Goal: Task Accomplishment & Management: Manage account settings

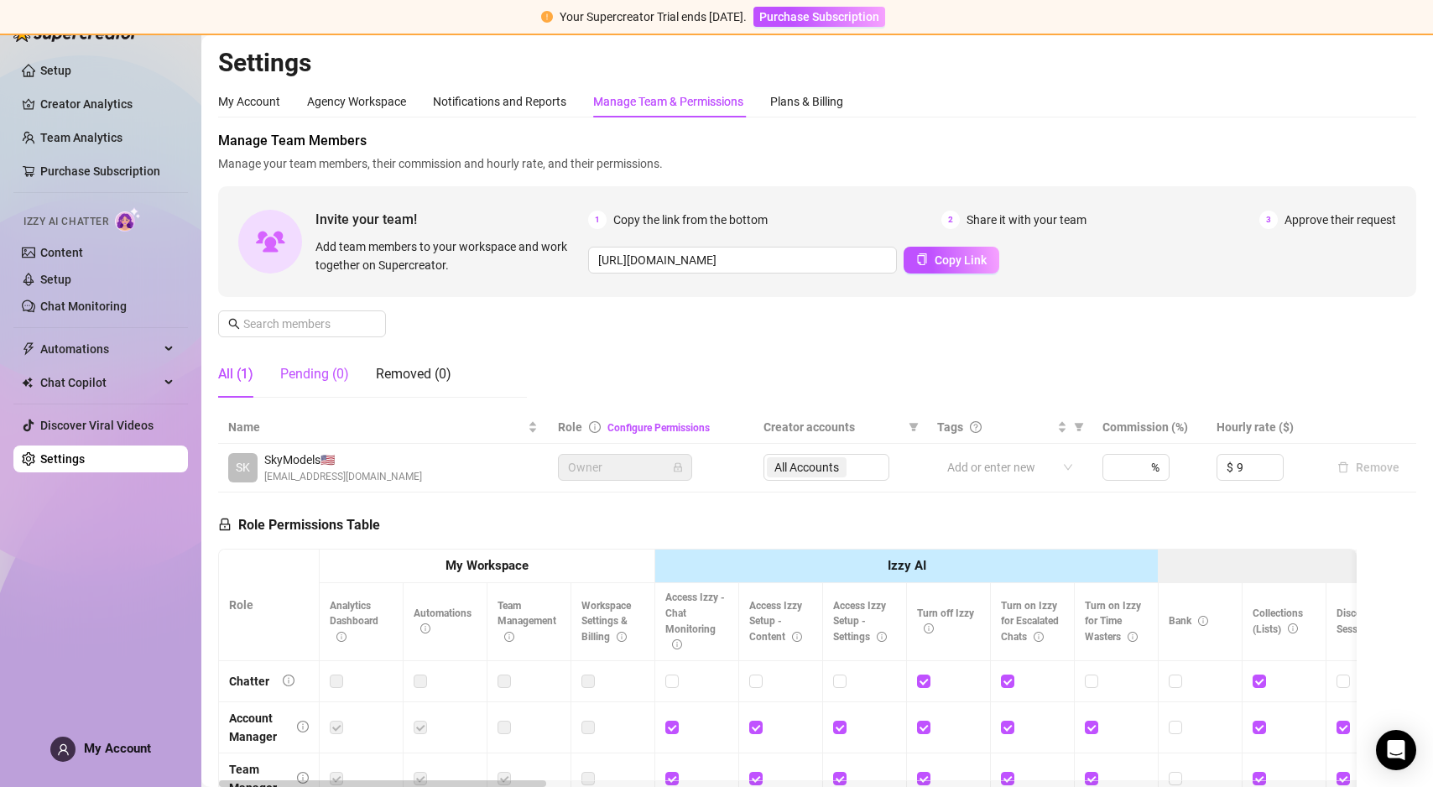
click at [321, 376] on div "Pending (0)" at bounding box center [314, 374] width 69 height 20
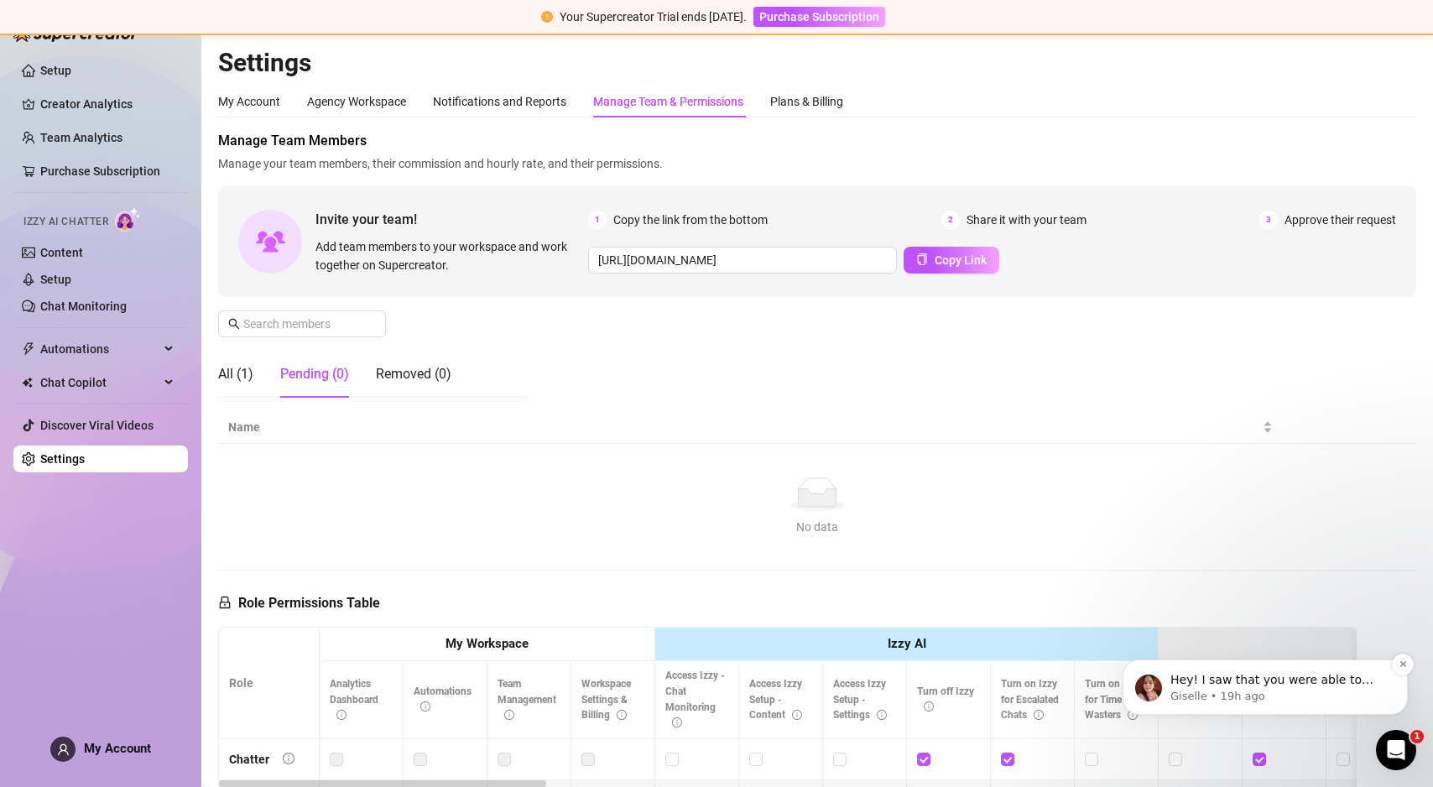
click at [1208, 691] on p "Giselle • 19h ago" at bounding box center [1279, 696] width 216 height 15
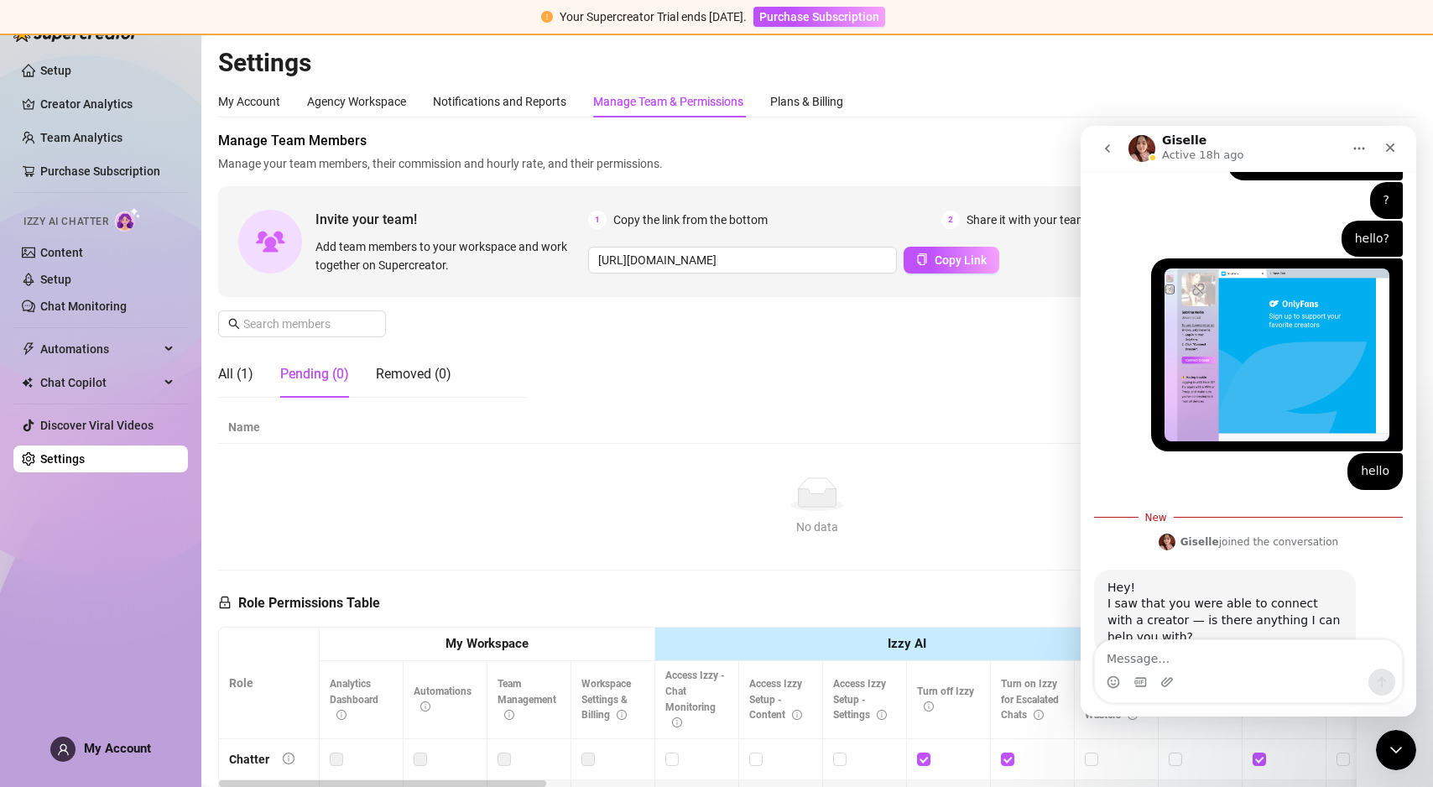
scroll to position [1030, 0]
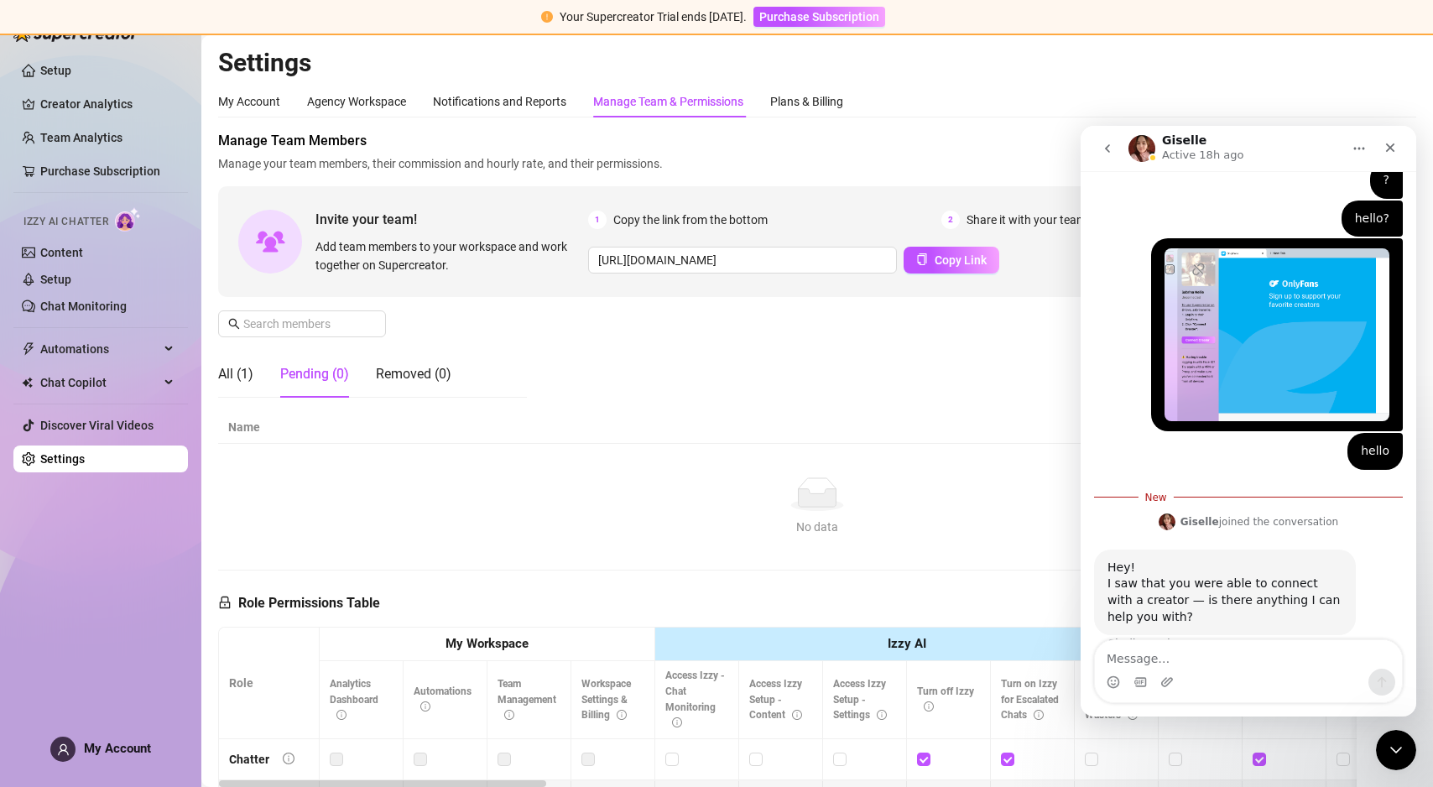
click at [1211, 668] on textarea "Message…" at bounding box center [1248, 654] width 307 height 29
type textarea "I was not able to connect with anyone from support"
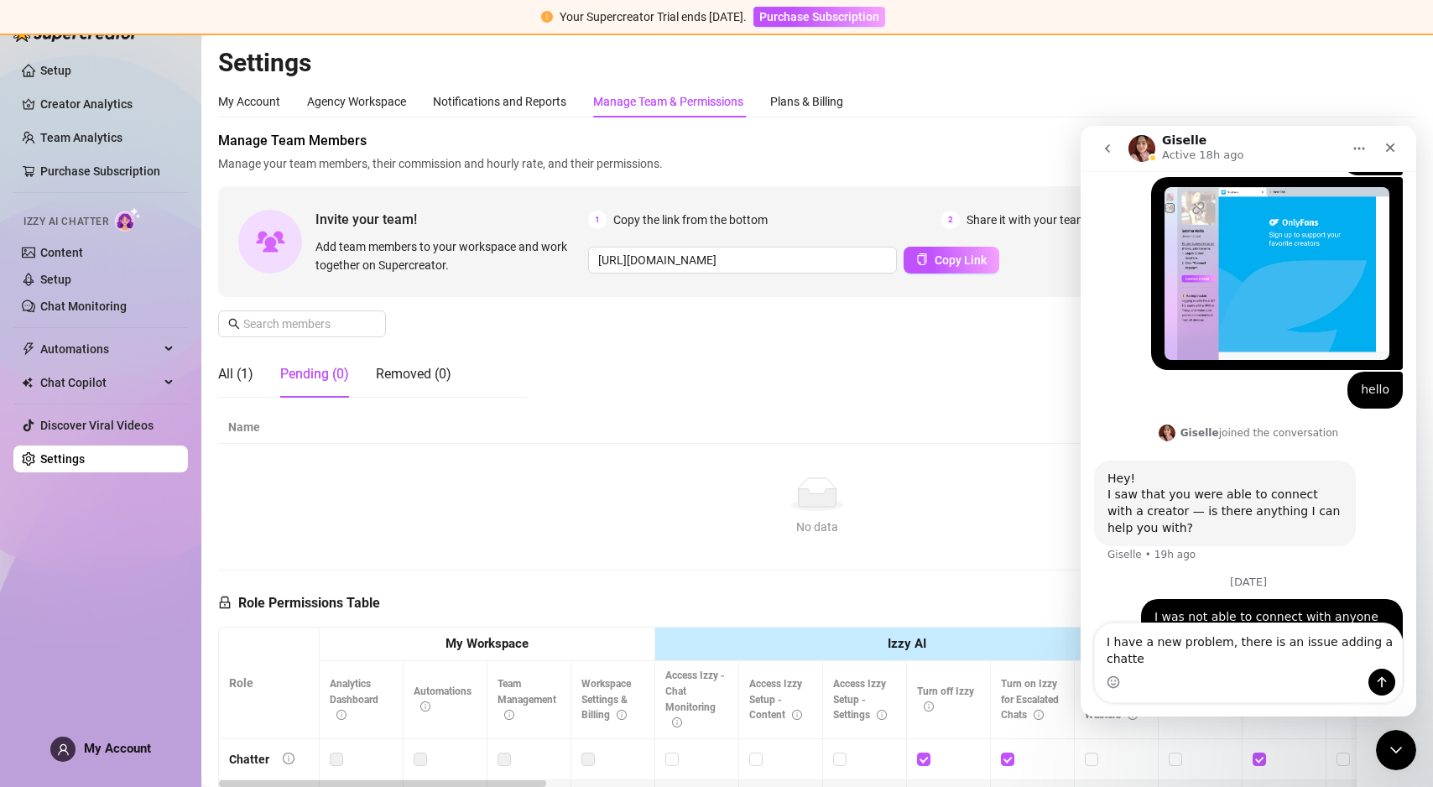
scroll to position [1131, 0]
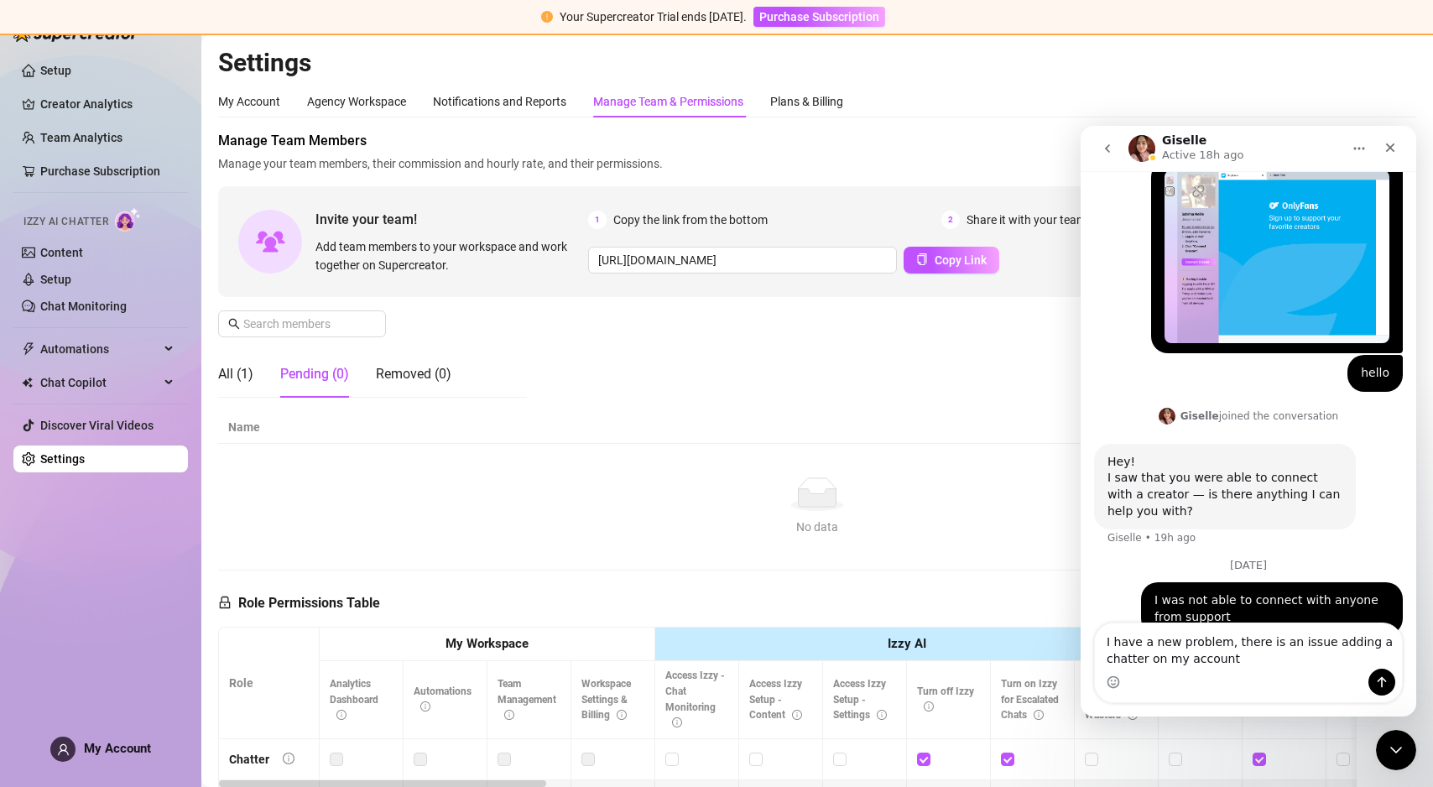
type textarea "I have a new problem, there is an issue adding a chatter on my account"
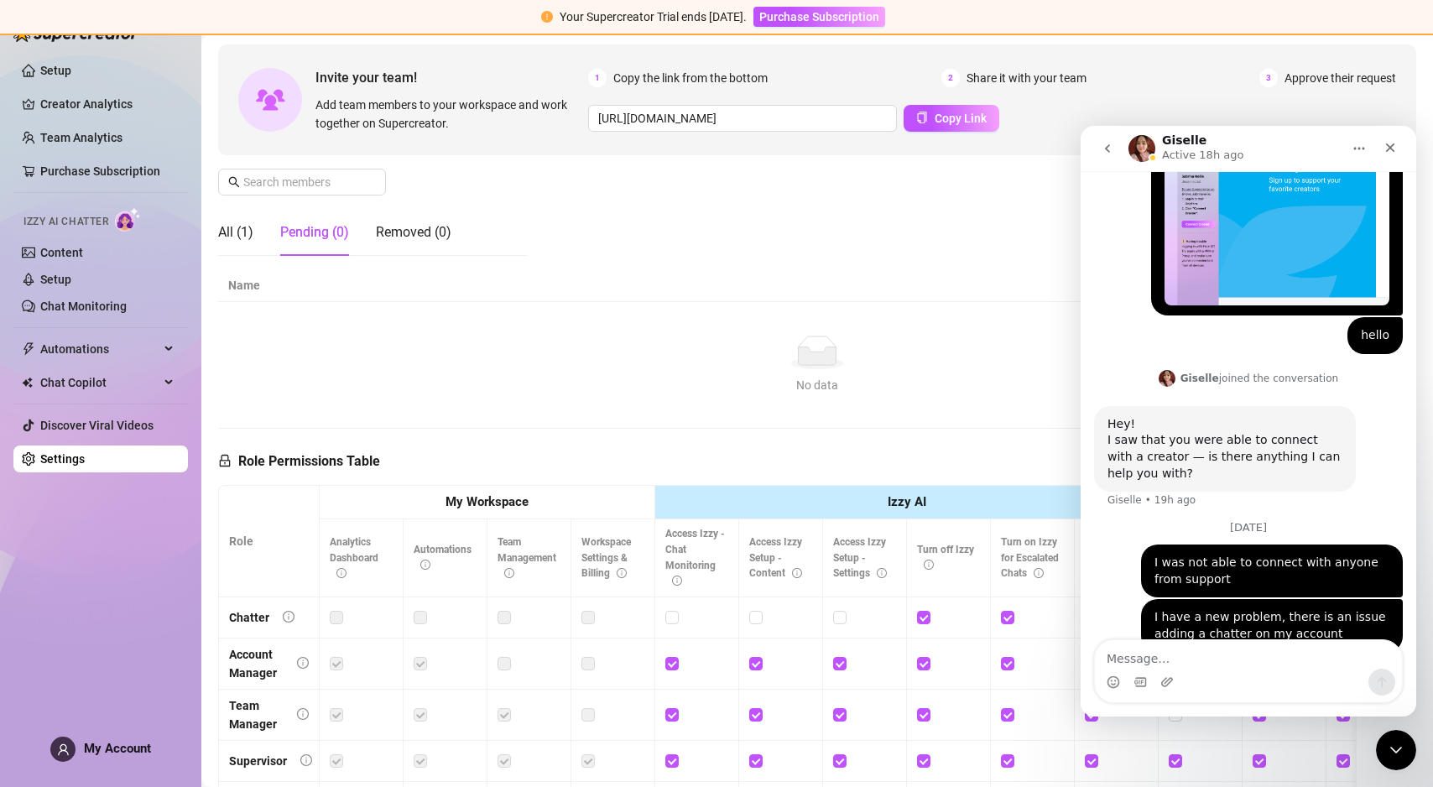
scroll to position [330, 0]
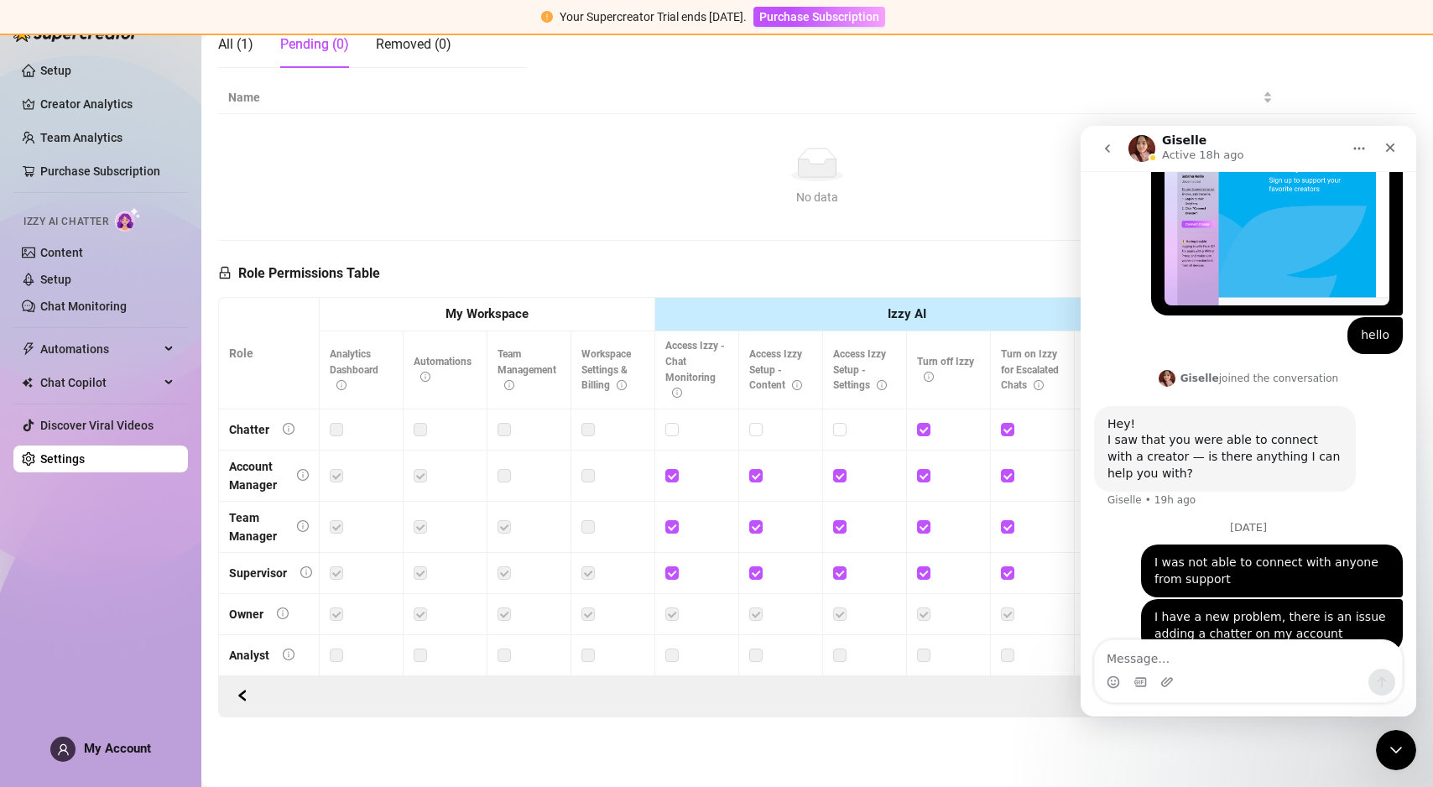
click at [1106, 152] on icon "go back" at bounding box center [1107, 148] width 13 height 13
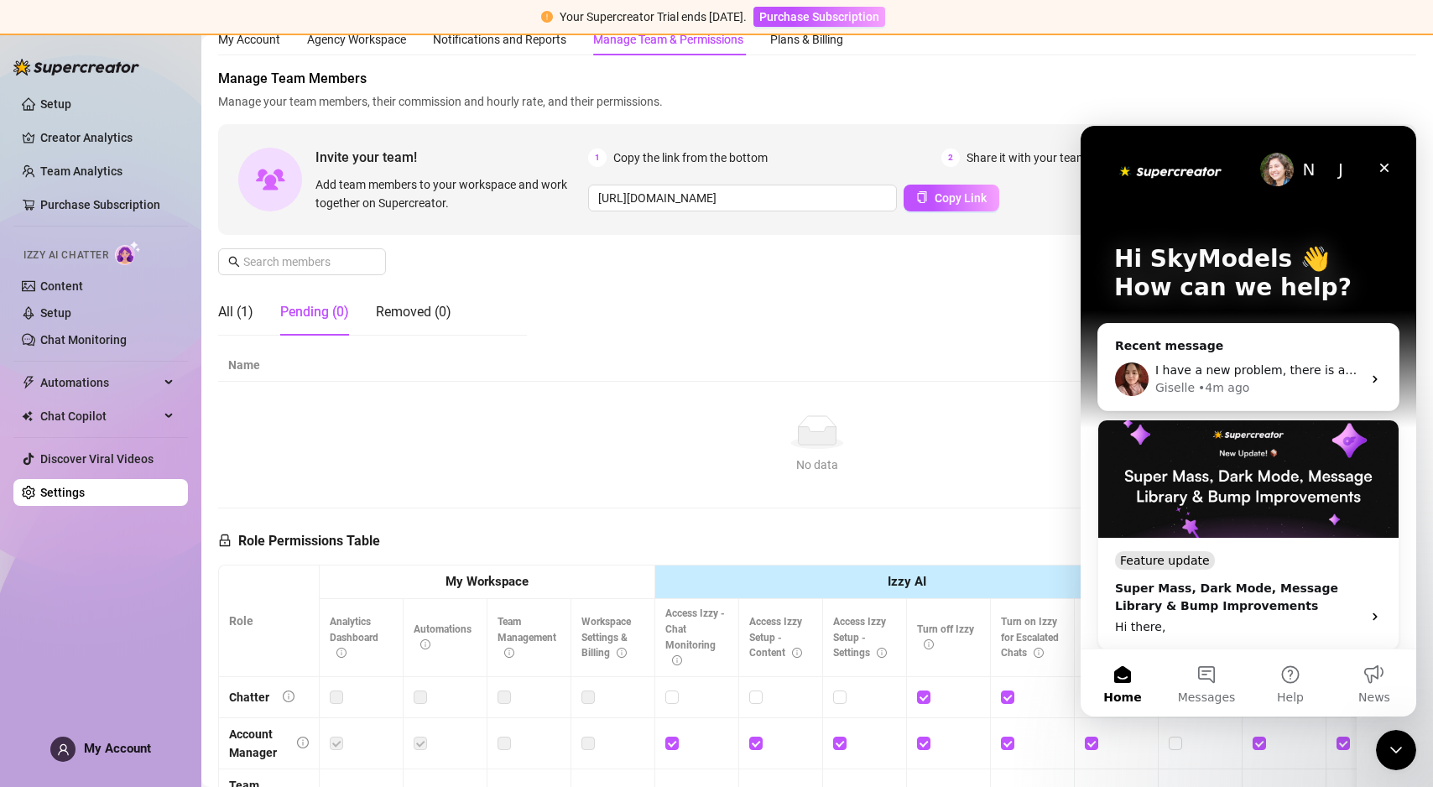
scroll to position [0, 0]
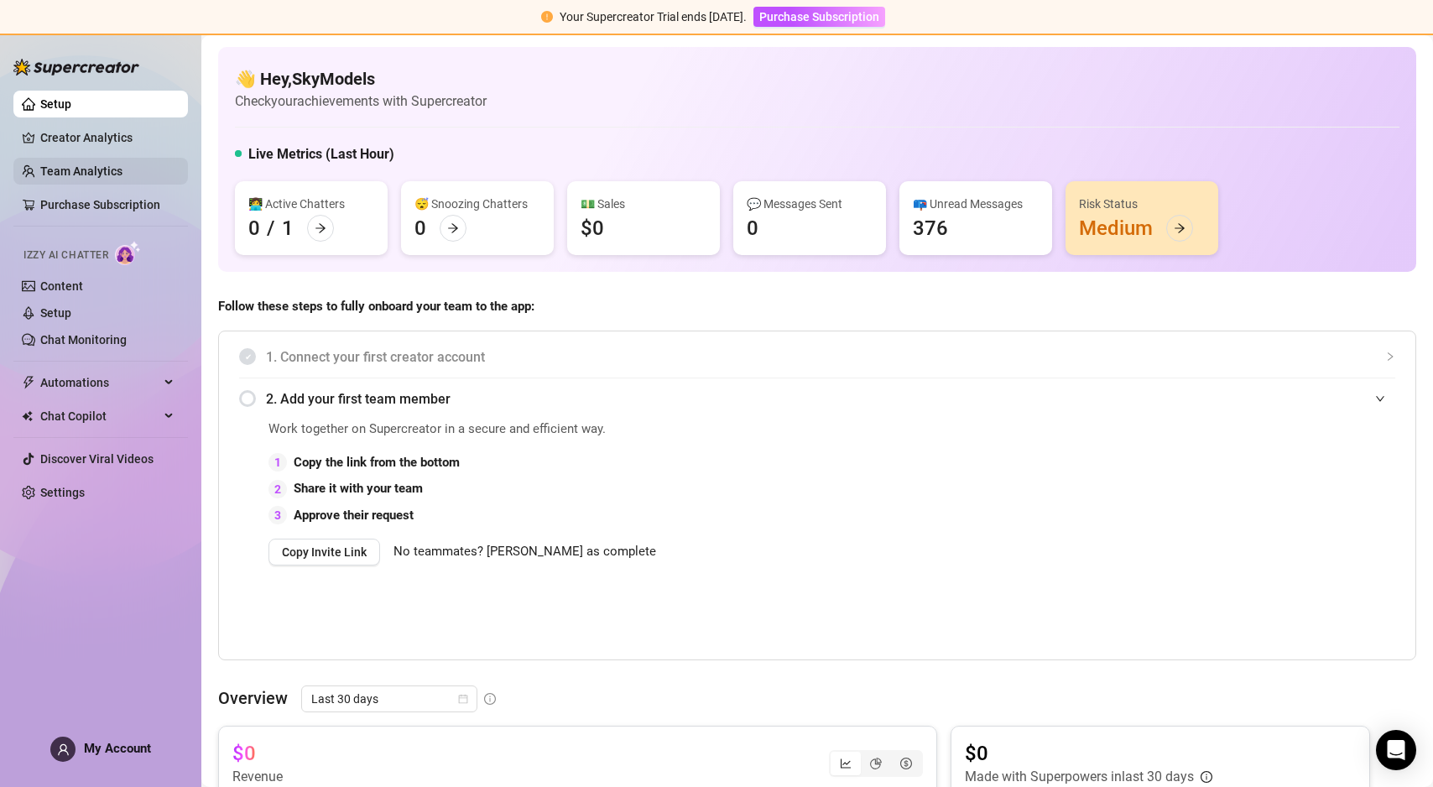
click at [86, 166] on link "Team Analytics" at bounding box center [81, 170] width 82 height 13
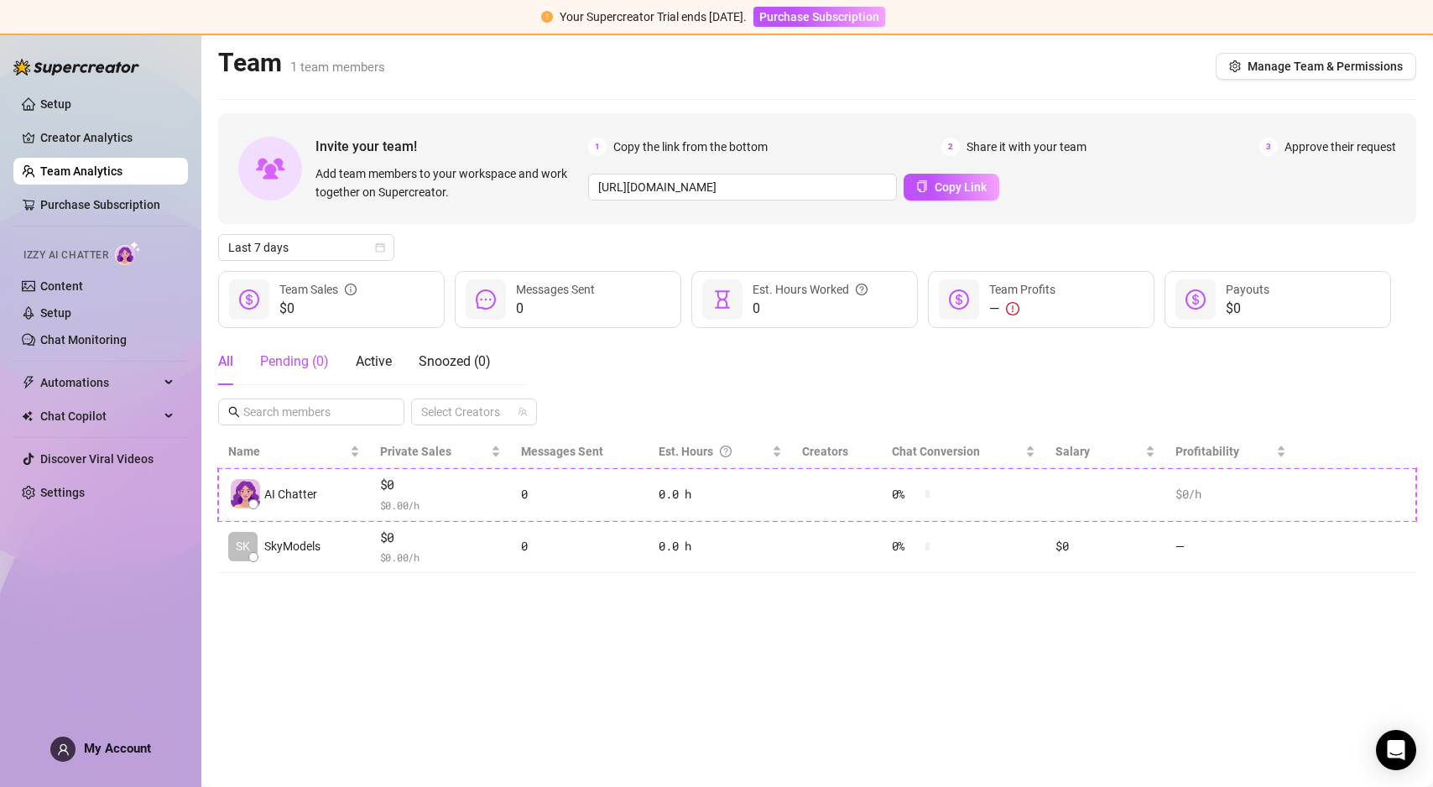
click at [310, 364] on div "Pending ( 0 )" at bounding box center [294, 362] width 69 height 20
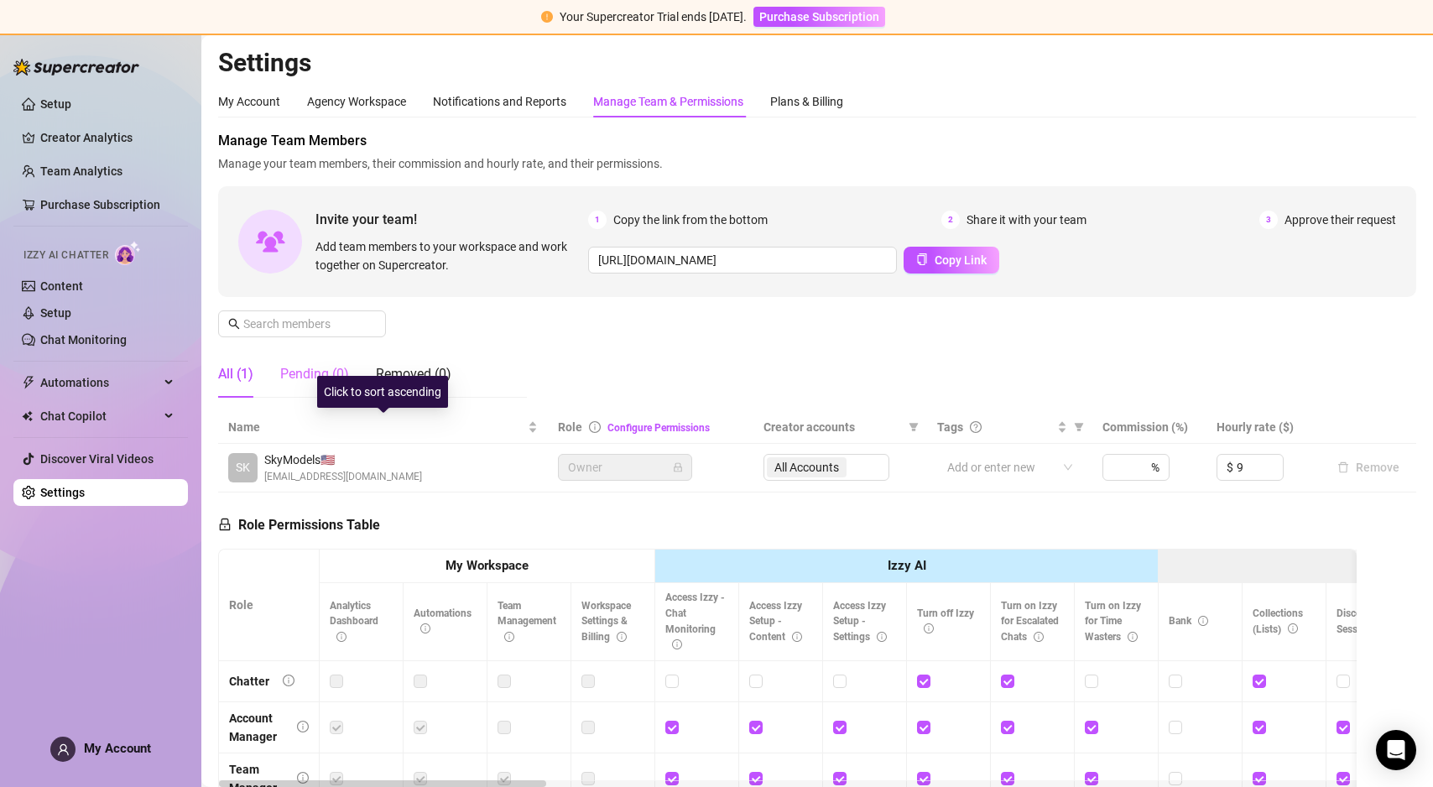
click at [313, 389] on div "Pending (0)" at bounding box center [314, 374] width 69 height 47
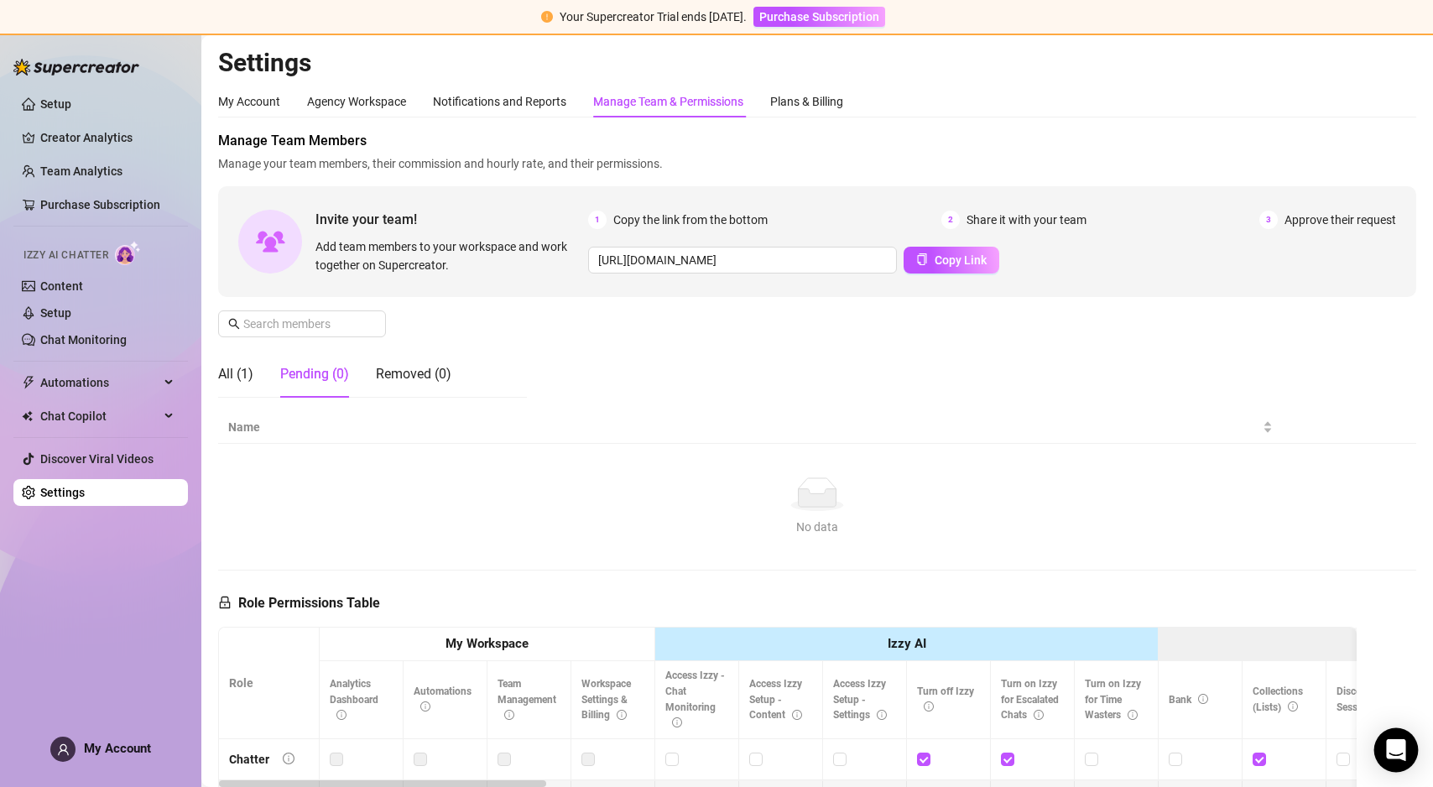
click at [1379, 749] on div "Open Intercom Messenger" at bounding box center [1396, 750] width 44 height 44
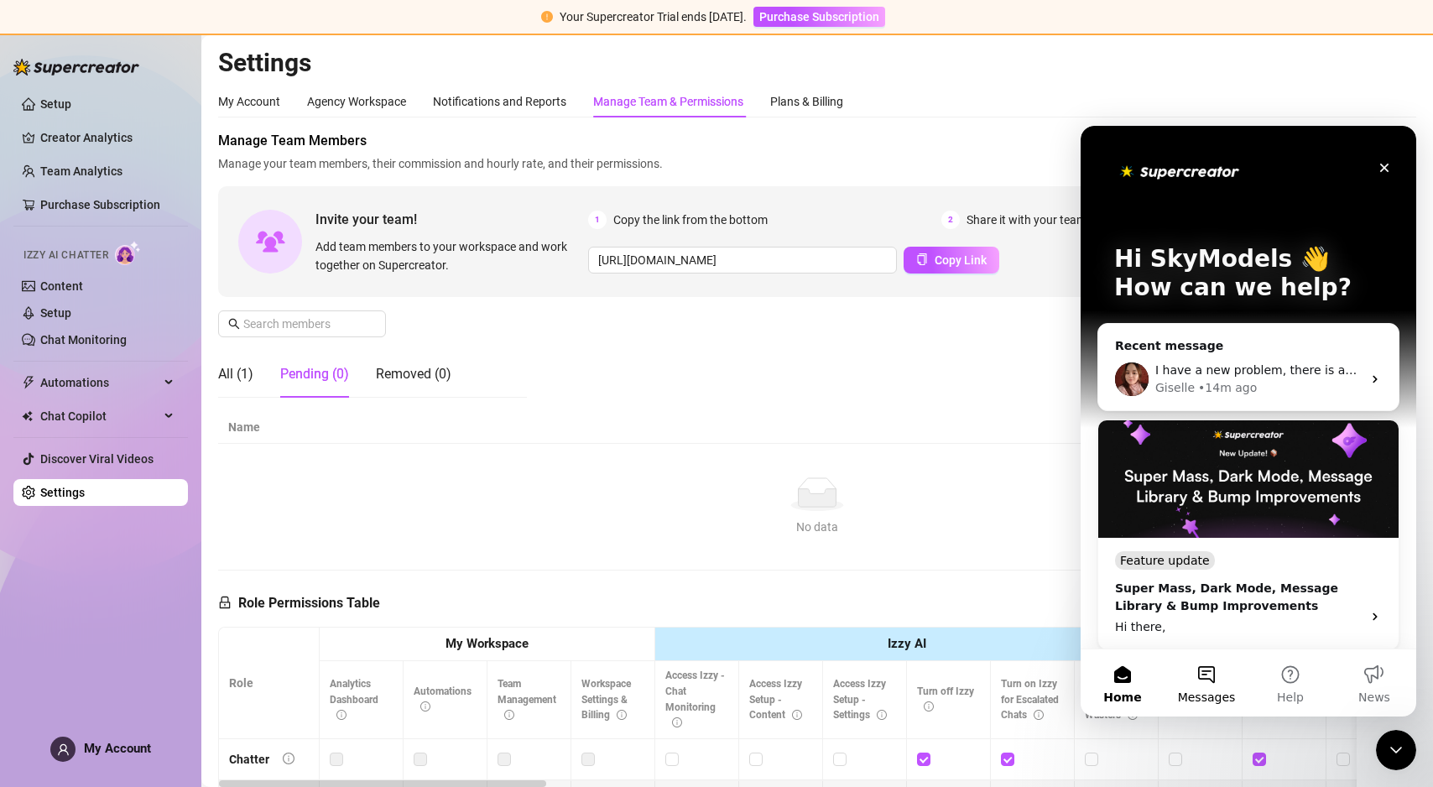
click at [1202, 686] on button "Messages" at bounding box center [1207, 682] width 84 height 67
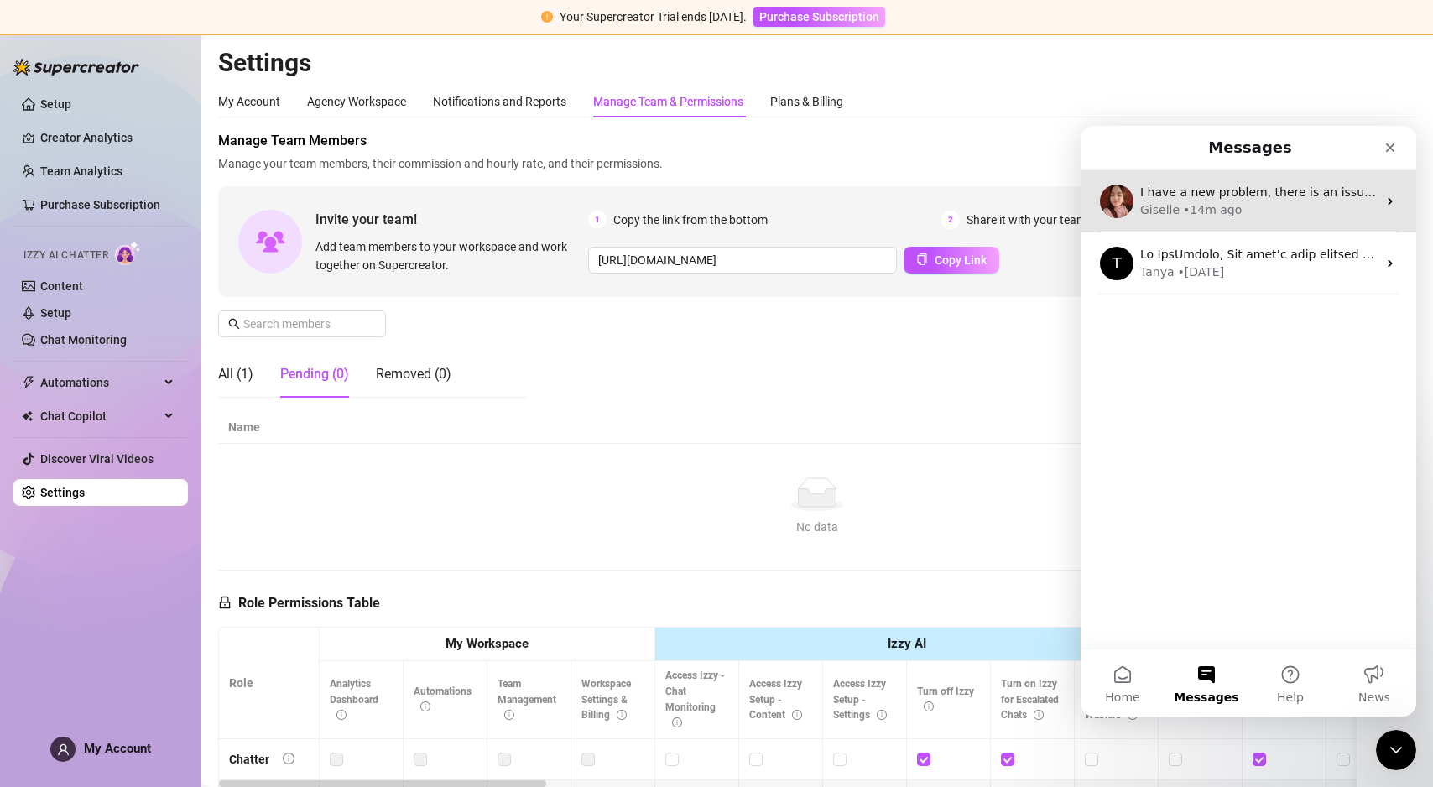
click at [1208, 210] on div "• 14m ago" at bounding box center [1212, 210] width 59 height 18
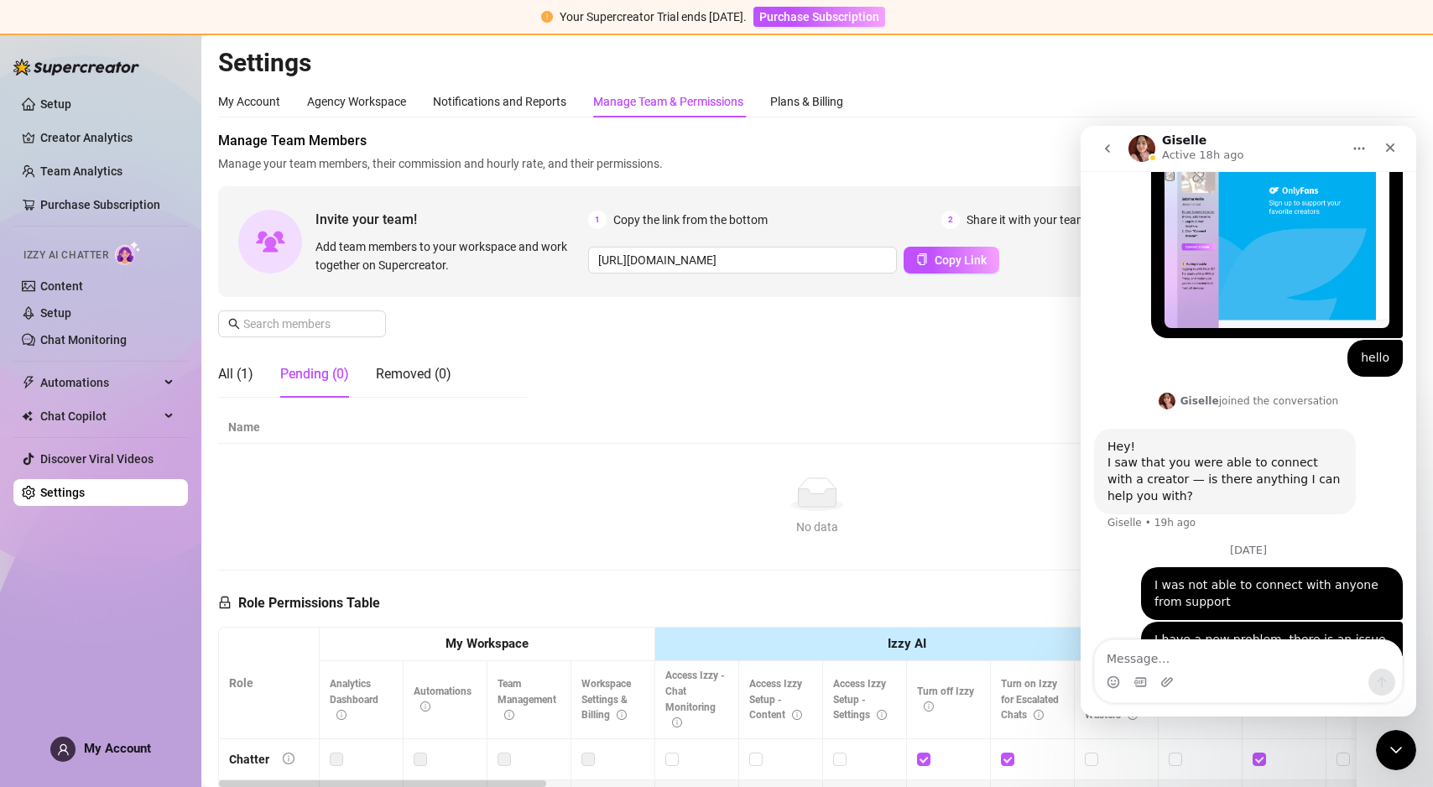
scroll to position [1169, 0]
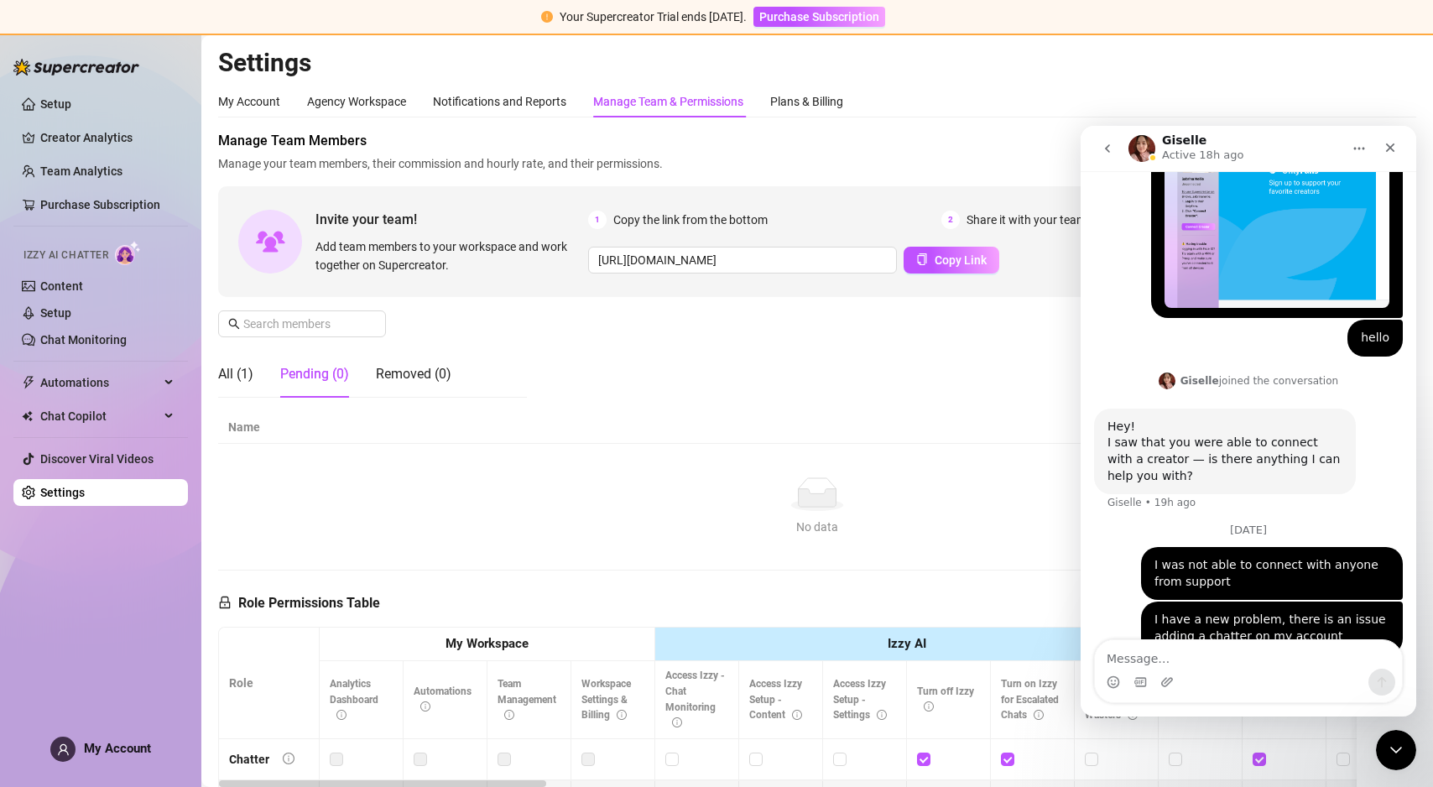
click at [1149, 152] on img "Intercom messenger" at bounding box center [1142, 148] width 27 height 27
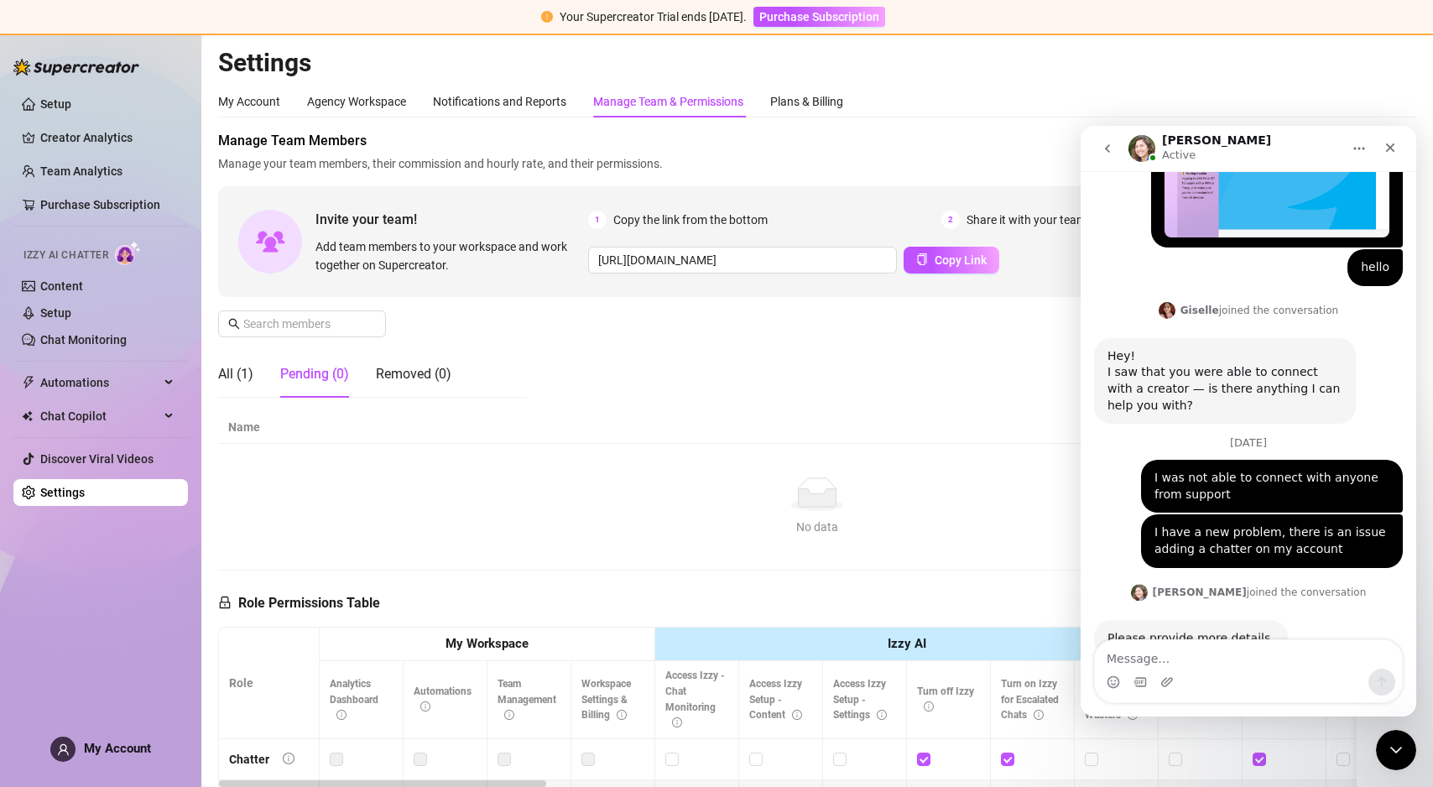
scroll to position [1258, 0]
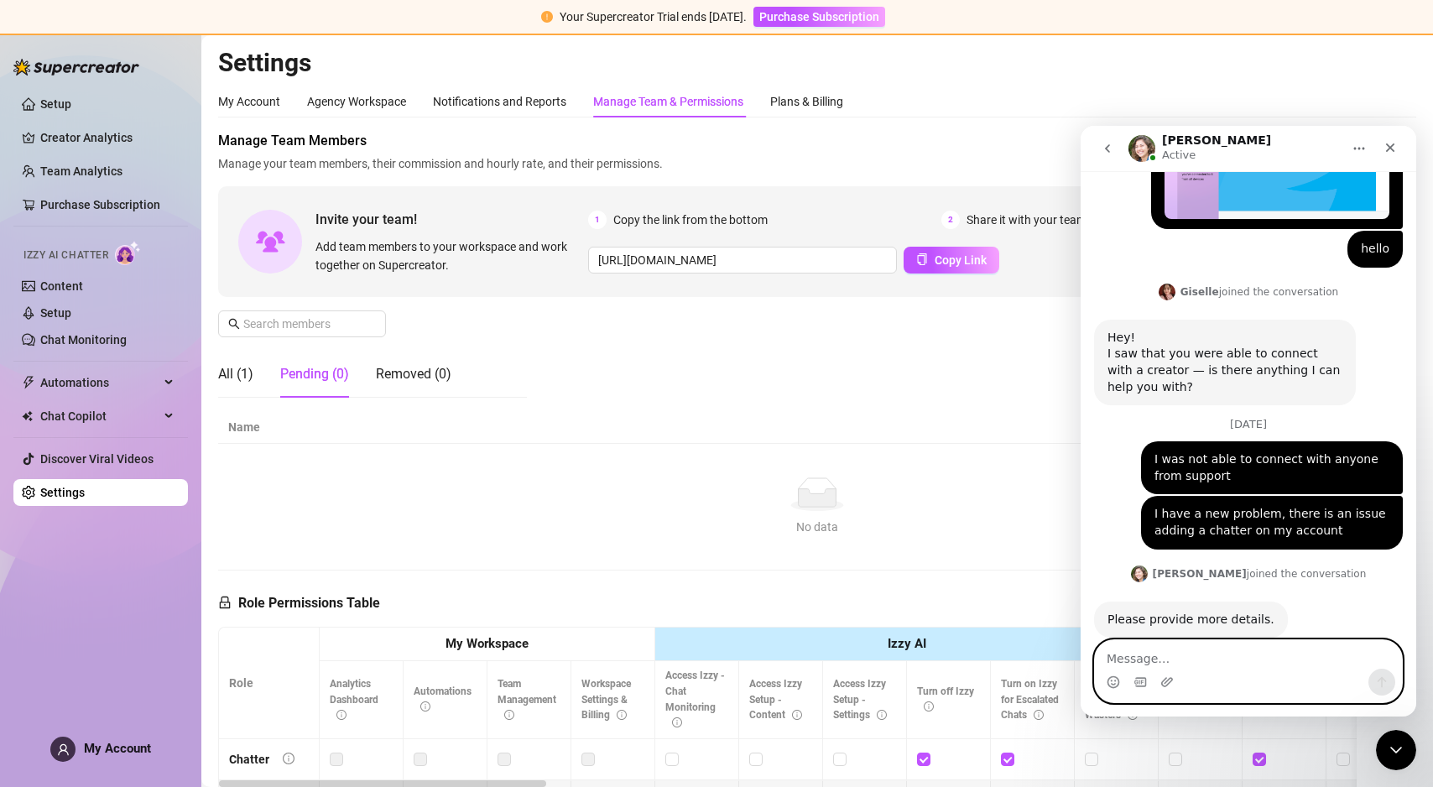
click at [1167, 664] on textarea "Message…" at bounding box center [1248, 654] width 307 height 29
type textarea "i shared the link and there is no pending message"
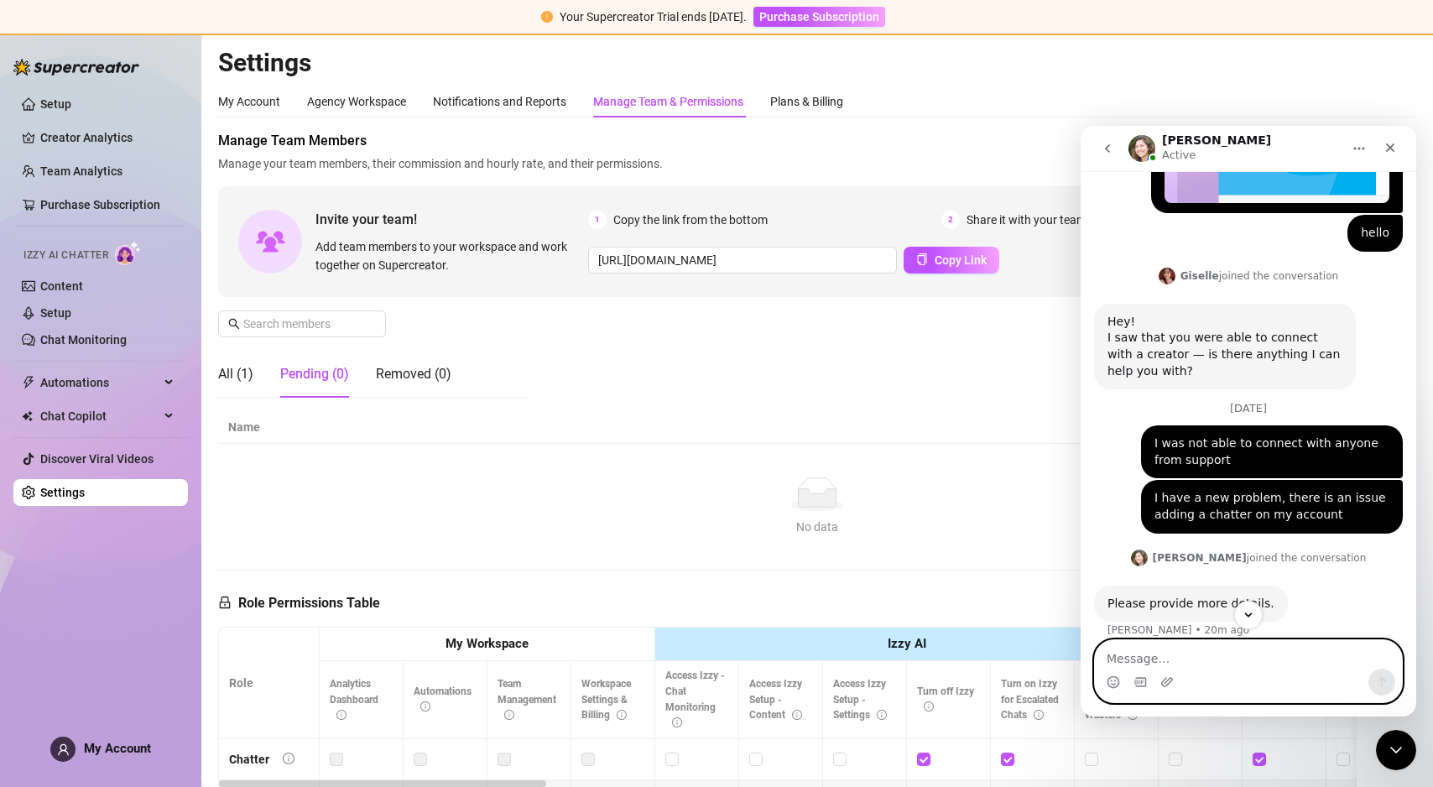
scroll to position [1324, 0]
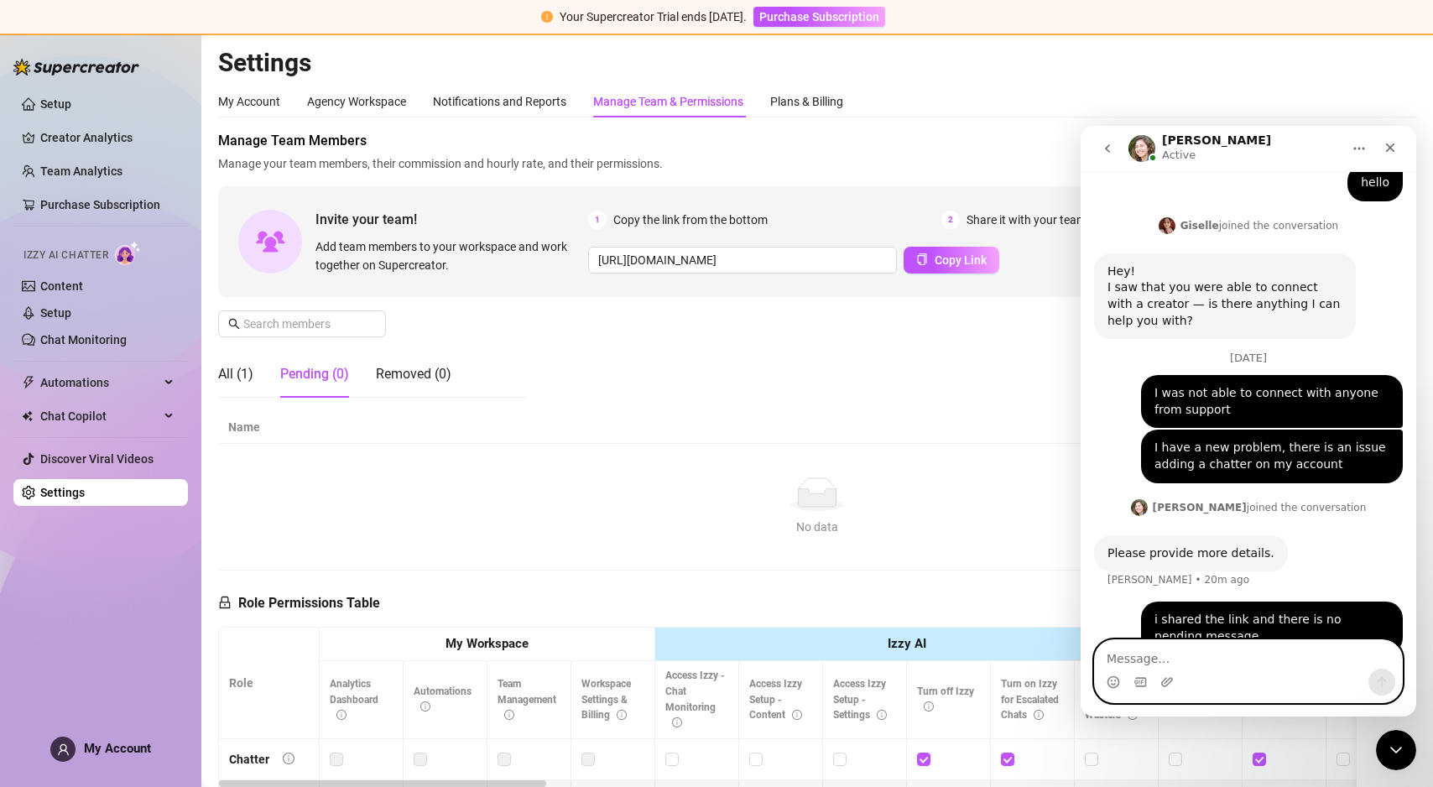
click at [1181, 651] on textarea "Message…" at bounding box center [1248, 654] width 307 height 29
type textarea "?"
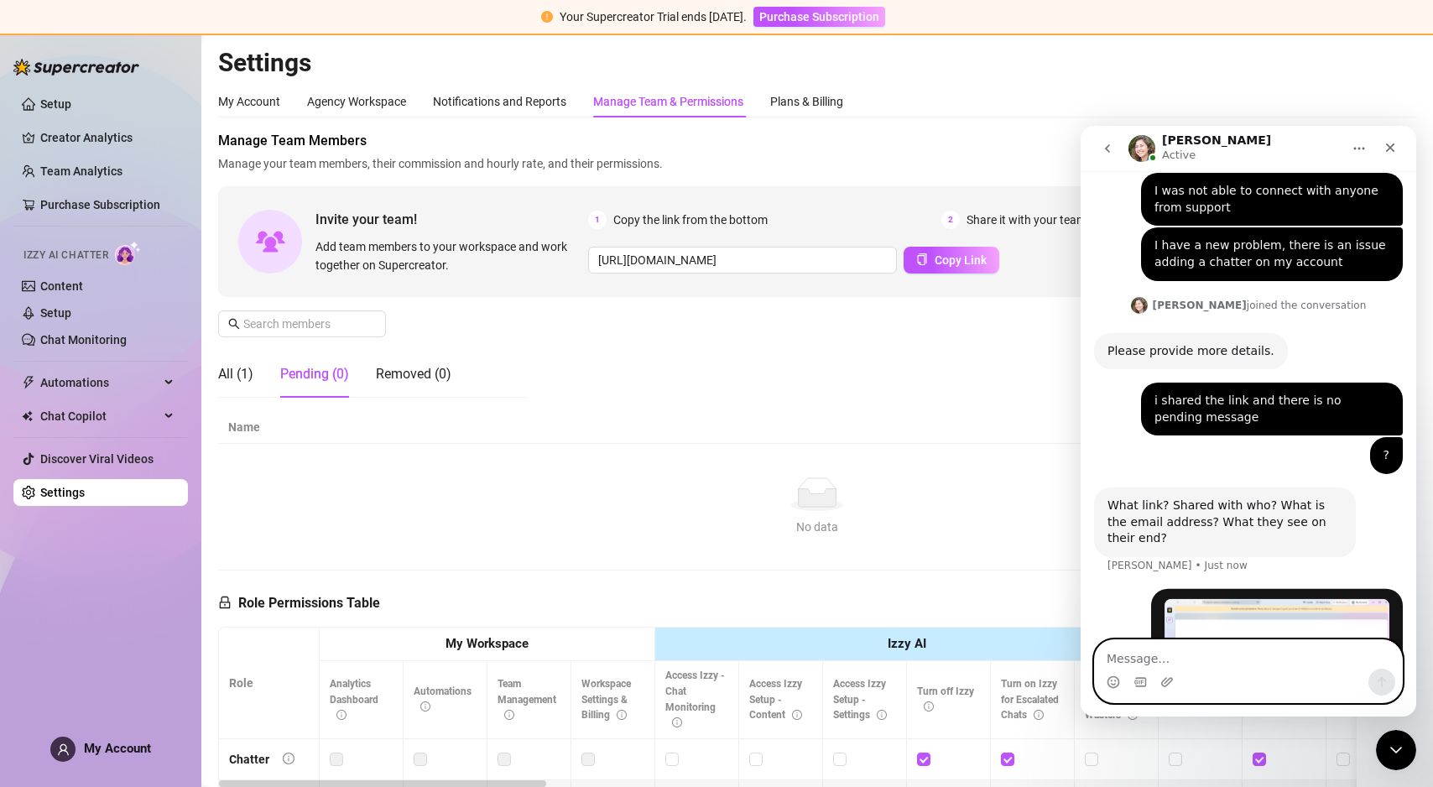
scroll to position [1587, 0]
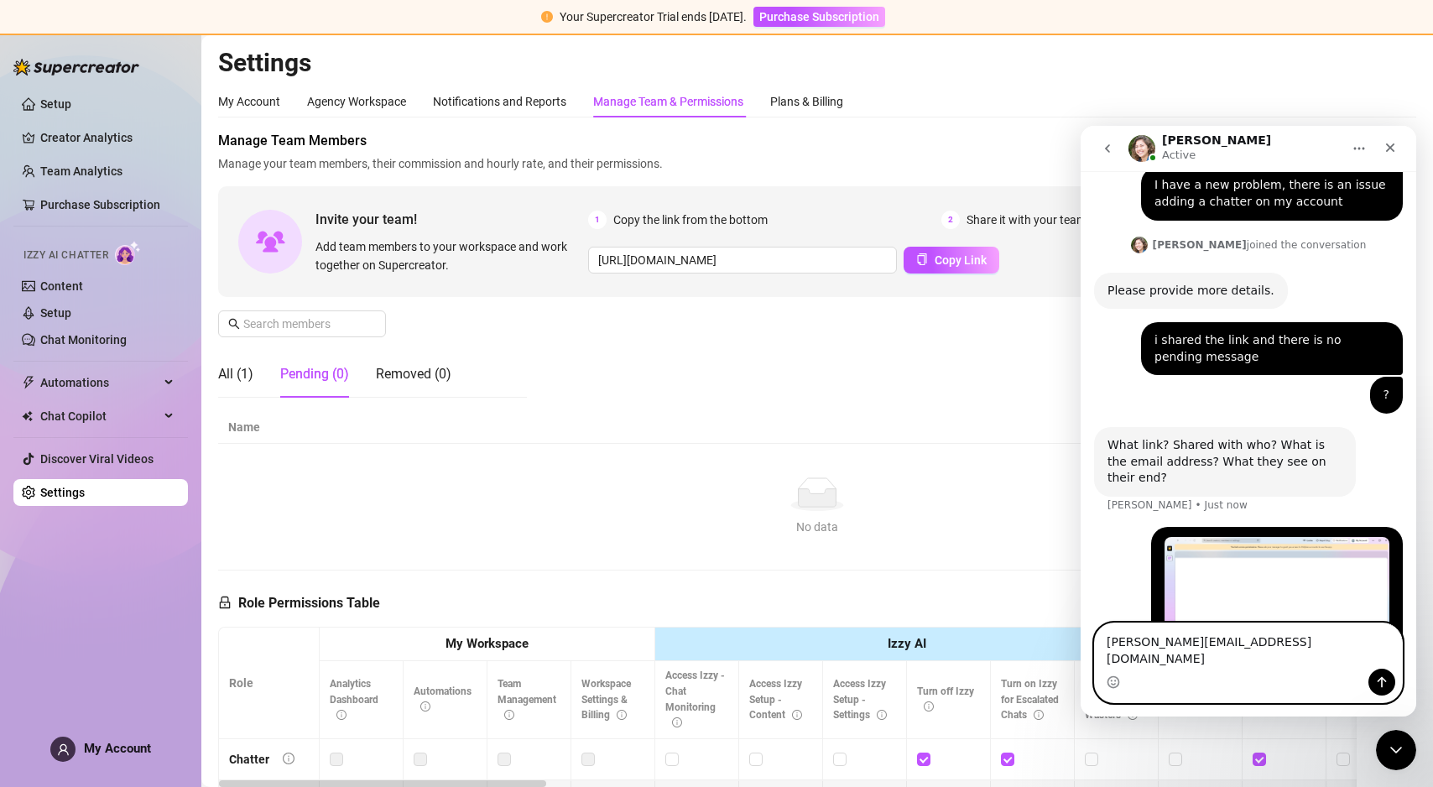
type textarea "[PERSON_NAME][EMAIL_ADDRESS][DOMAIN_NAME]"
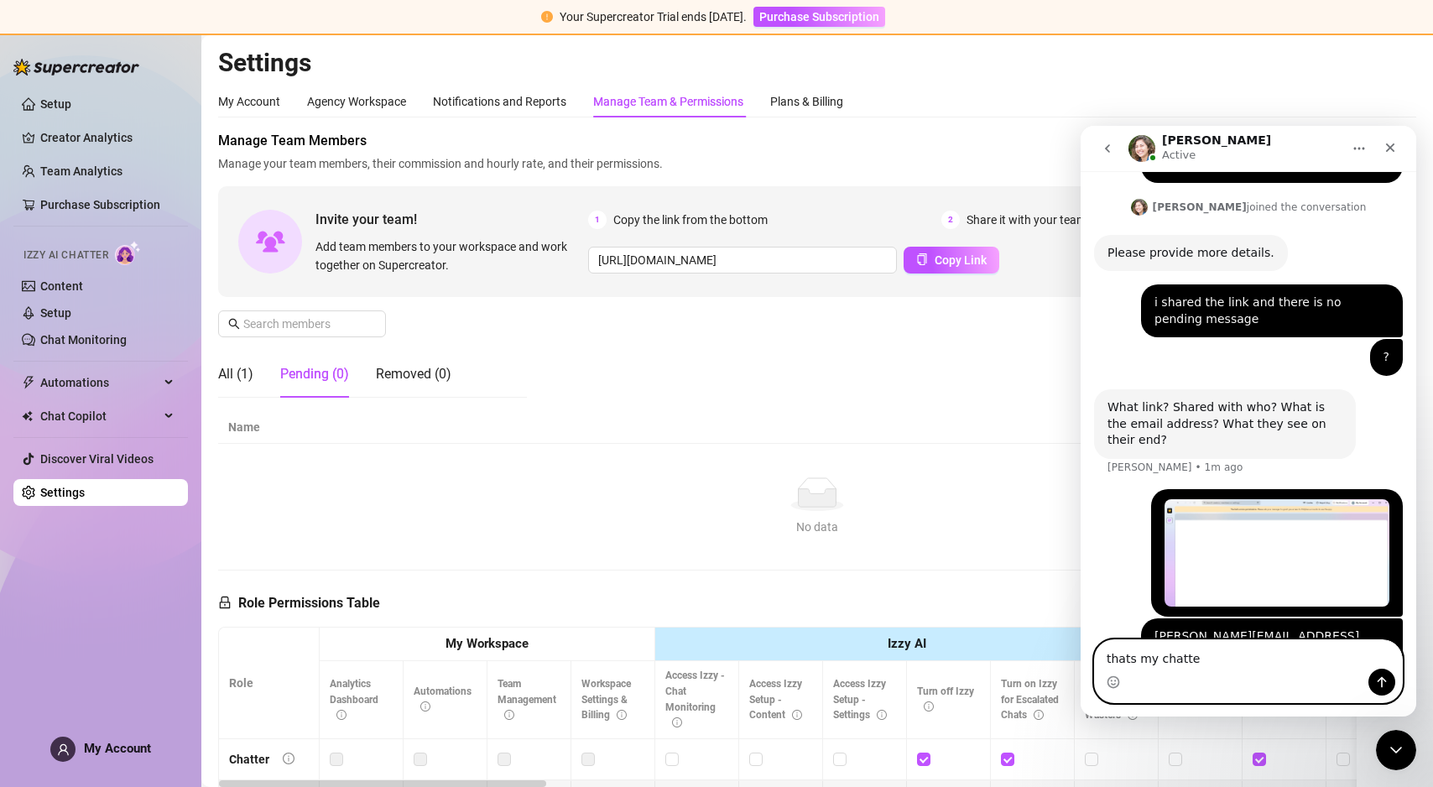
type textarea "thats my chatter"
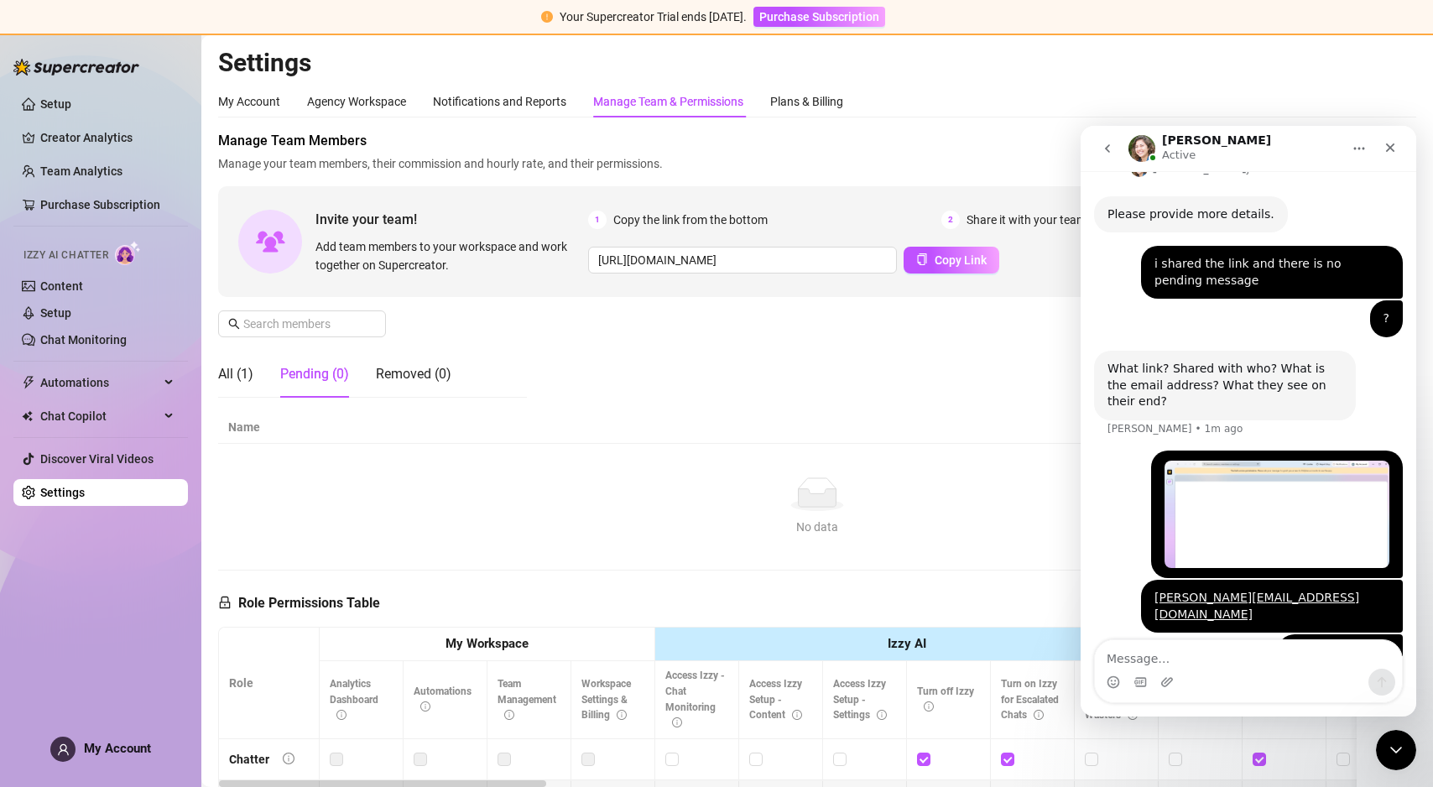
click at [932, 279] on div "Invite your team! Add team members to your workspace and work together on Super…" at bounding box center [817, 241] width 1198 height 111
click at [926, 263] on button "Copy Link" at bounding box center [952, 260] width 96 height 27
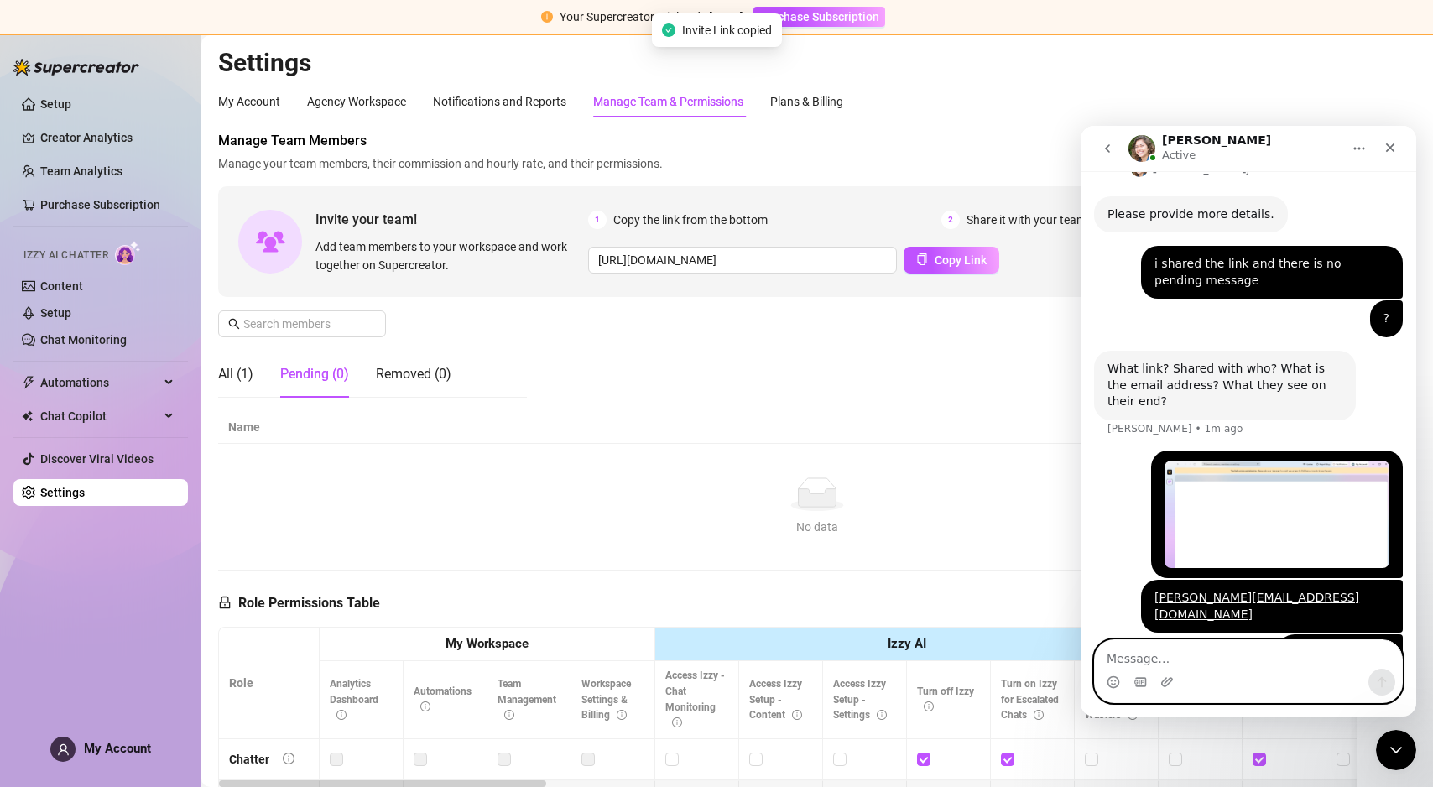
click at [1139, 654] on textarea "Message…" at bounding box center [1248, 654] width 307 height 29
paste textarea "[URL][DOMAIN_NAME]"
type textarea "[URL][DOMAIN_NAME]"
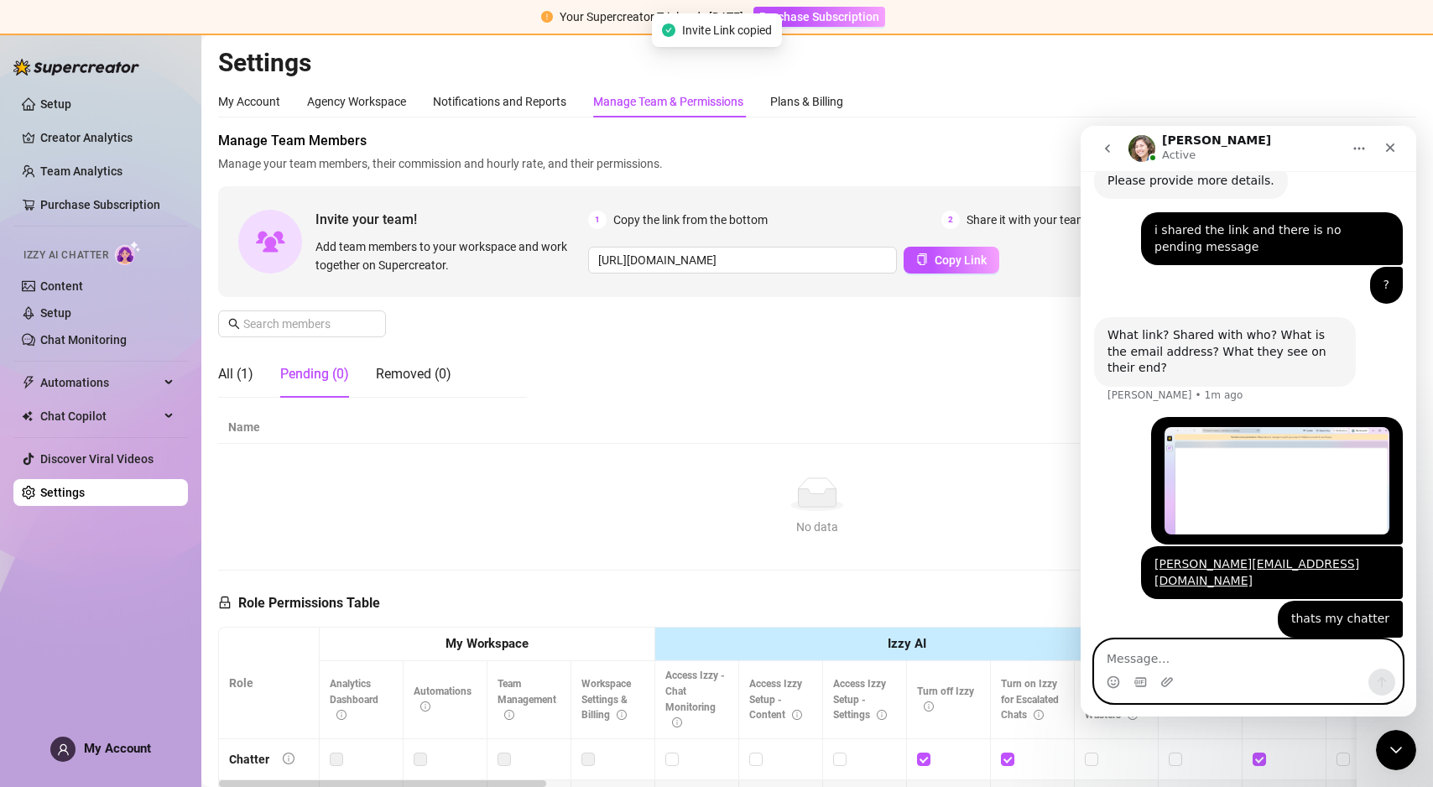
scroll to position [1734, 0]
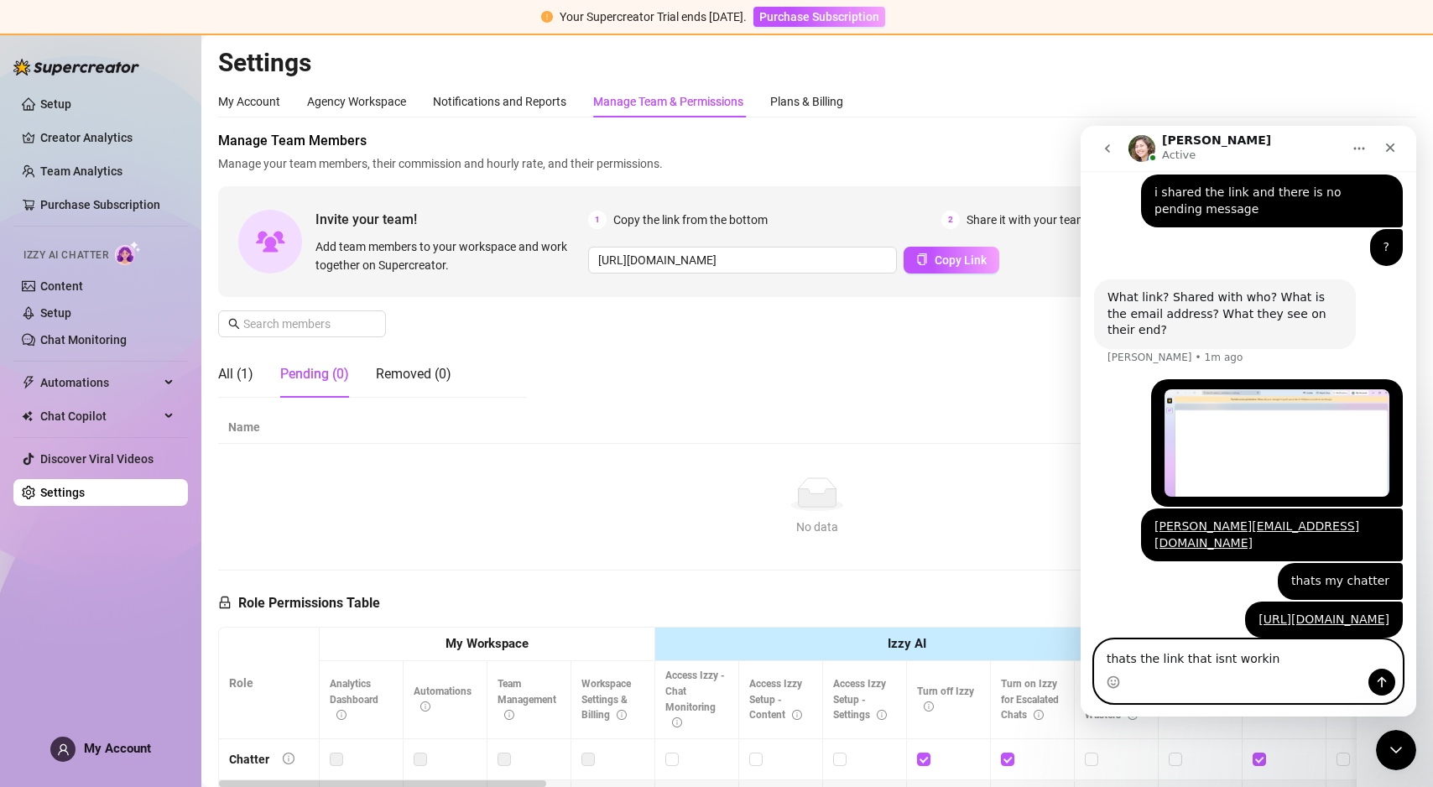
type textarea "thats the link that isnt working"
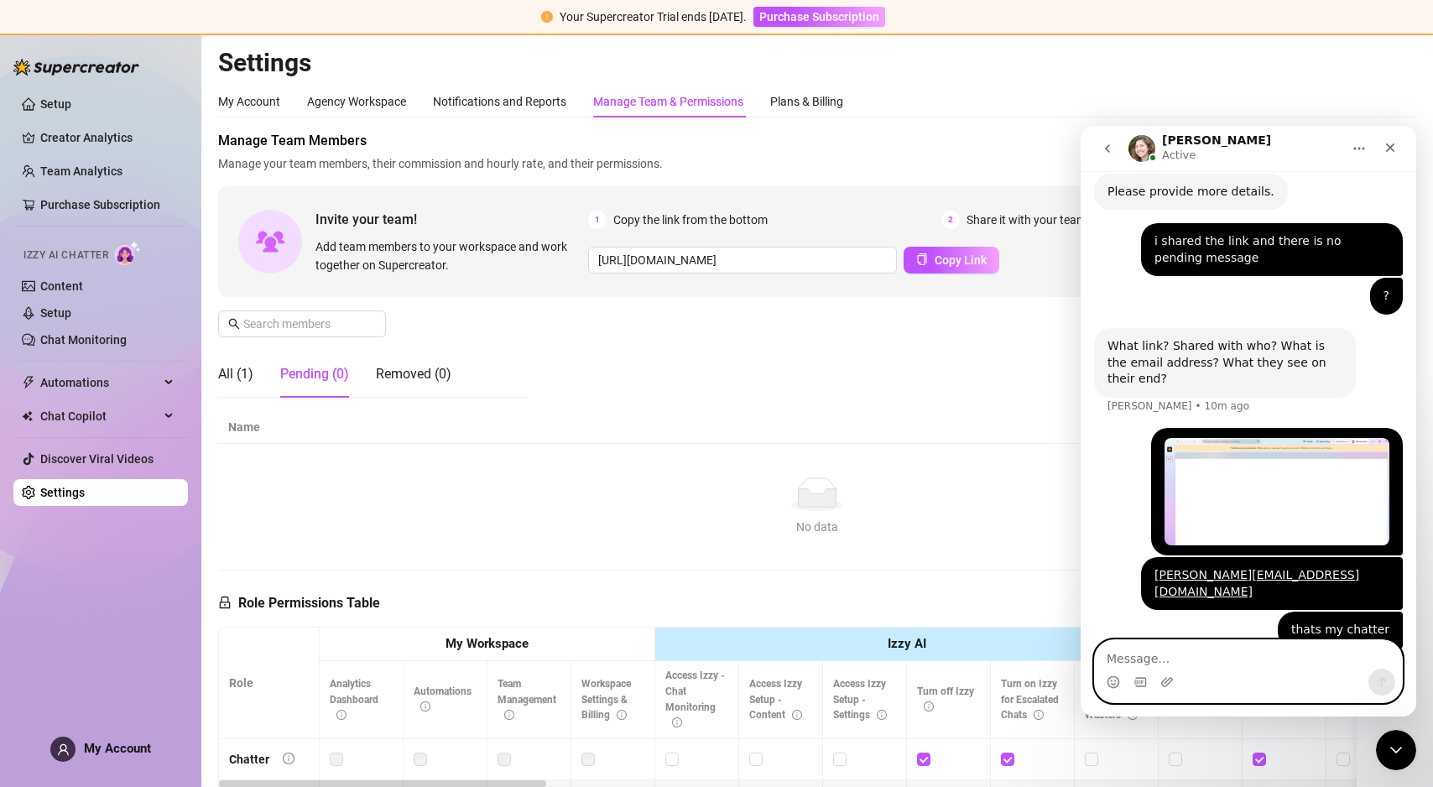
scroll to position [1684, 0]
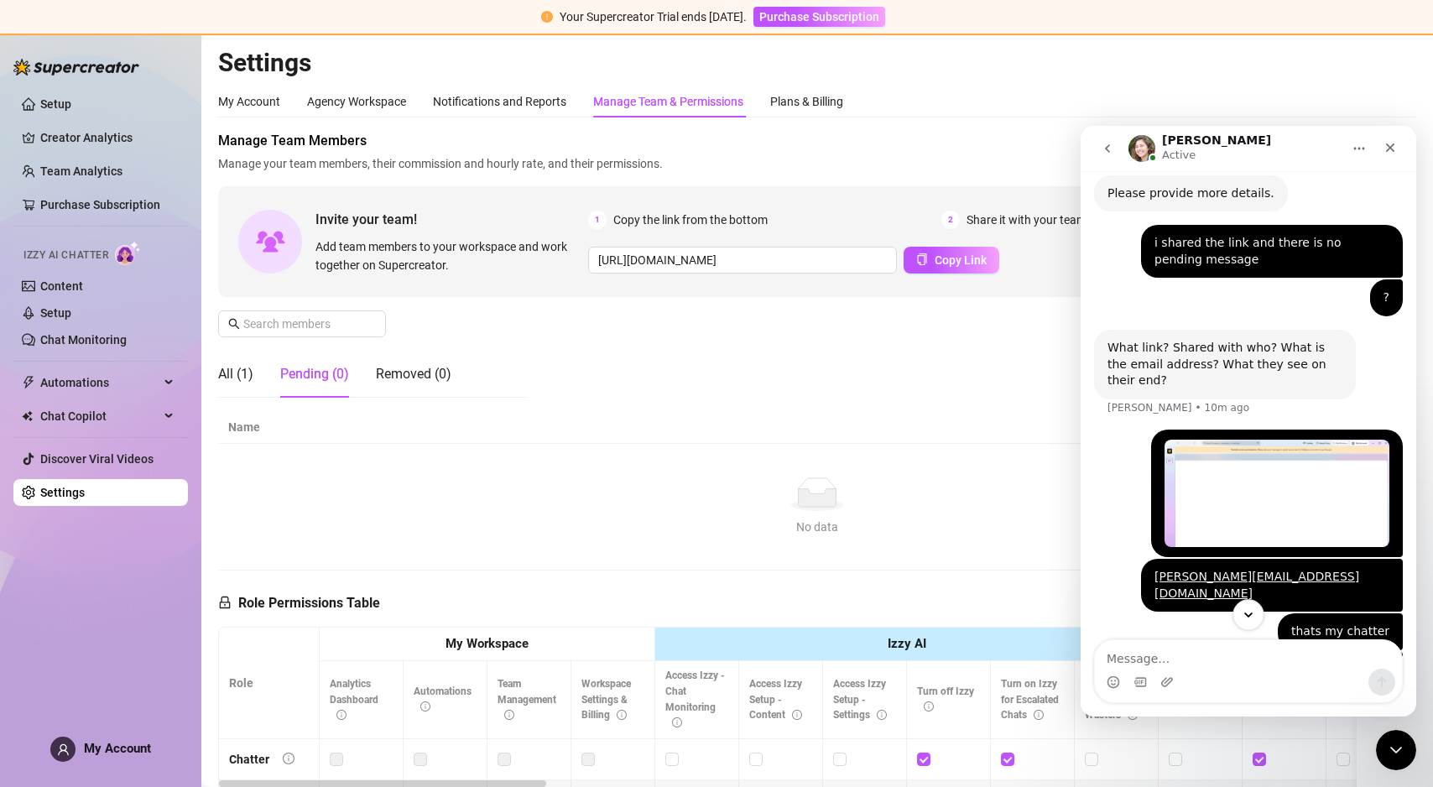
click at [1249, 609] on icon "Scroll to bottom" at bounding box center [1248, 615] width 15 height 15
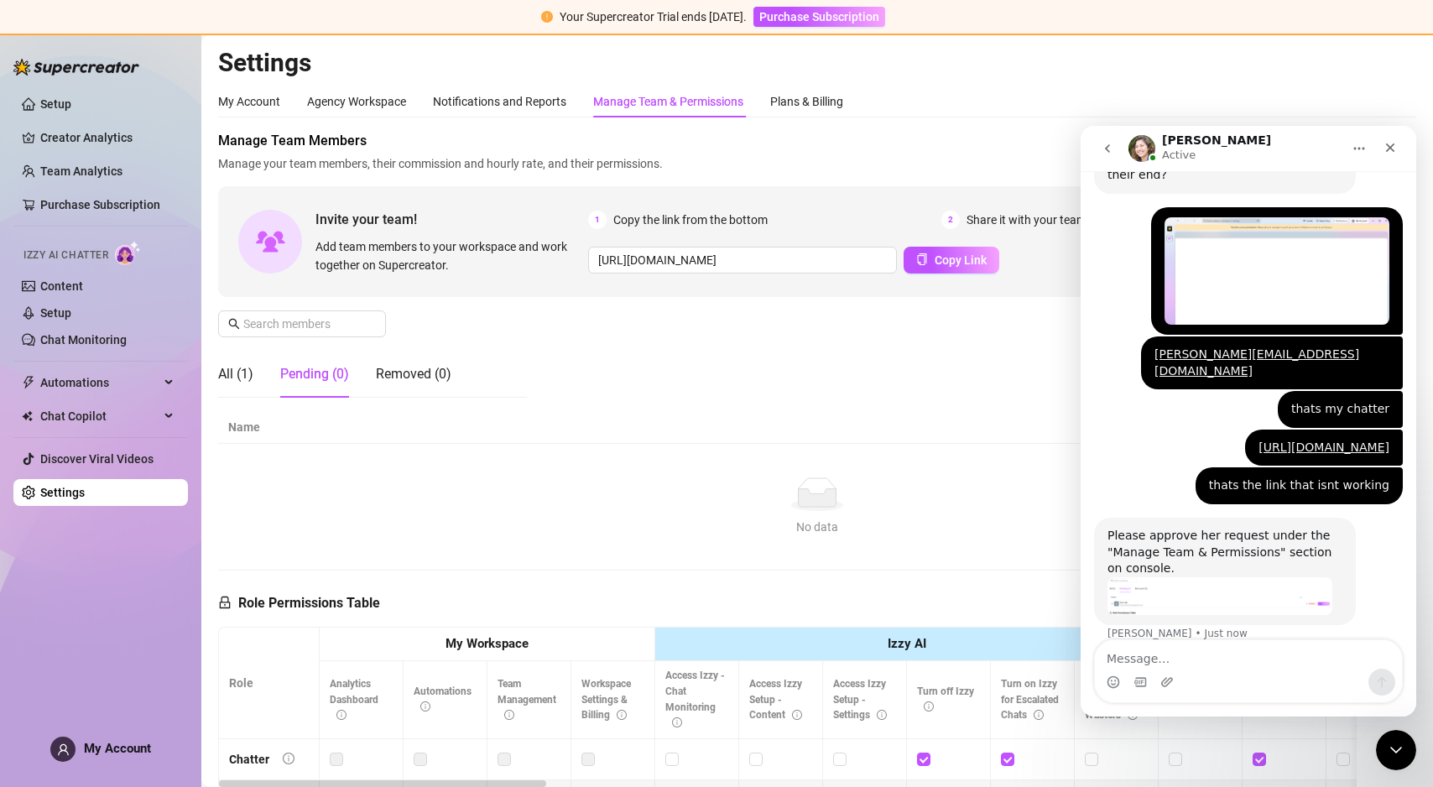
scroll to position [1893, 0]
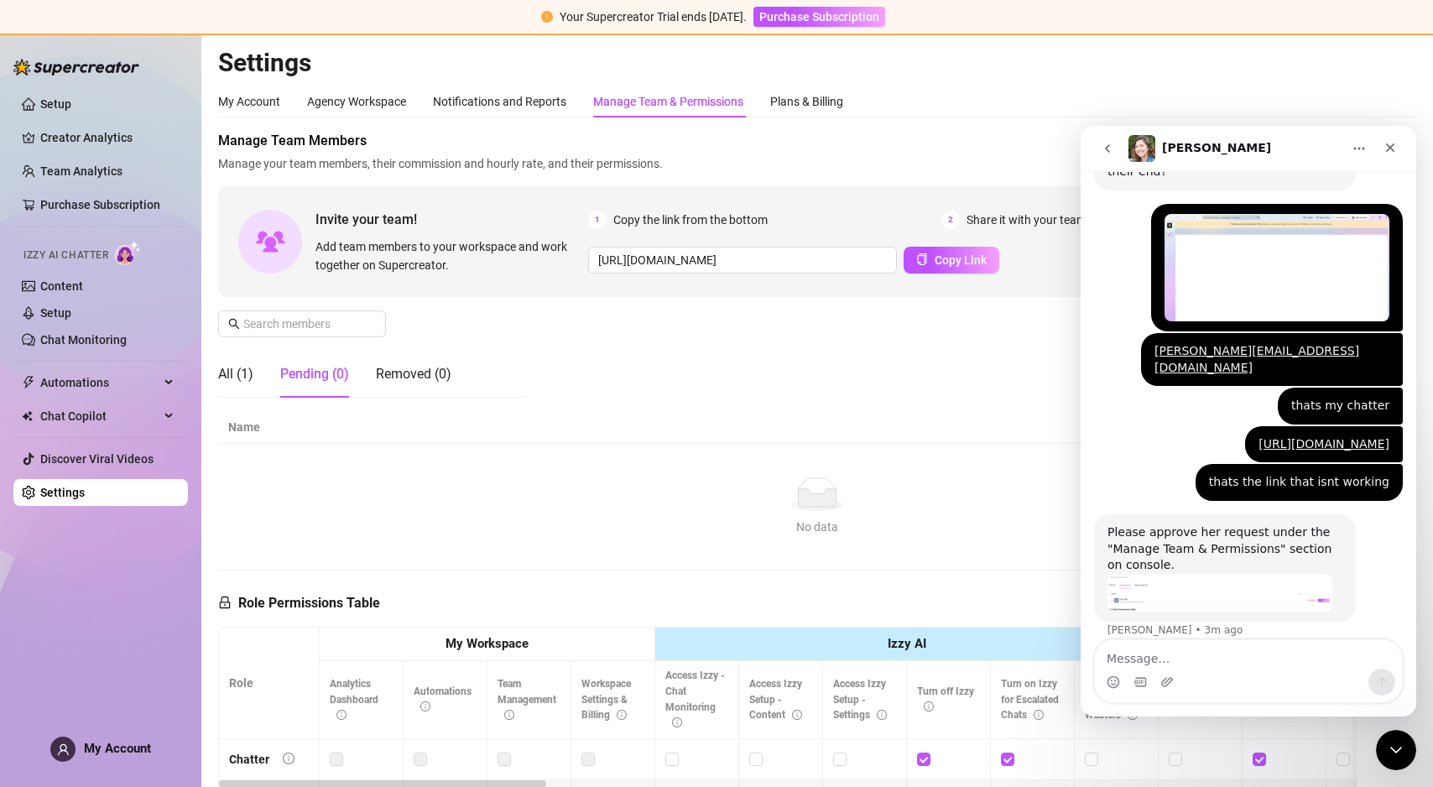
click at [1146, 574] on img "Ella says…" at bounding box center [1220, 593] width 225 height 38
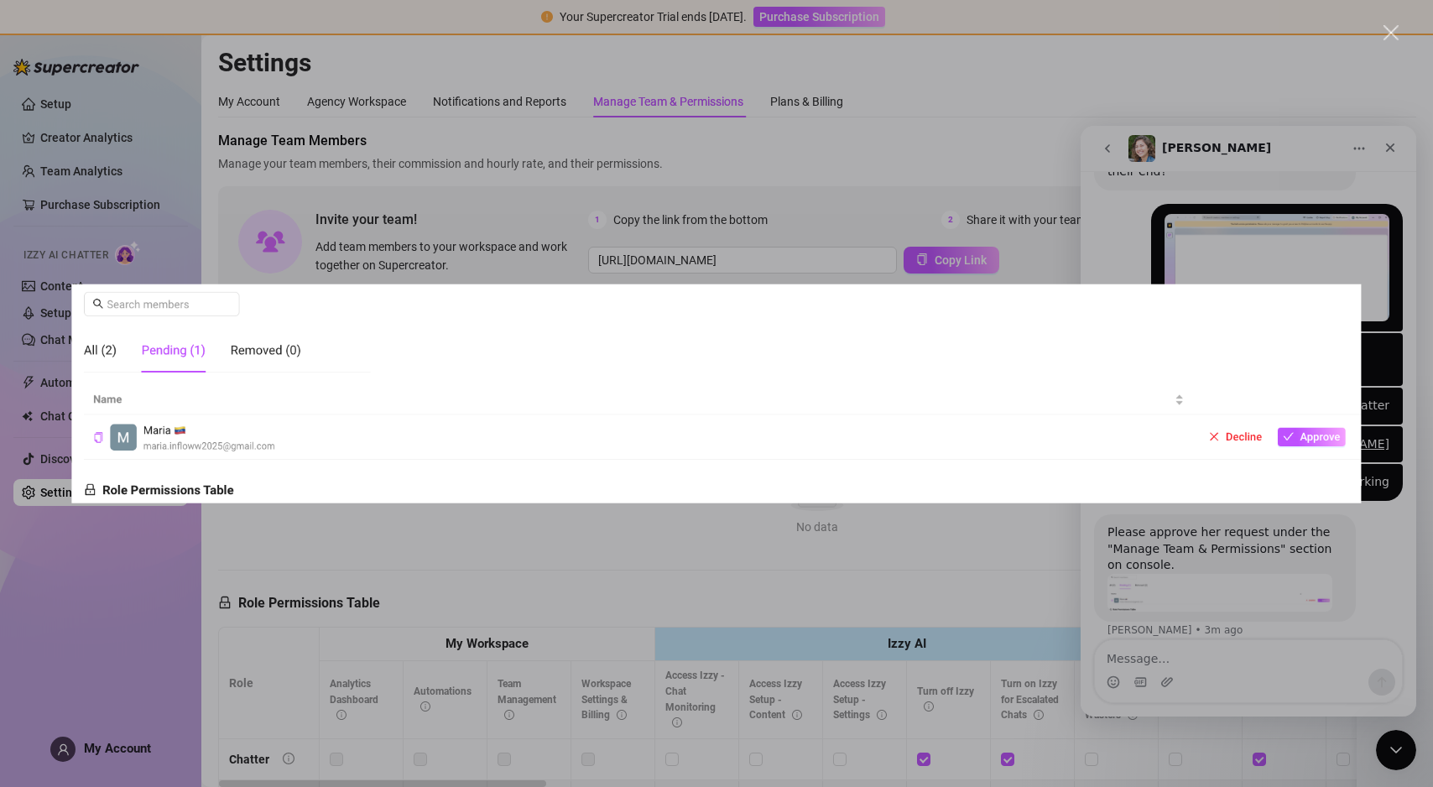
scroll to position [0, 0]
click at [634, 614] on div "Intercom messenger" at bounding box center [716, 393] width 1433 height 787
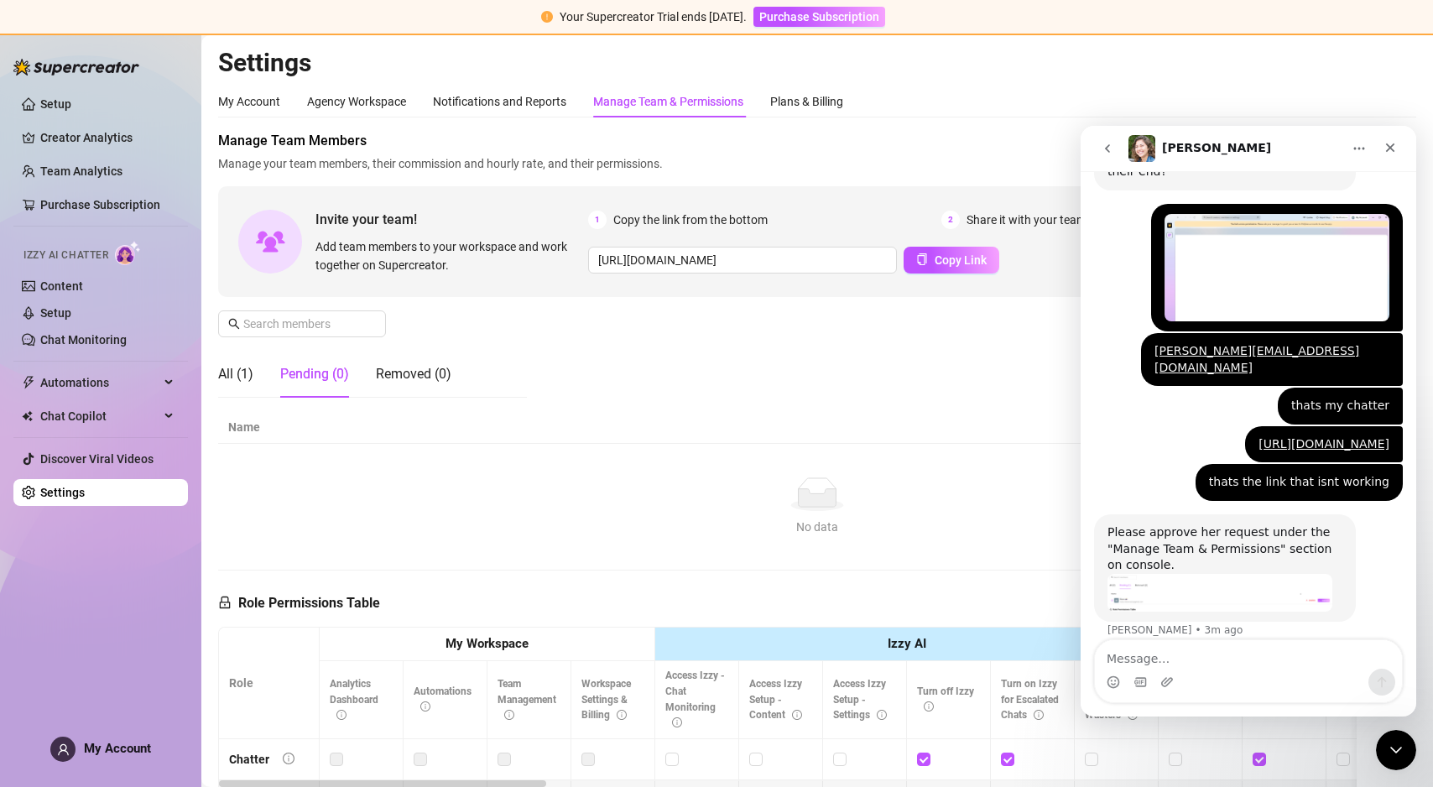
click at [655, 107] on div "Manage Team & Permissions" at bounding box center [668, 101] width 150 height 18
click at [1139, 644] on textarea "Message…" at bounding box center [1248, 654] width 307 height 29
click at [712, 107] on div "Manage Team & Permissions" at bounding box center [668, 101] width 150 height 18
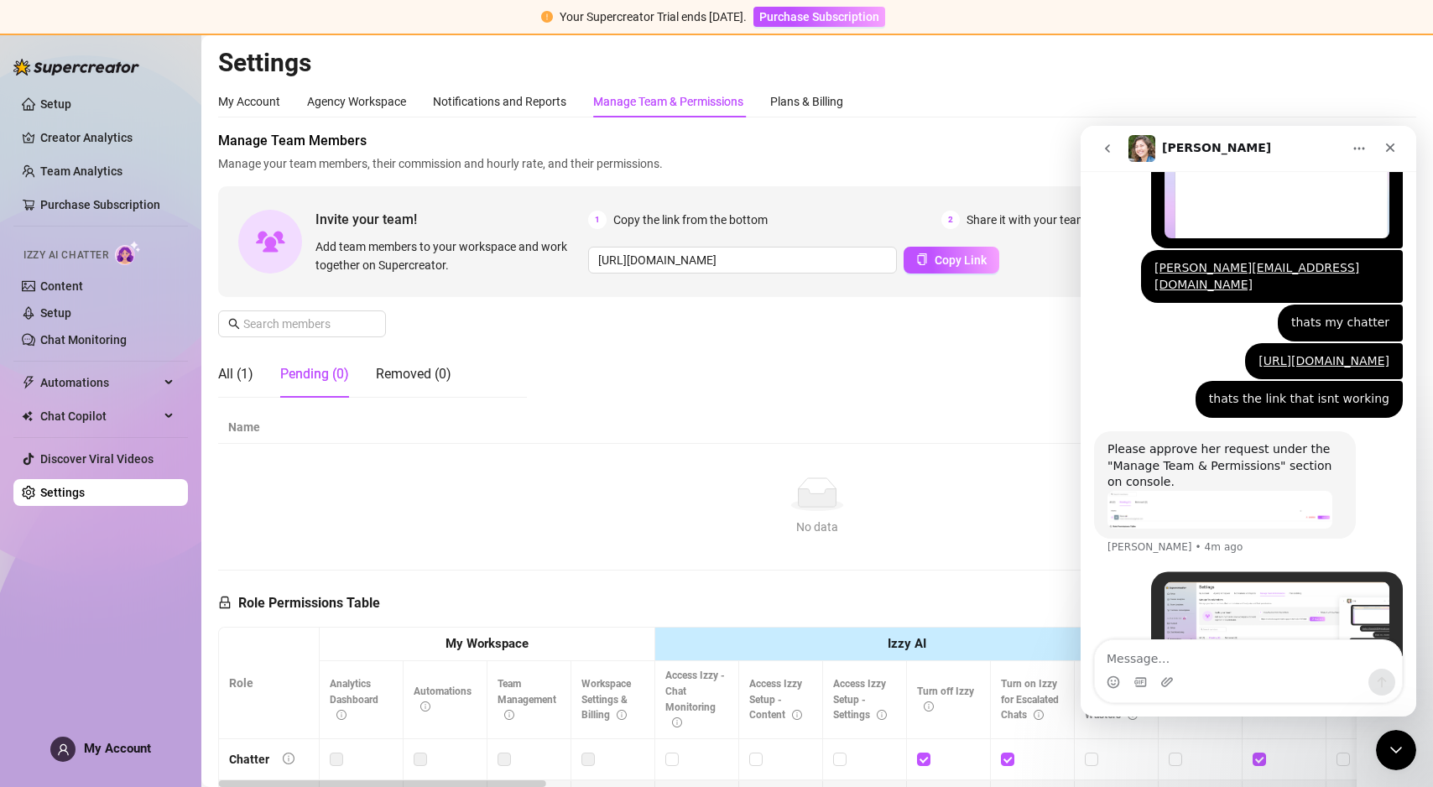
scroll to position [2044, 0]
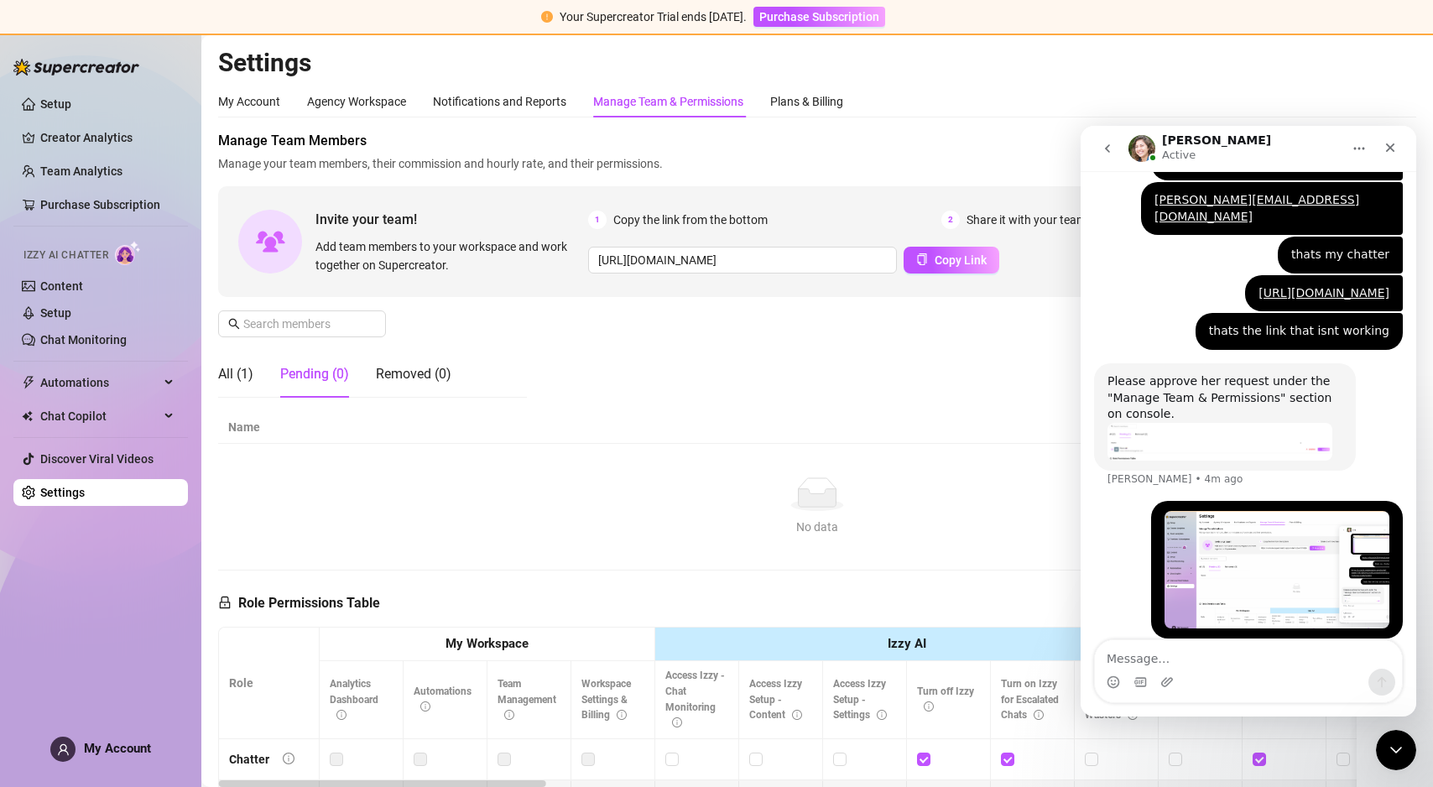
click at [1155, 437] on img "Ella says…" at bounding box center [1220, 442] width 225 height 38
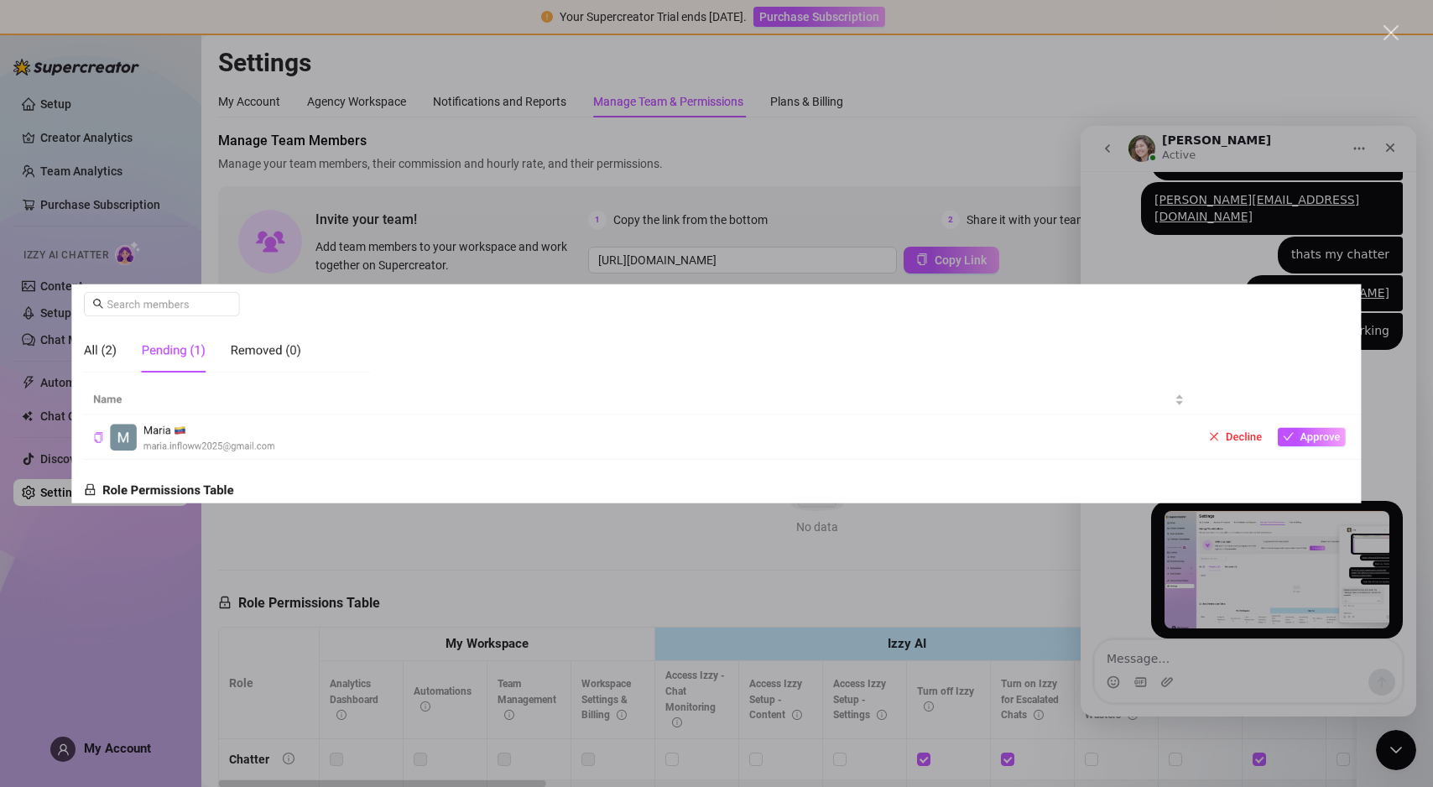
click at [1029, 243] on div "Intercom messenger" at bounding box center [716, 393] width 1433 height 787
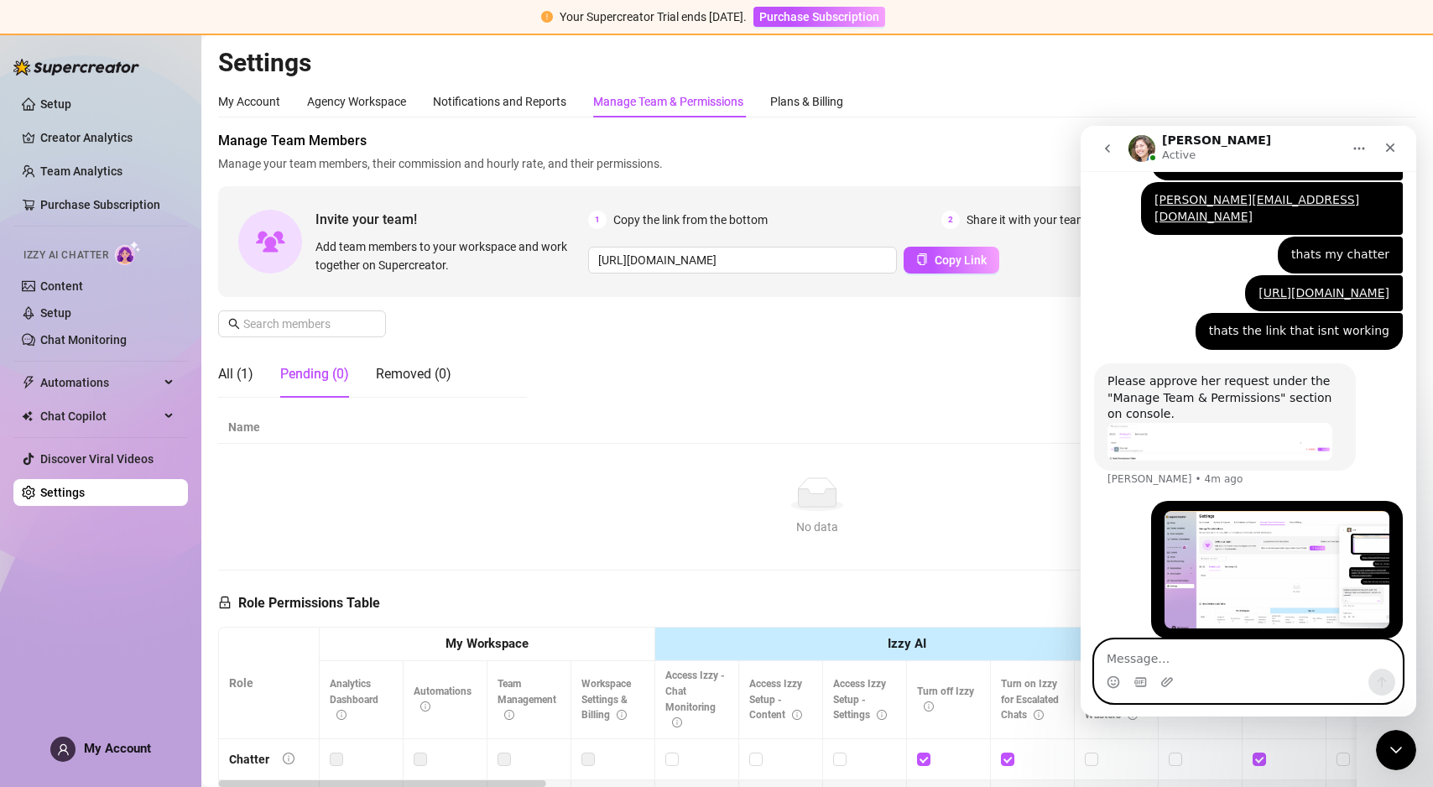
click at [1128, 646] on textarea "Message…" at bounding box center [1248, 654] width 307 height 29
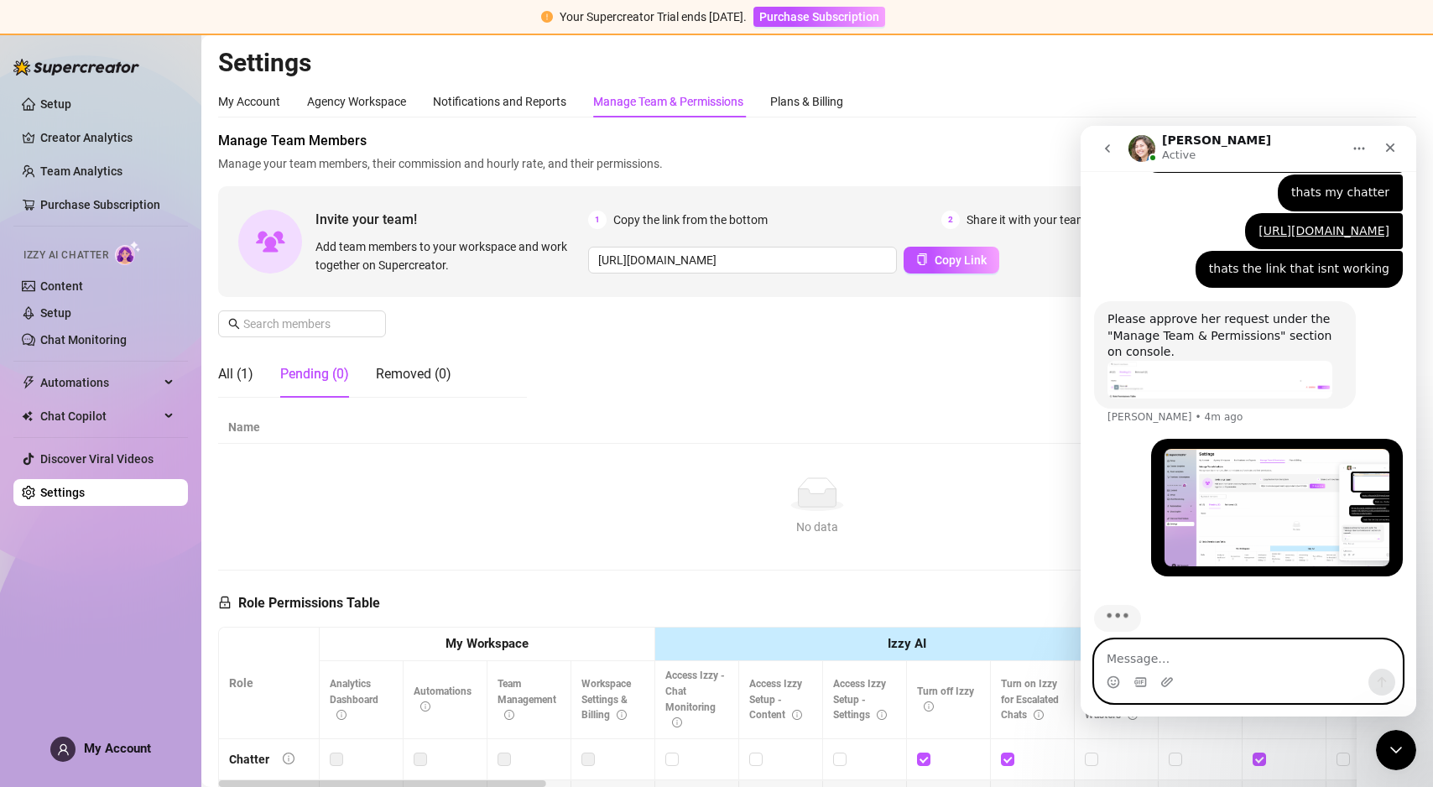
scroll to position [2109, 0]
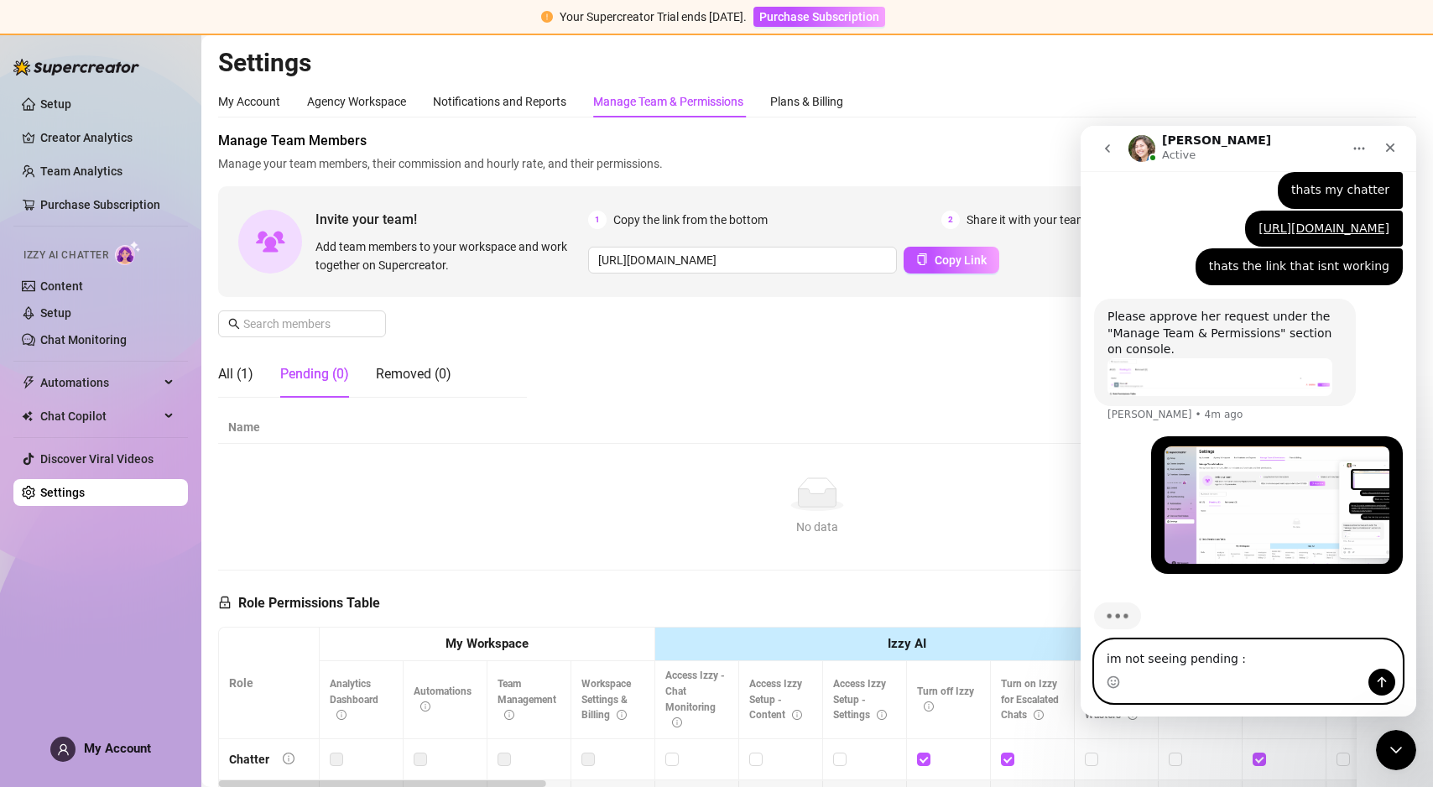
type textarea "im not seeing pending :/"
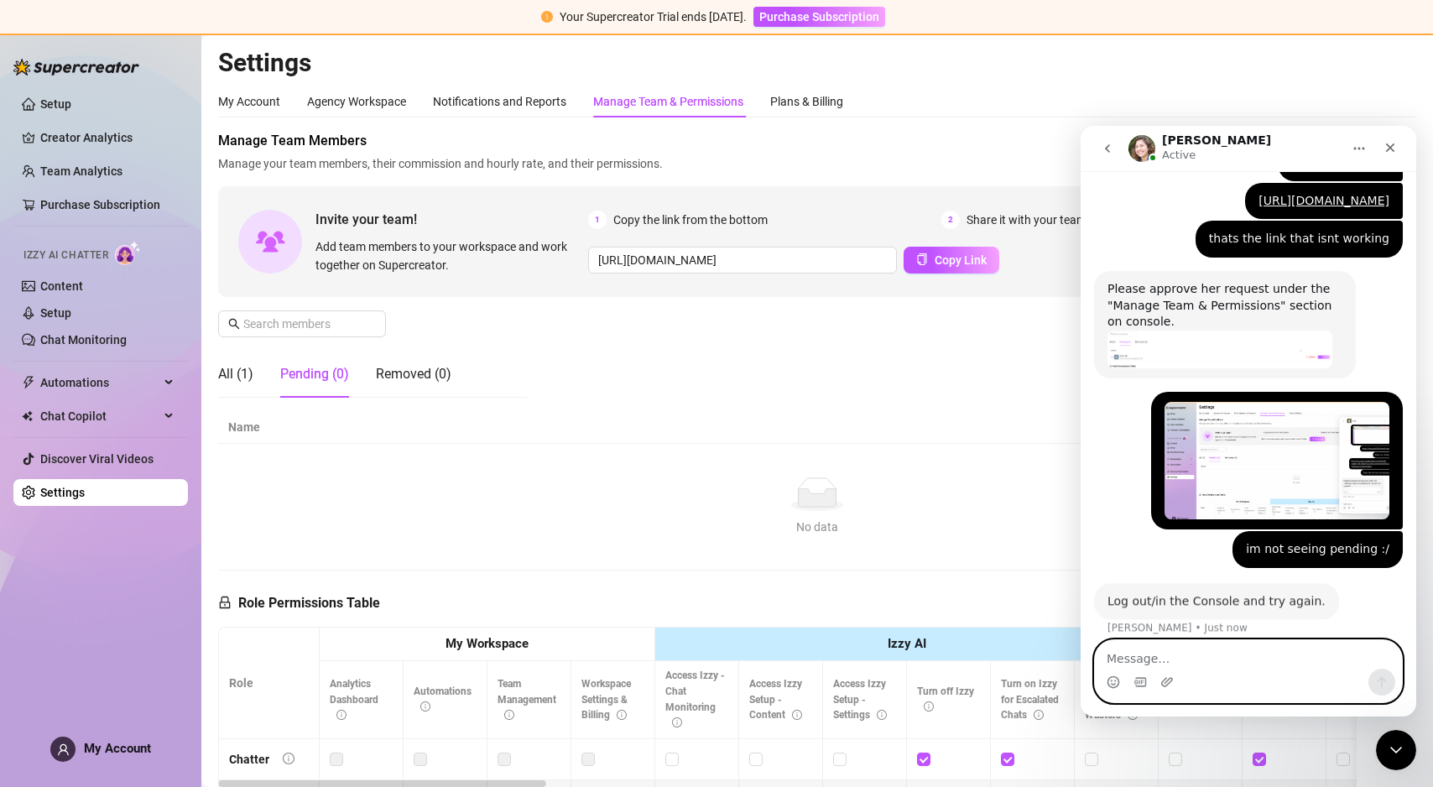
scroll to position [2132, 0]
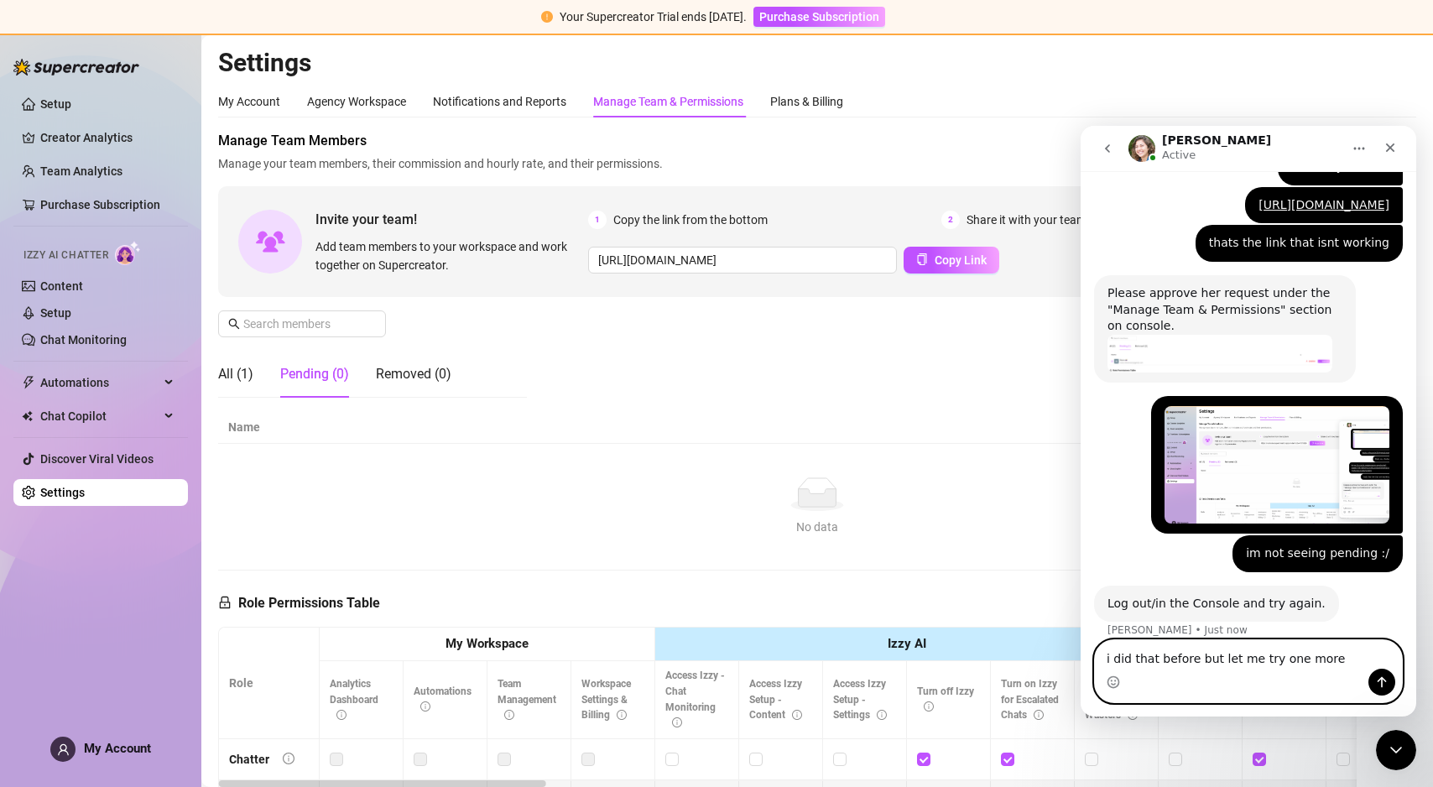
type textarea "i did that before but let me try one more time"
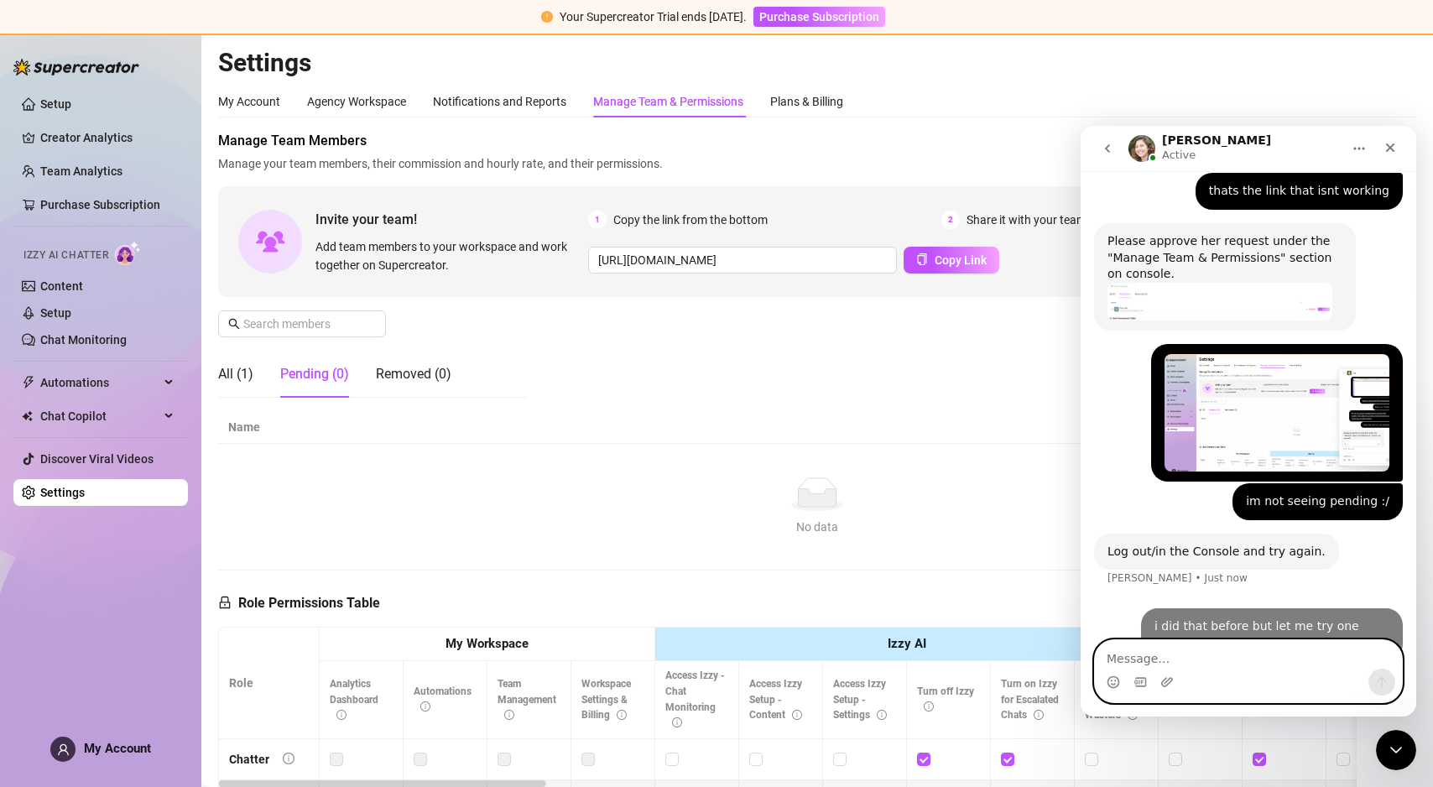
scroll to position [2199, 0]
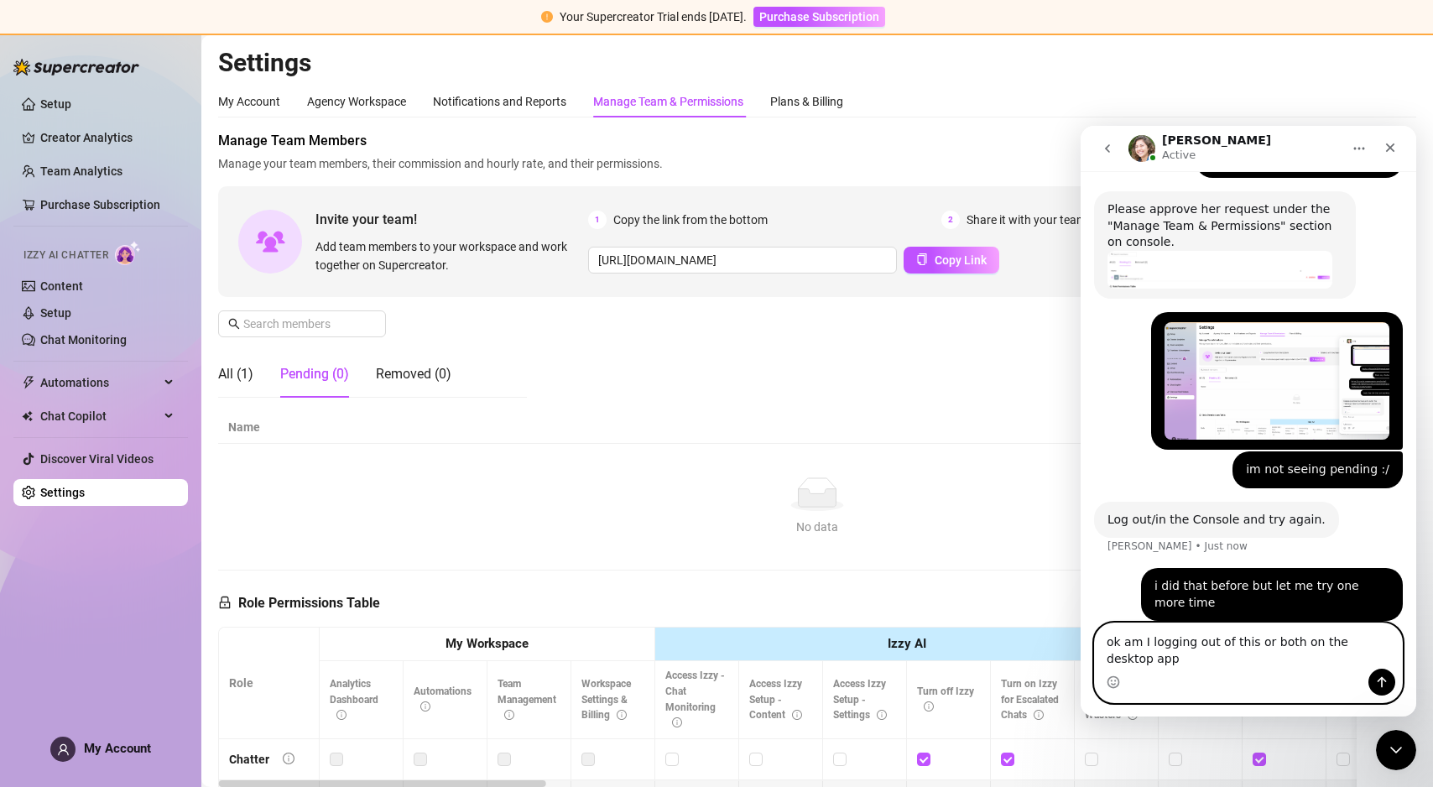
type textarea "ok am I logging out of this or both on the desktop app?"
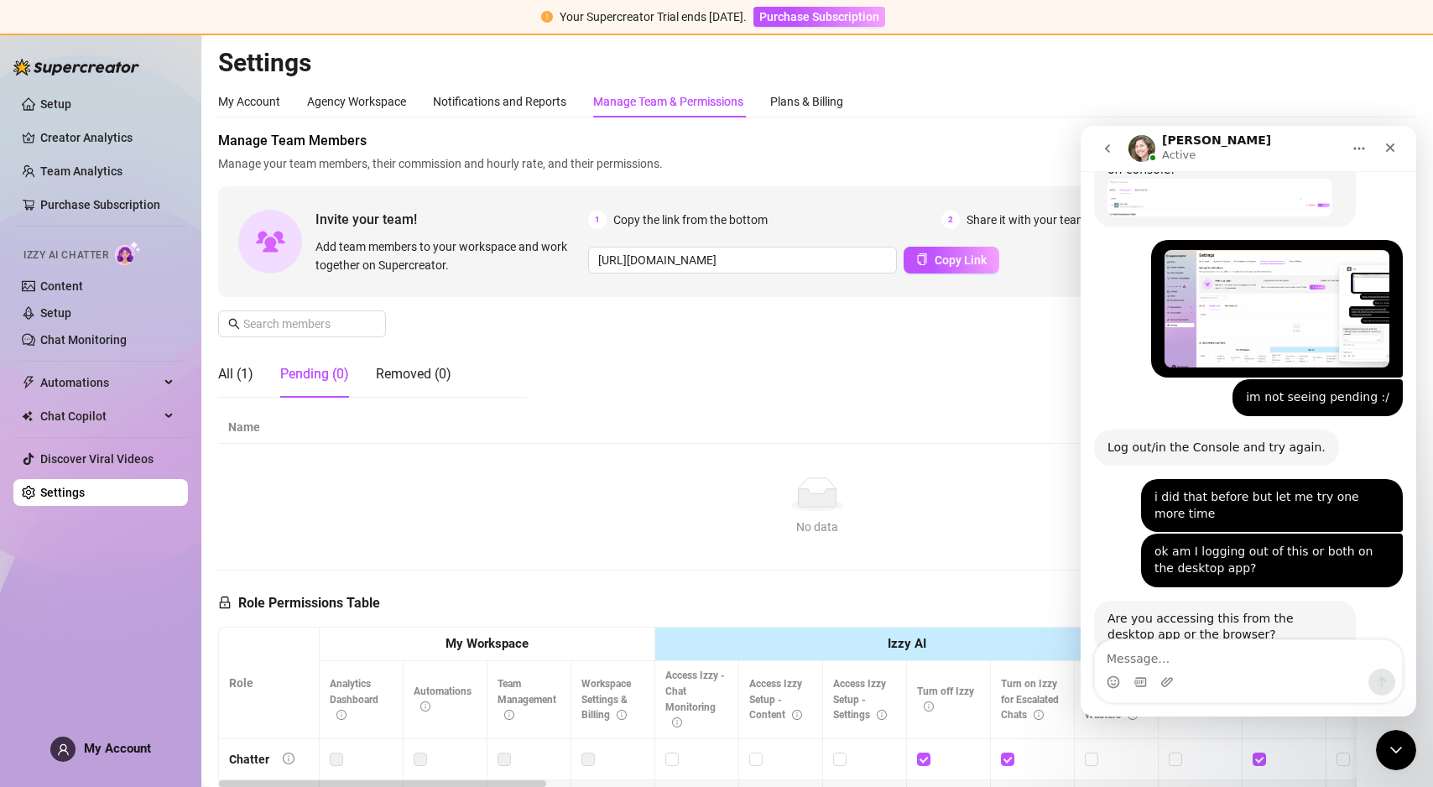
scroll to position [2320, 0]
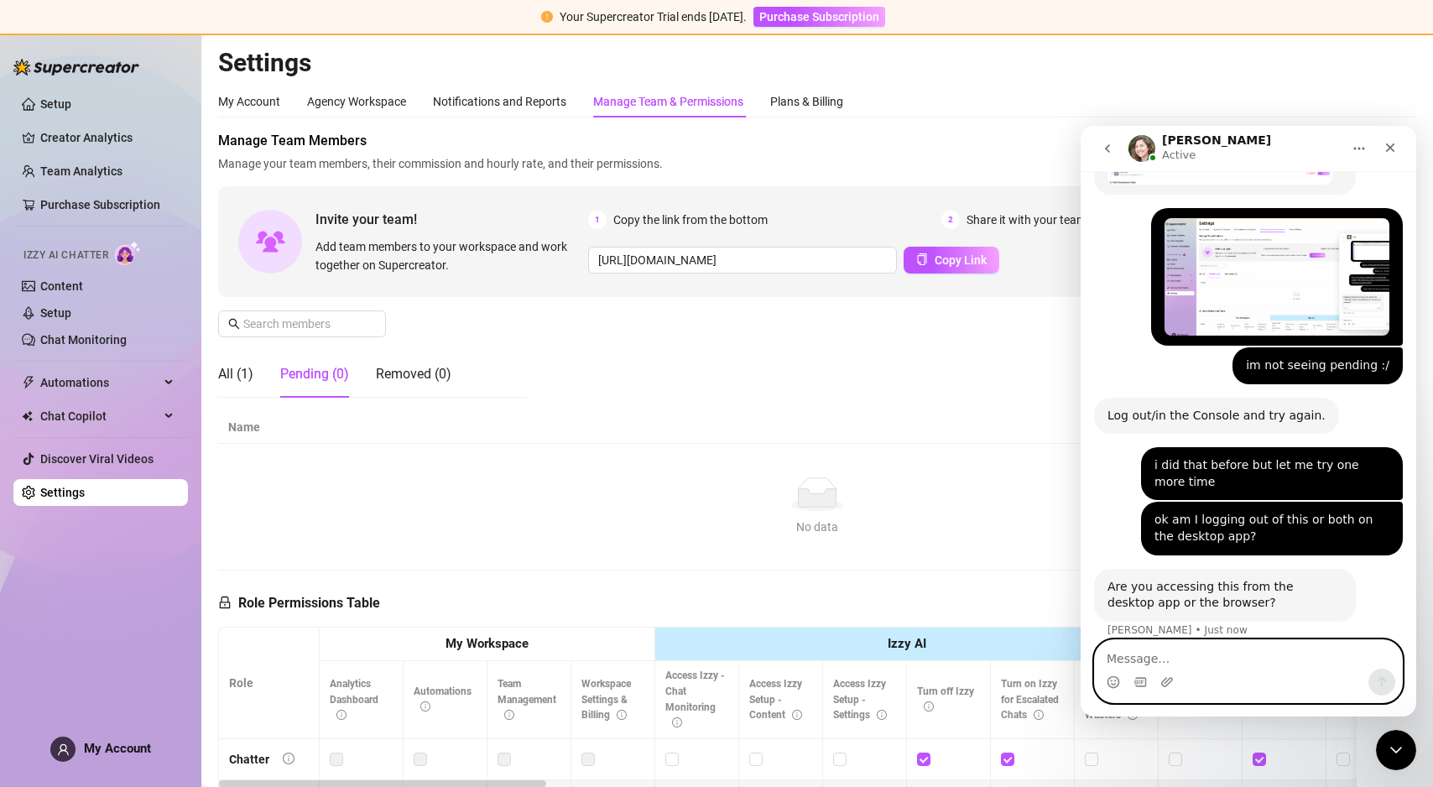
click at [1167, 652] on textarea "Message…" at bounding box center [1248, 654] width 307 height 29
type textarea "both"
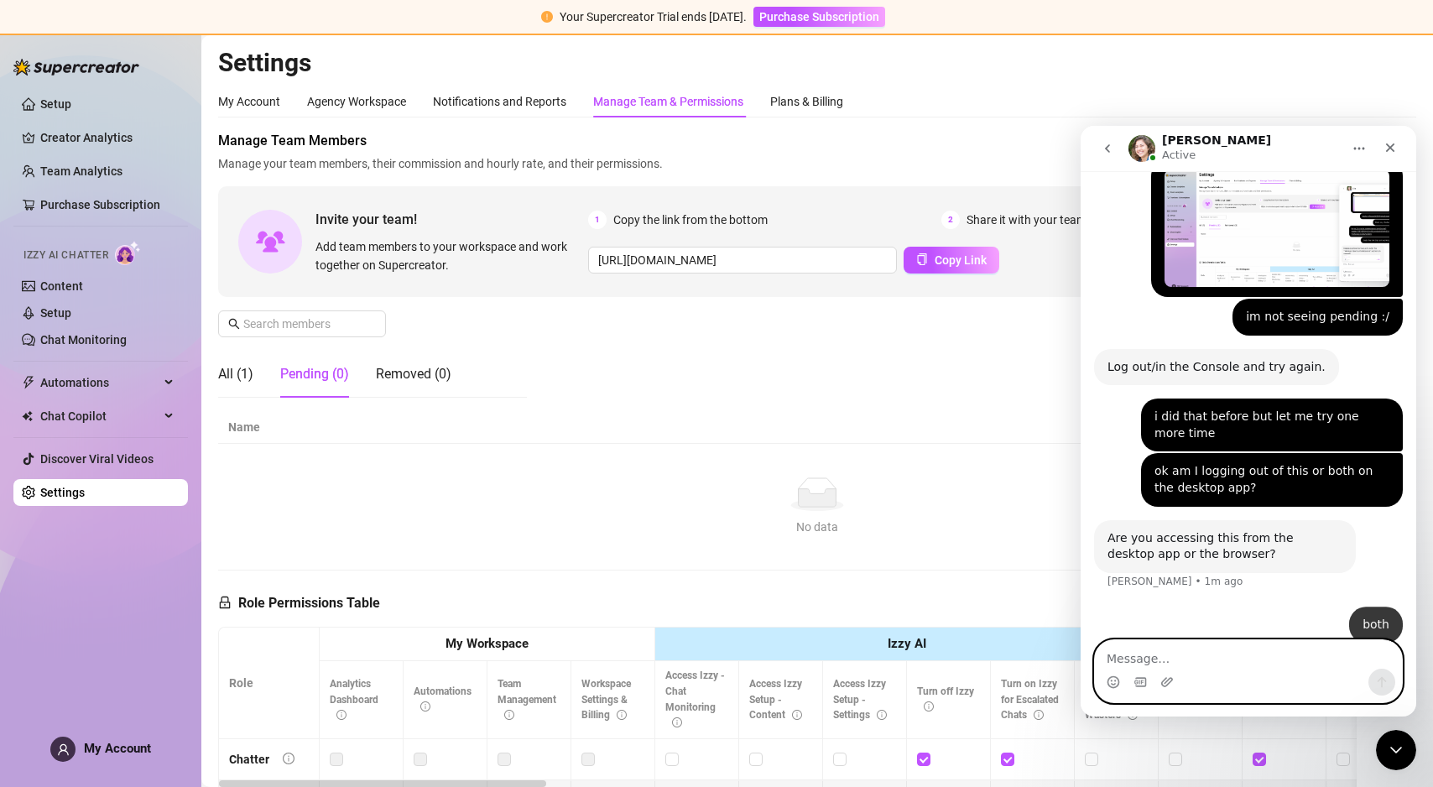
scroll to position [2371, 0]
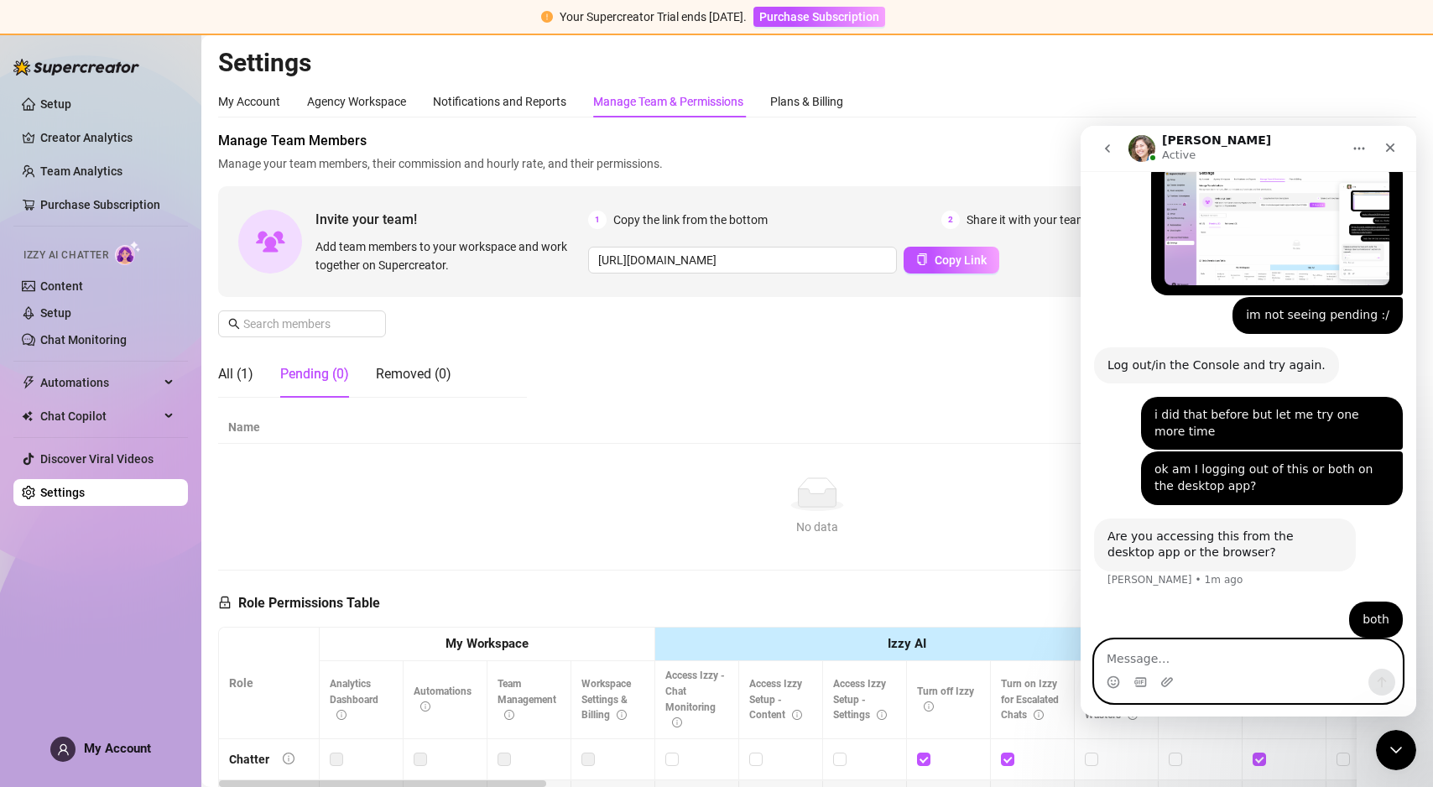
type textarea "?"
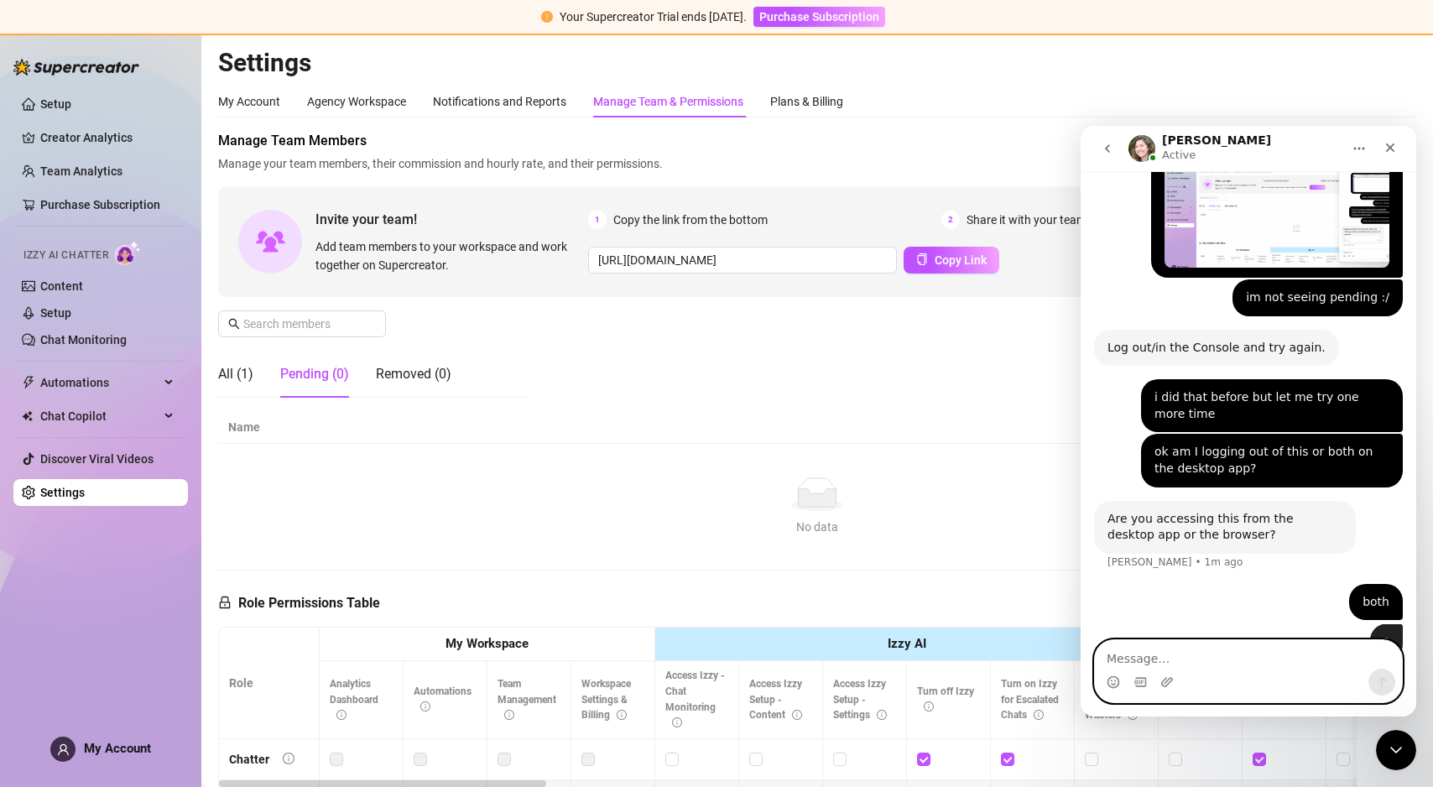
scroll to position [2408, 0]
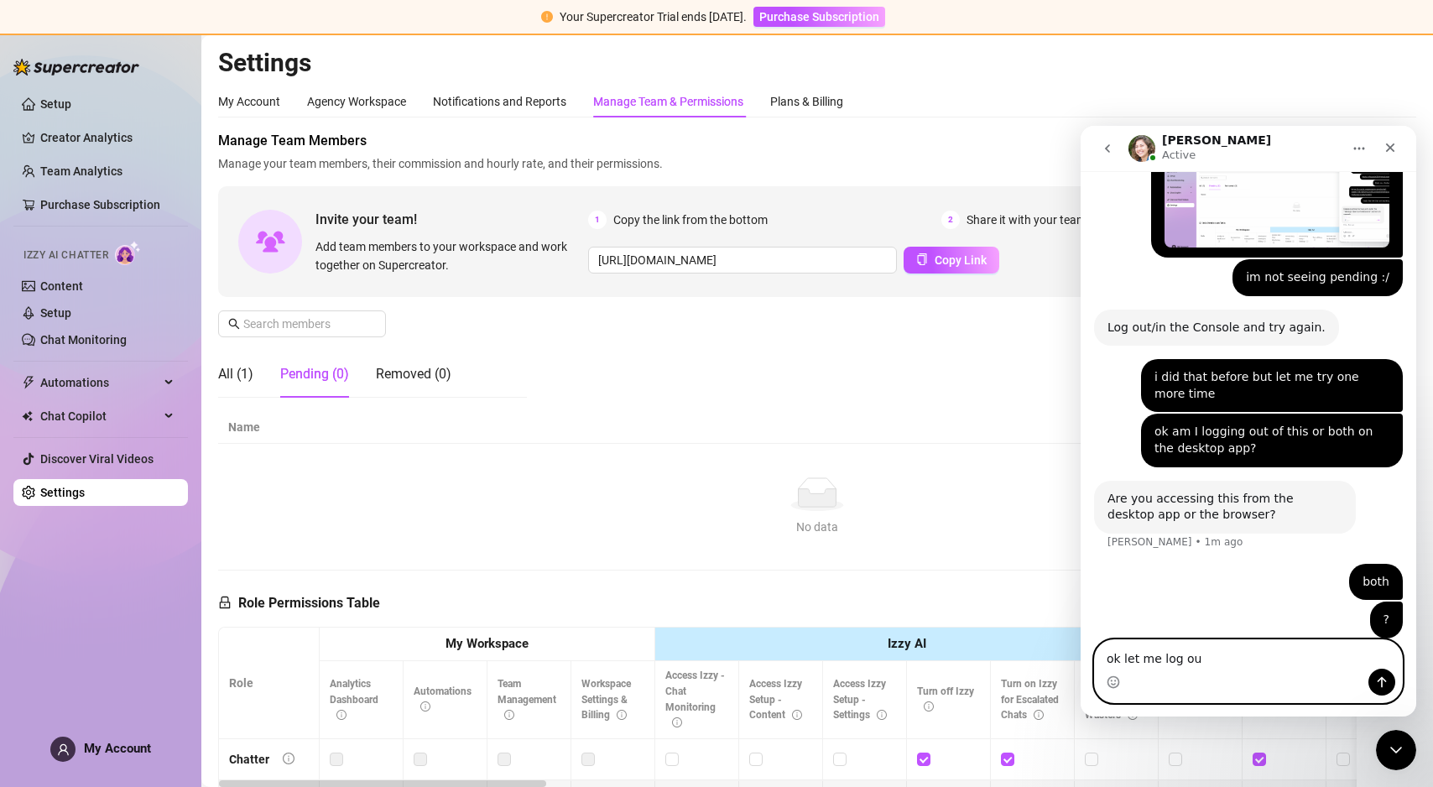
type textarea "ok let me log out"
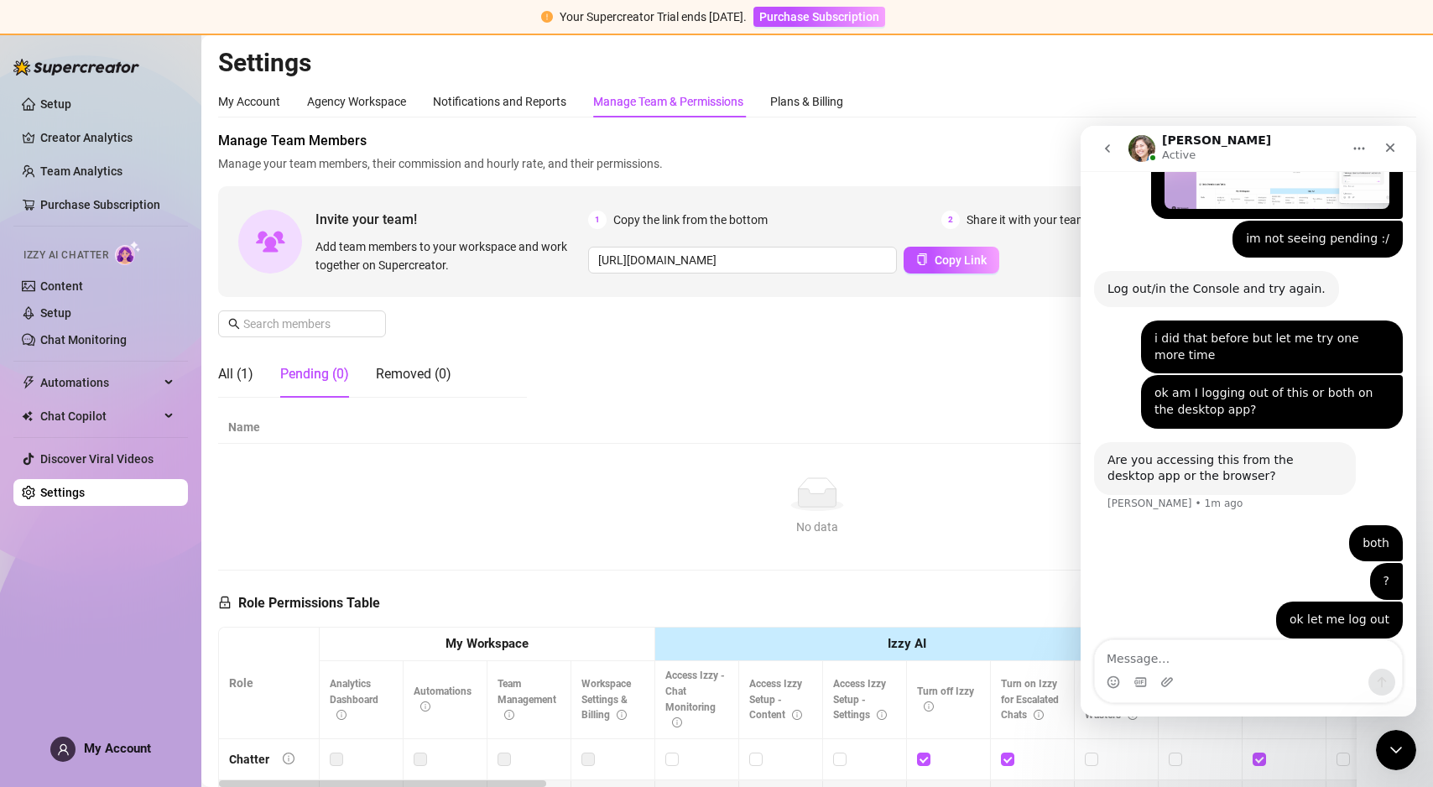
click at [42, 486] on link "Settings" at bounding box center [62, 492] width 44 height 13
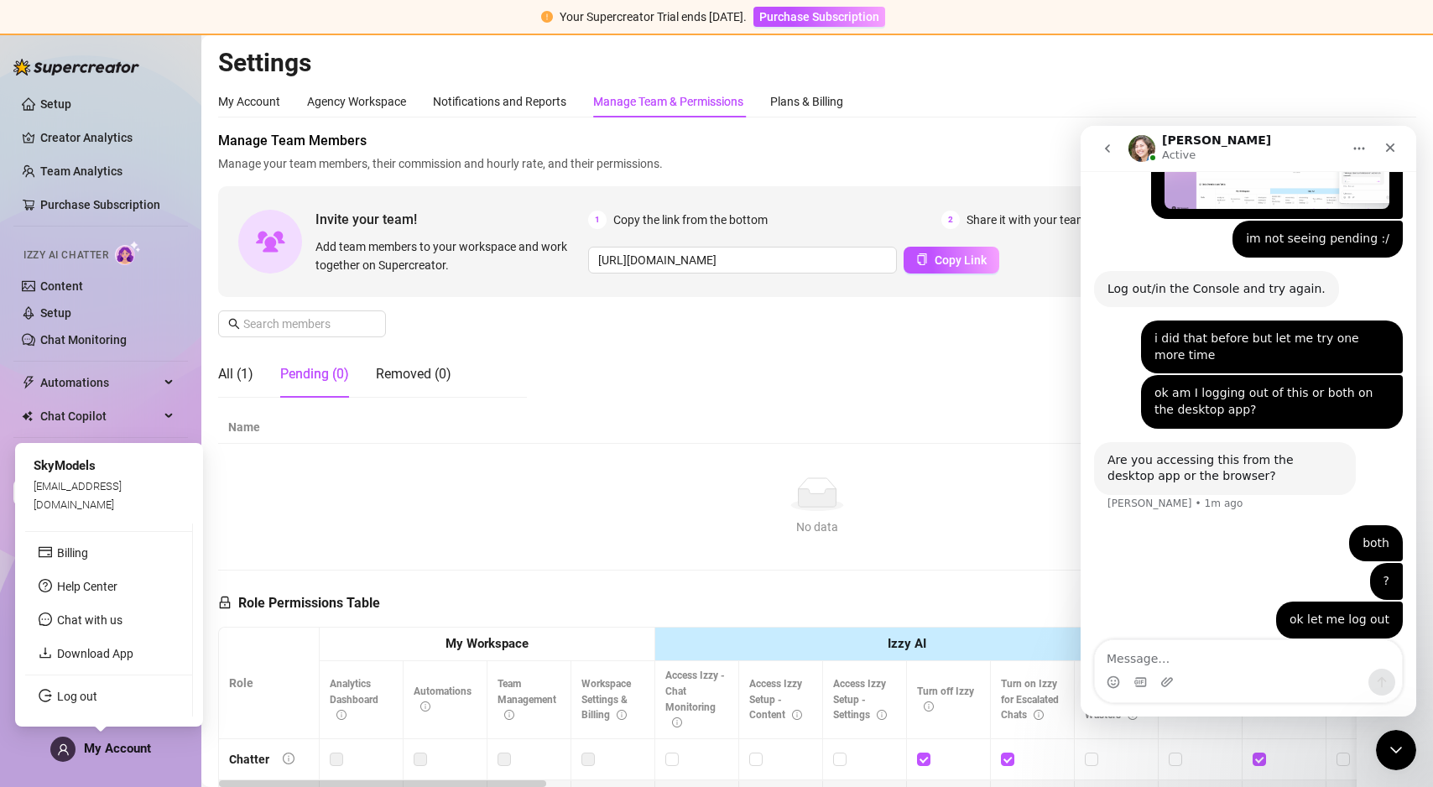
click at [91, 744] on span "My Account" at bounding box center [117, 748] width 67 height 15
click at [55, 690] on link "Log out" at bounding box center [73, 696] width 40 height 13
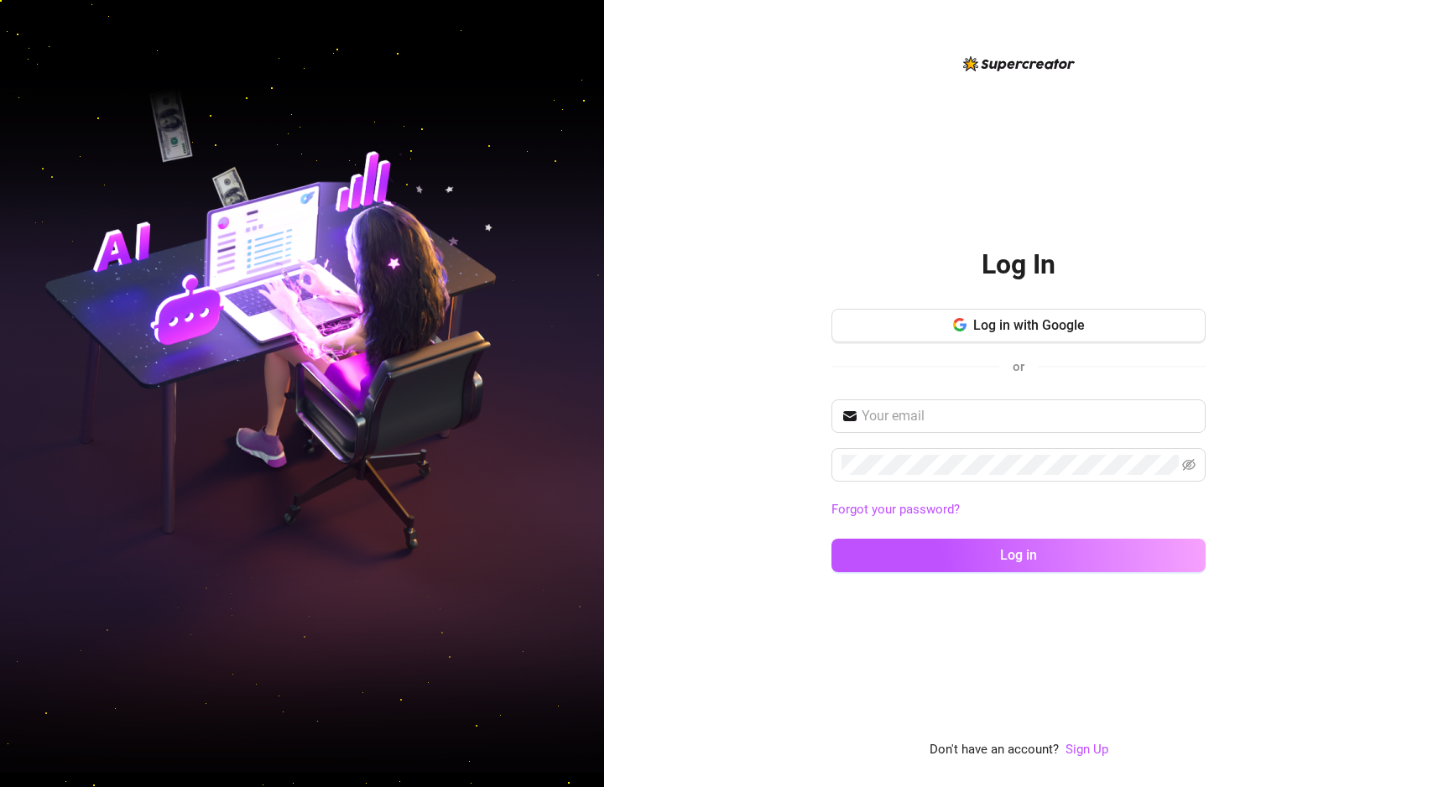
click at [889, 434] on div "Forgot your password? Log in" at bounding box center [1019, 493] width 374 height 188
click at [874, 410] on input "text" at bounding box center [1029, 416] width 334 height 20
type input "s"
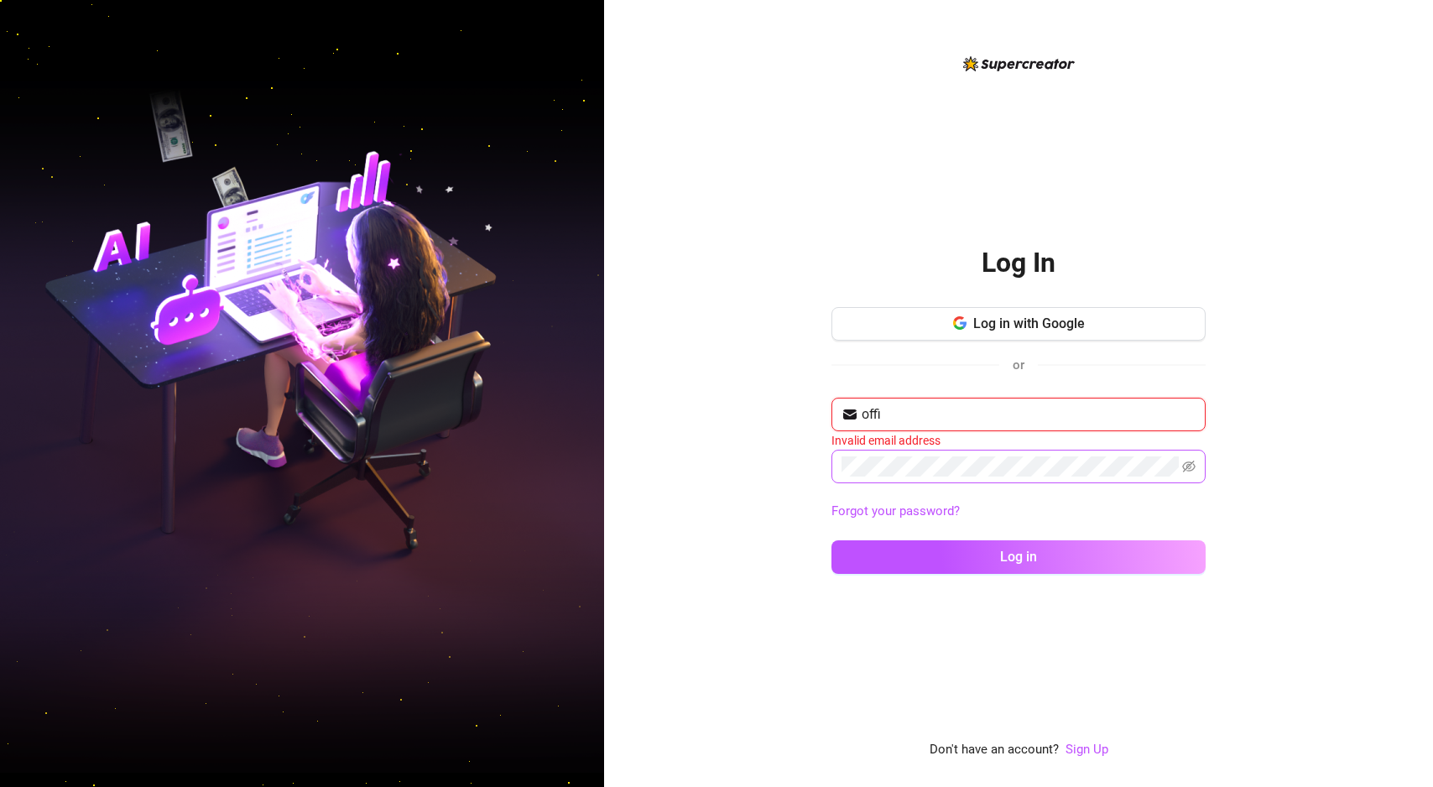
type input "[EMAIL_ADDRESS][DOMAIN_NAME]"
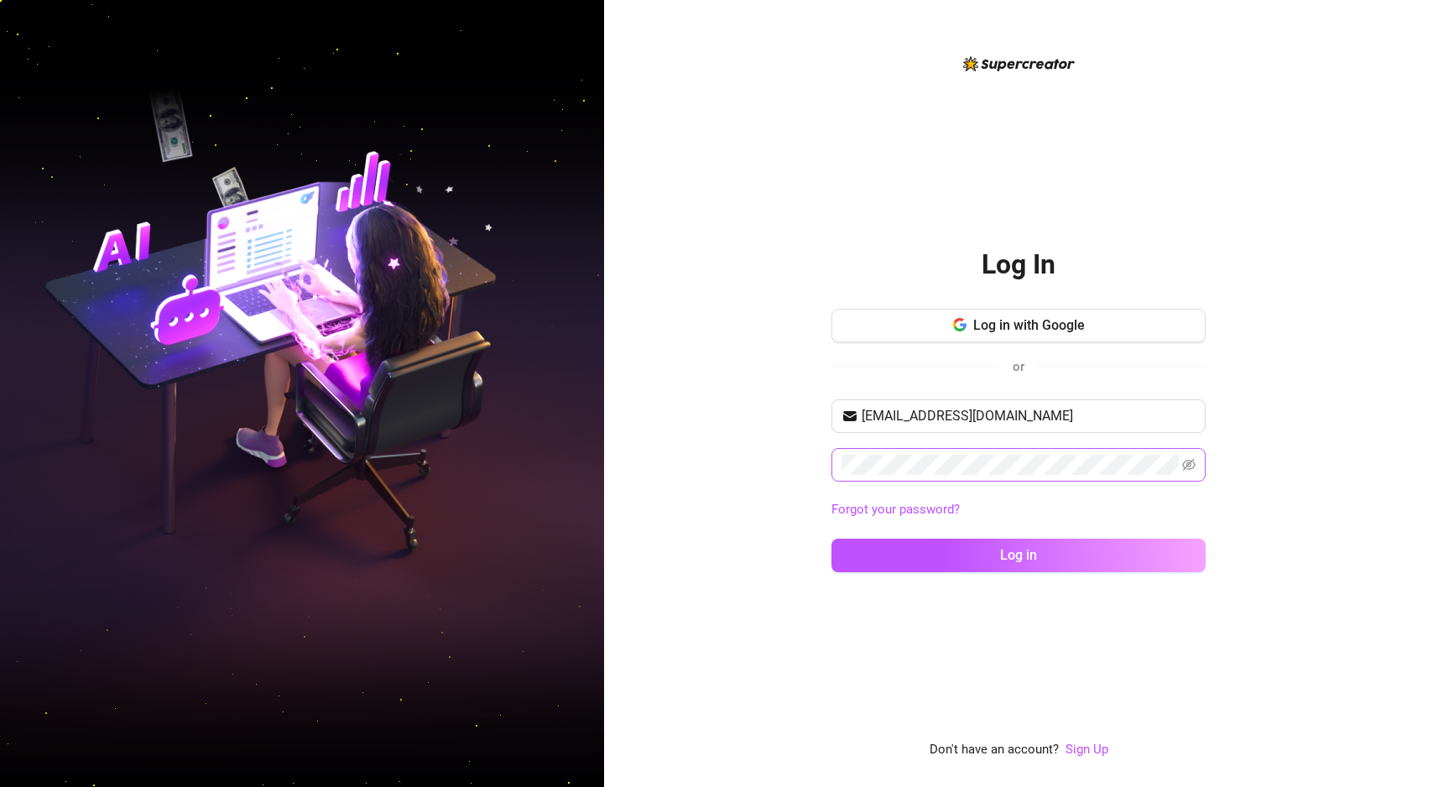
click at [1006, 451] on span at bounding box center [1019, 465] width 374 height 34
click at [832, 539] on button "Log in" at bounding box center [1019, 556] width 374 height 34
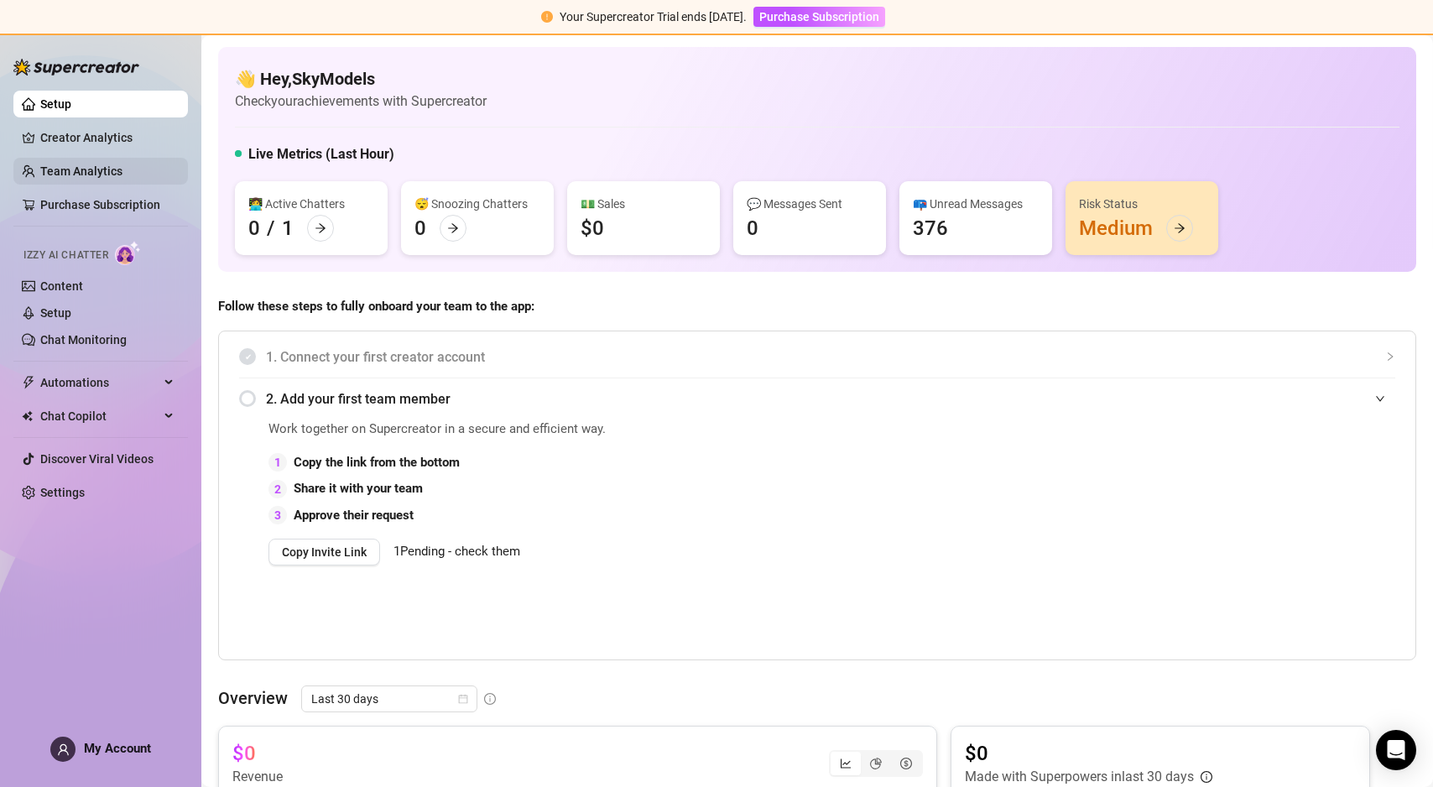
click at [102, 166] on link "Team Analytics" at bounding box center [81, 170] width 82 height 13
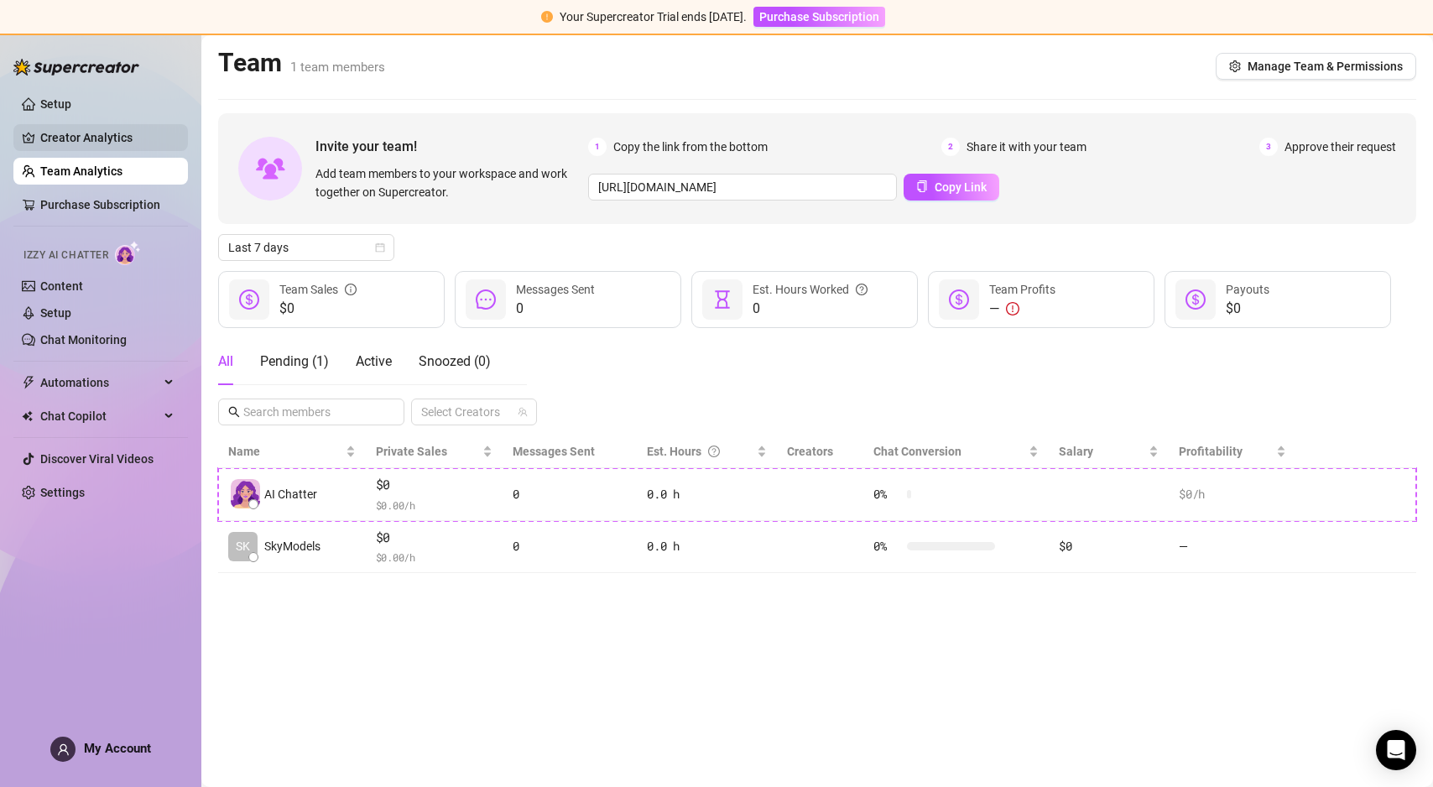
click at [94, 141] on link "Creator Analytics" at bounding box center [107, 137] width 134 height 27
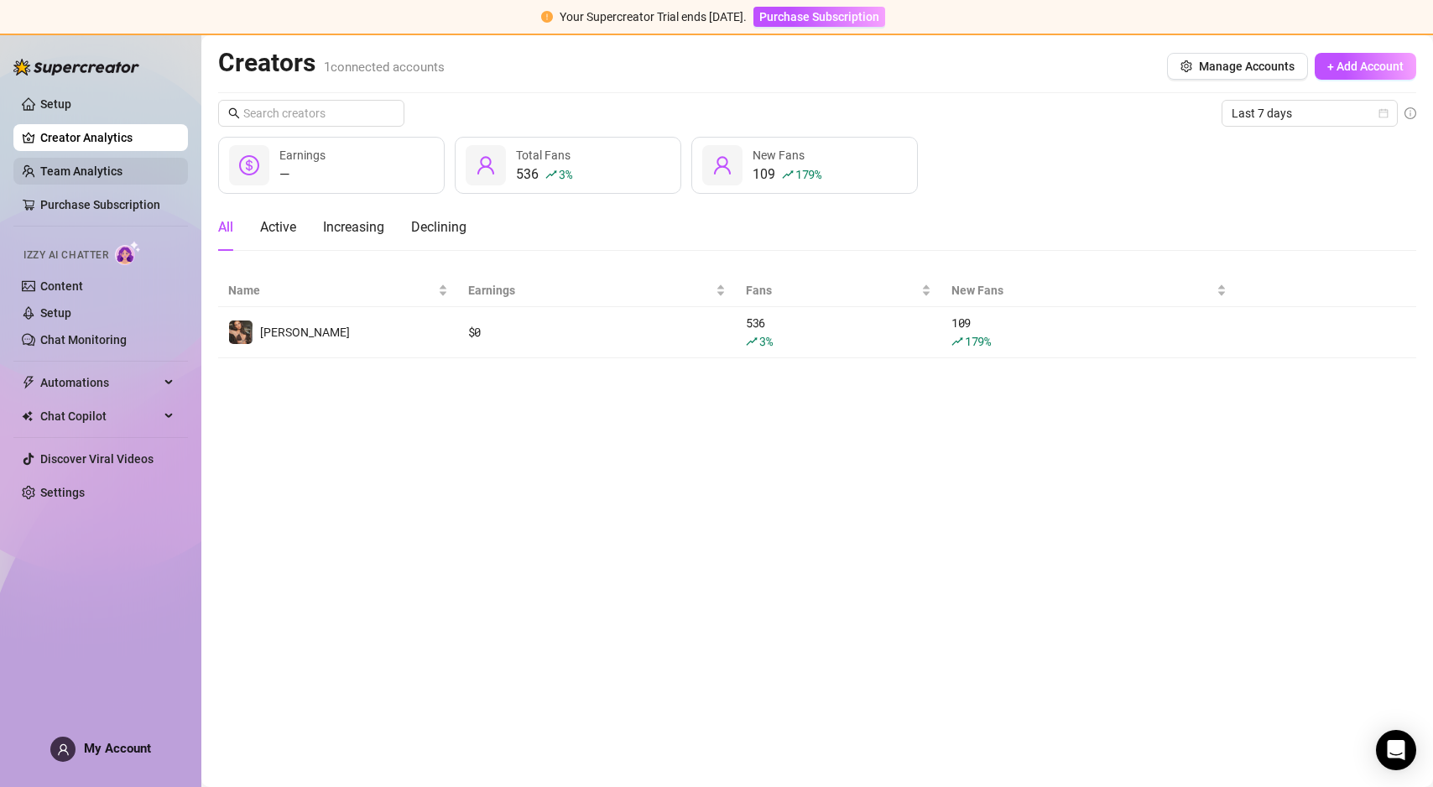
click at [78, 164] on link "Team Analytics" at bounding box center [81, 170] width 82 height 13
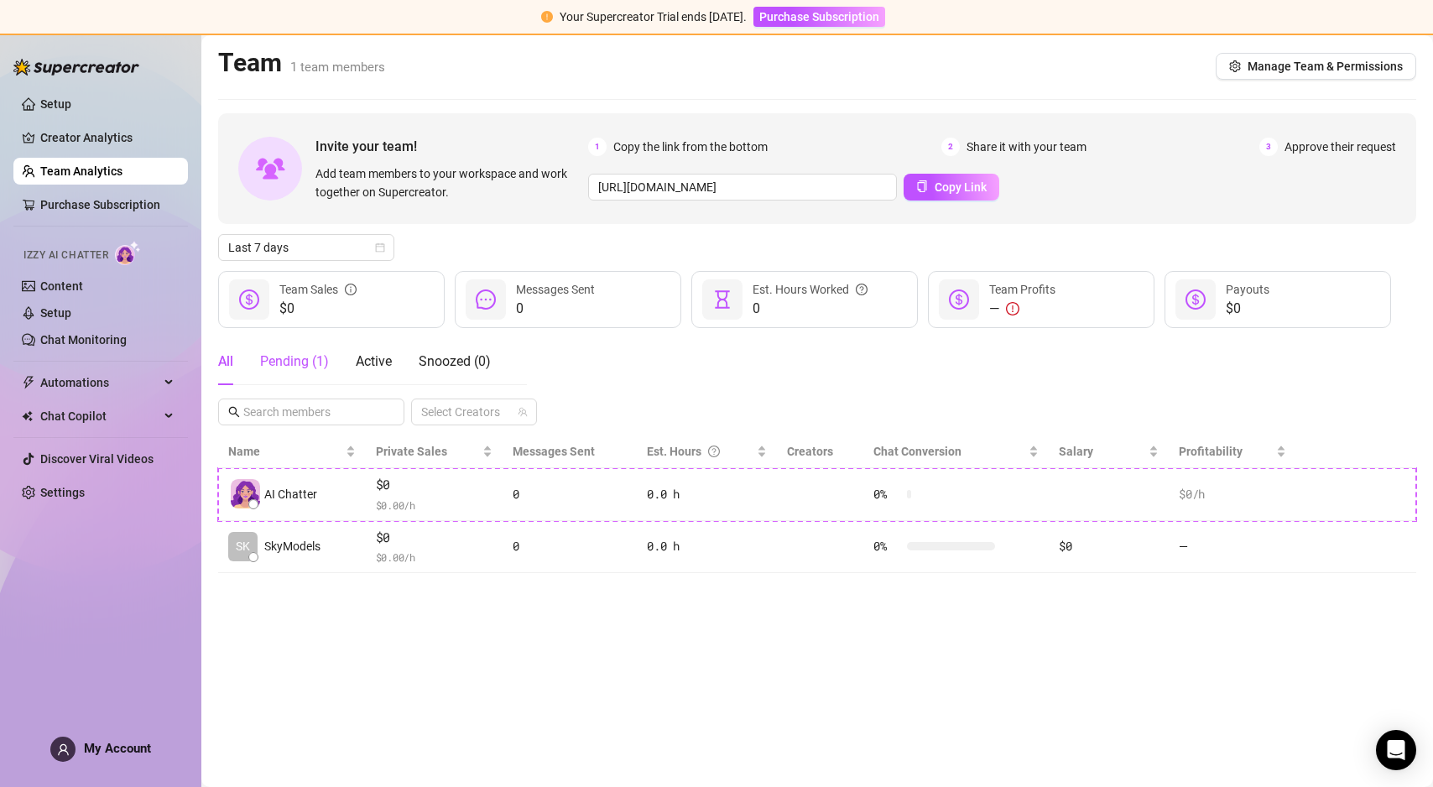
click at [289, 360] on div "Pending ( 1 )" at bounding box center [294, 362] width 69 height 20
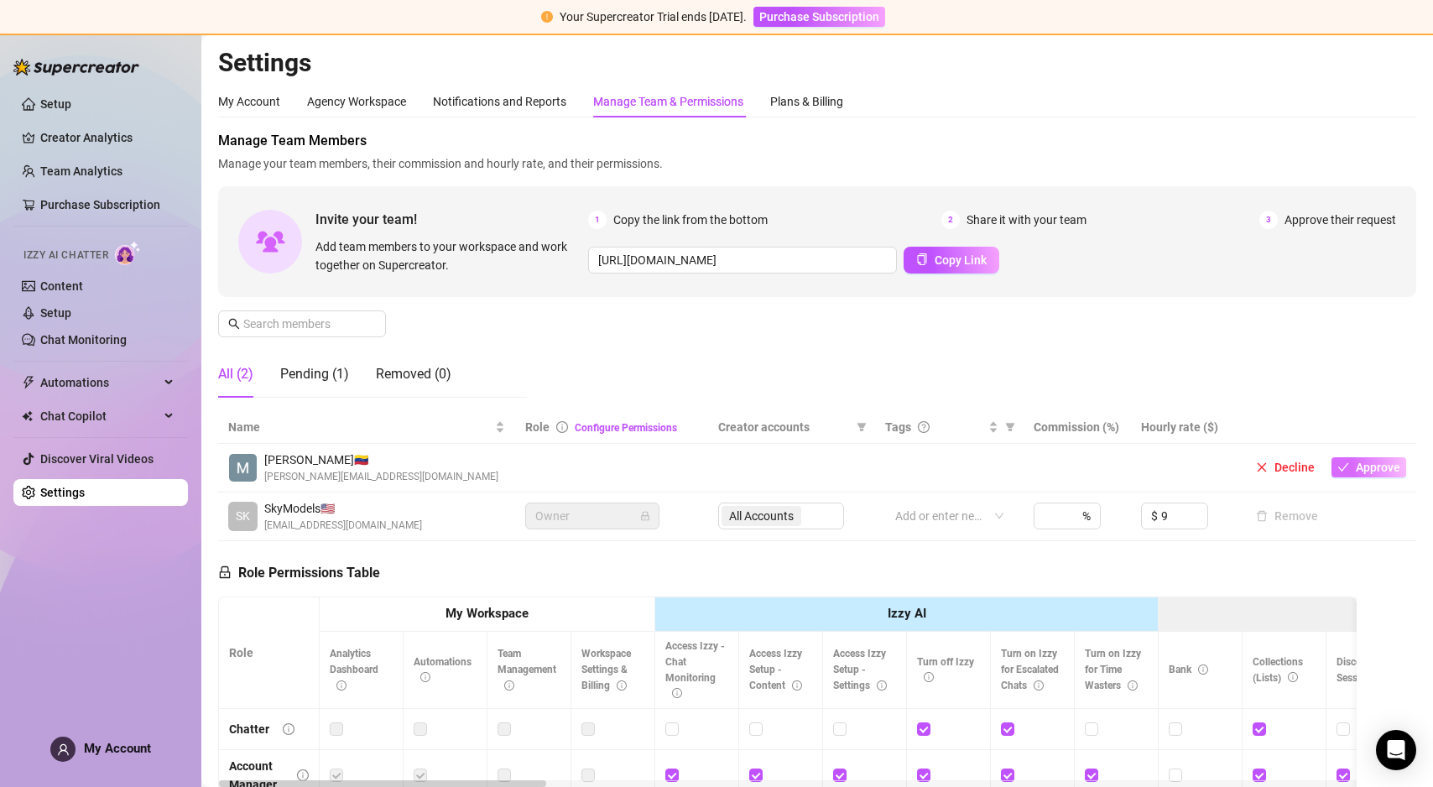
click at [1383, 472] on span "Approve" at bounding box center [1378, 467] width 44 height 13
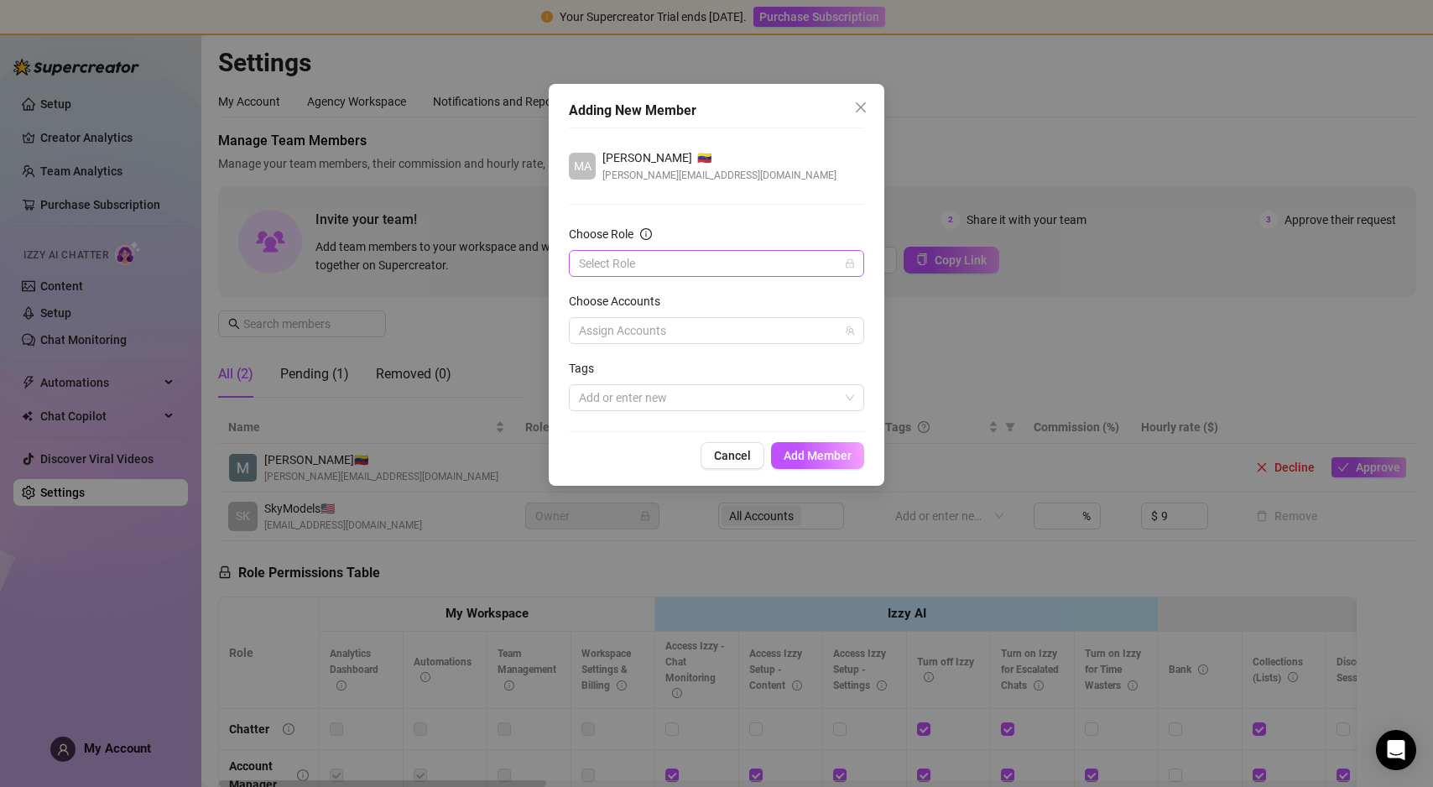
click at [660, 253] on input "Choose Role" at bounding box center [709, 263] width 260 height 25
click at [858, 95] on button "Close" at bounding box center [861, 107] width 27 height 27
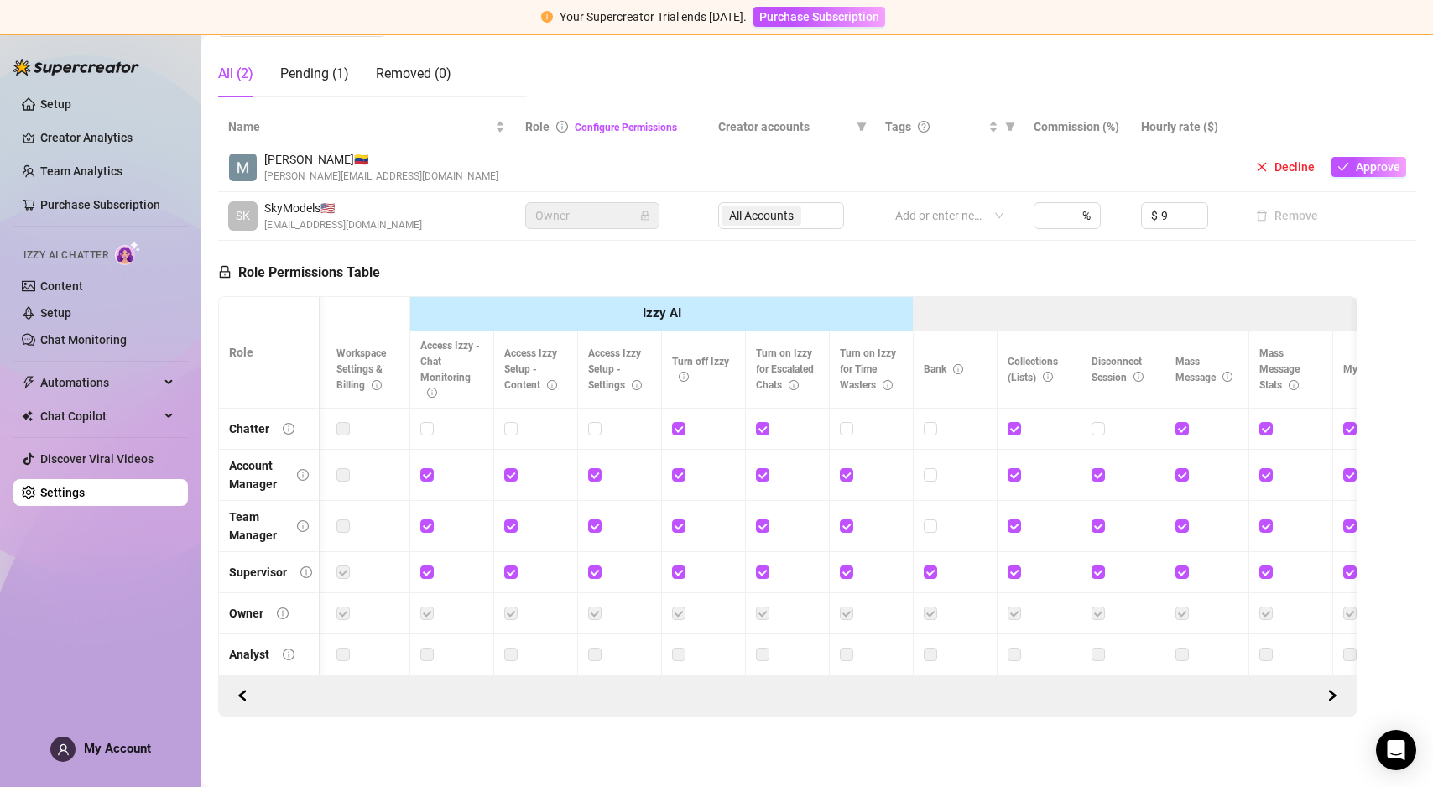
scroll to position [0, 248]
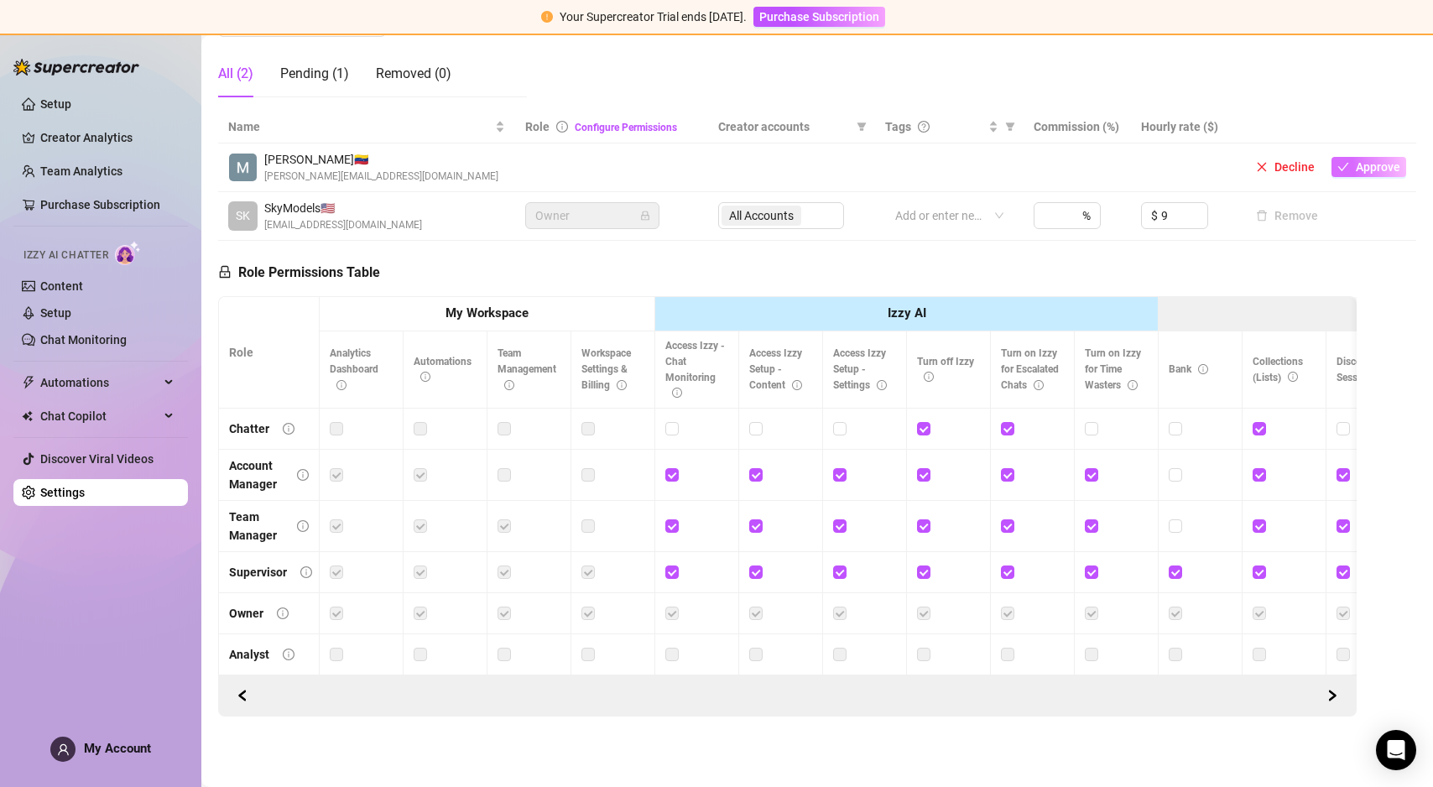
click at [1376, 164] on span "Approve" at bounding box center [1378, 166] width 44 height 13
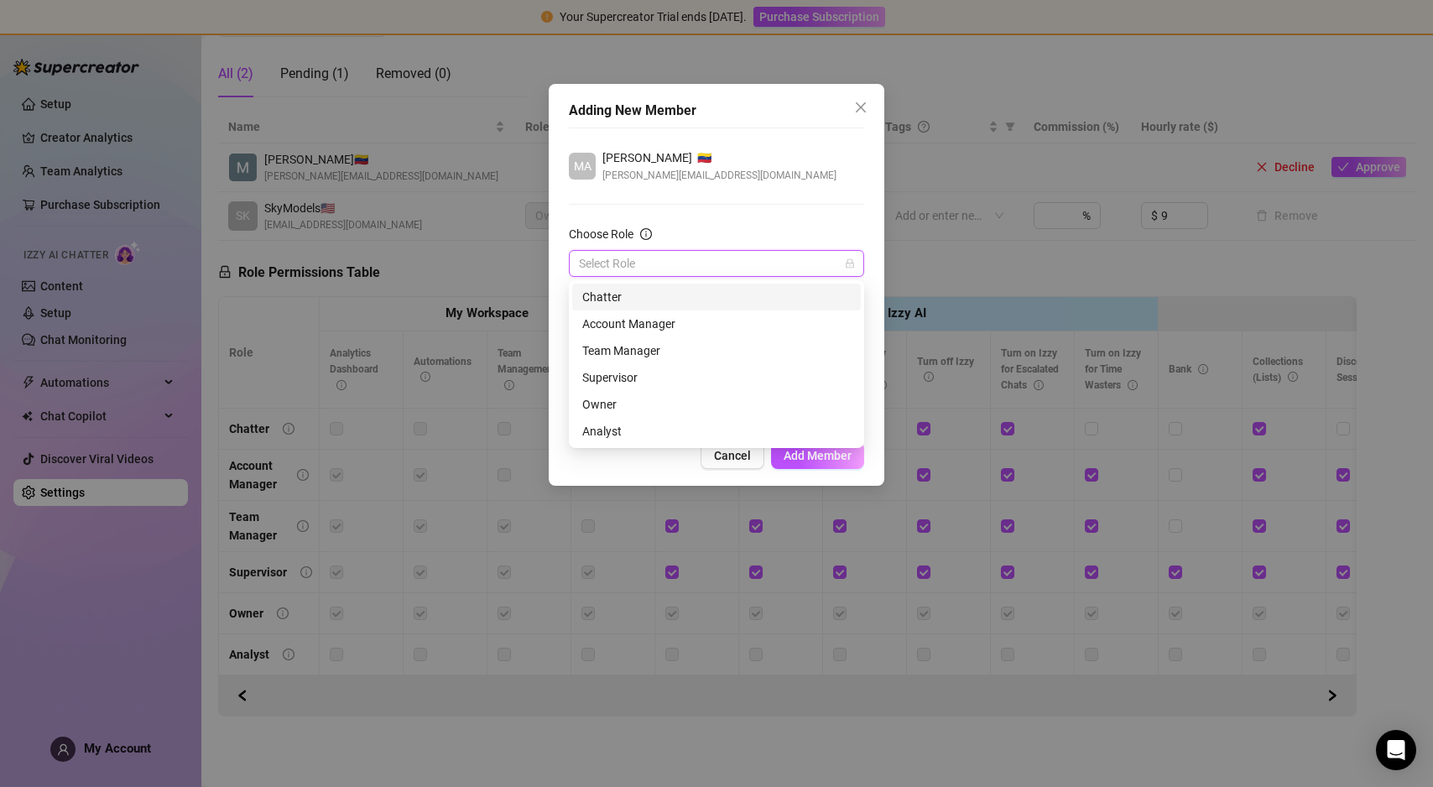
click at [801, 266] on input "Choose Role" at bounding box center [709, 263] width 260 height 25
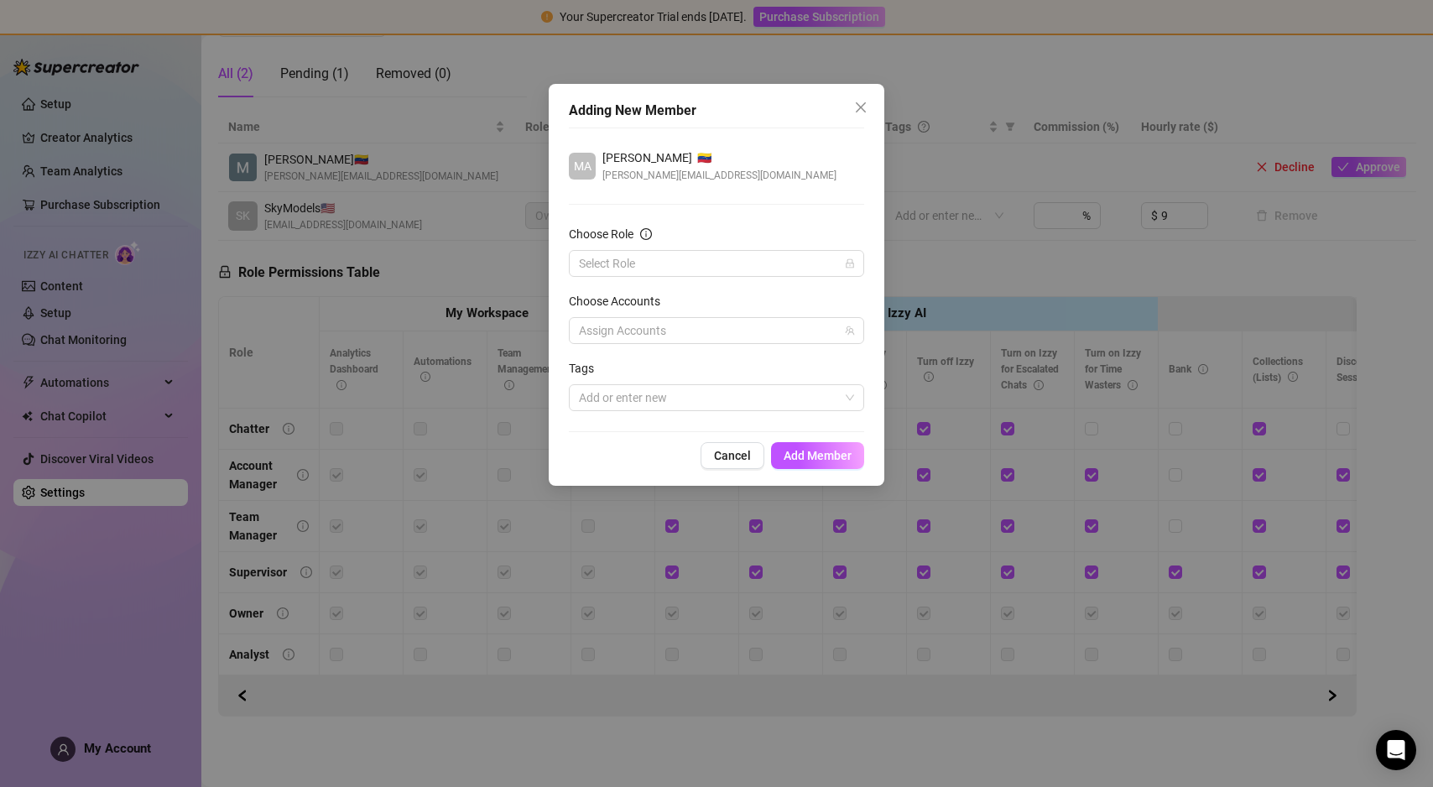
drag, startPoint x: 790, startPoint y: 91, endPoint x: 665, endPoint y: 51, distance: 130.3
click at [665, 51] on div "Adding New Member MA Maria 🇻🇪 maria.infloww2025@gmail.com Choose Role Select Ro…" at bounding box center [716, 393] width 1433 height 787
click at [863, 109] on icon "close" at bounding box center [860, 107] width 13 height 13
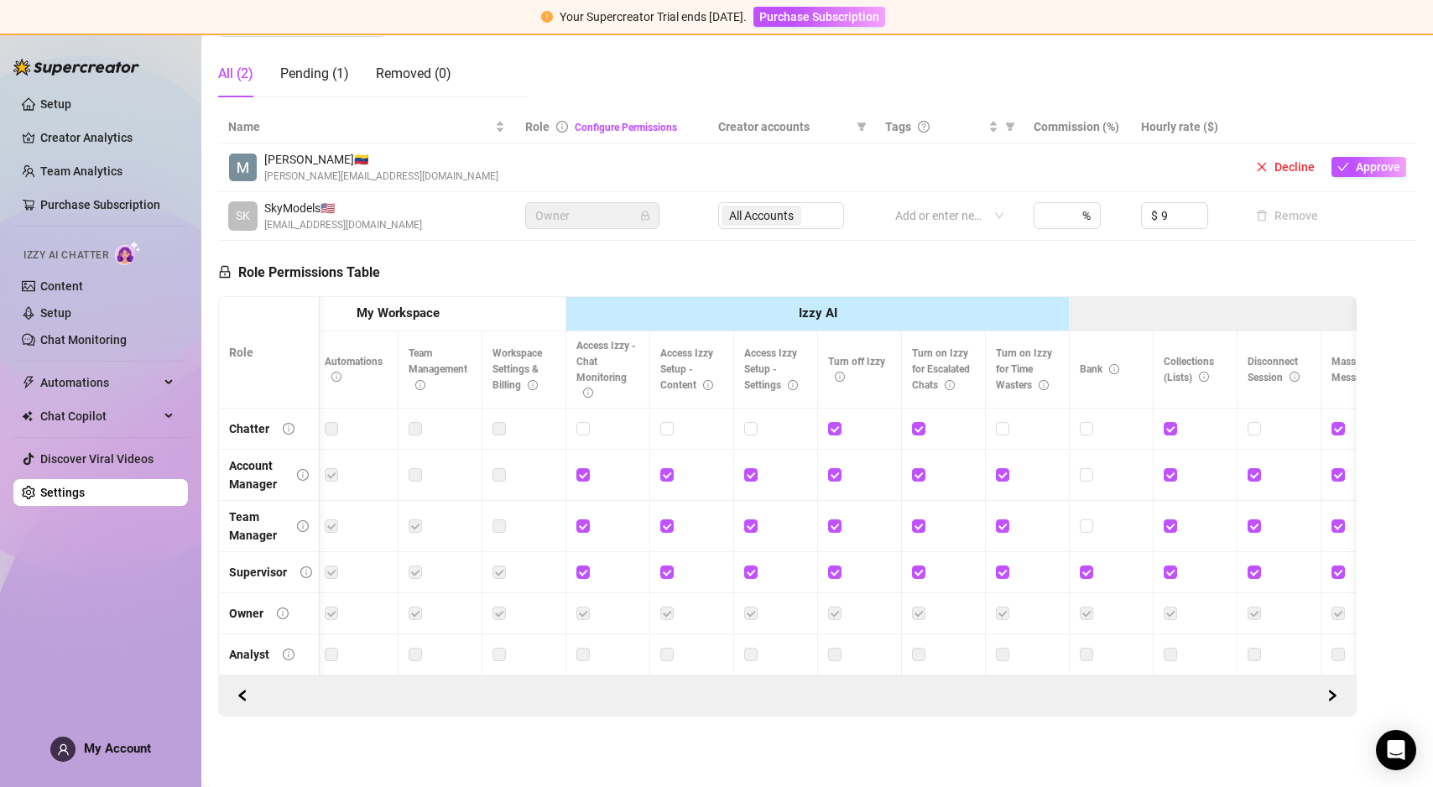
scroll to position [0, 122]
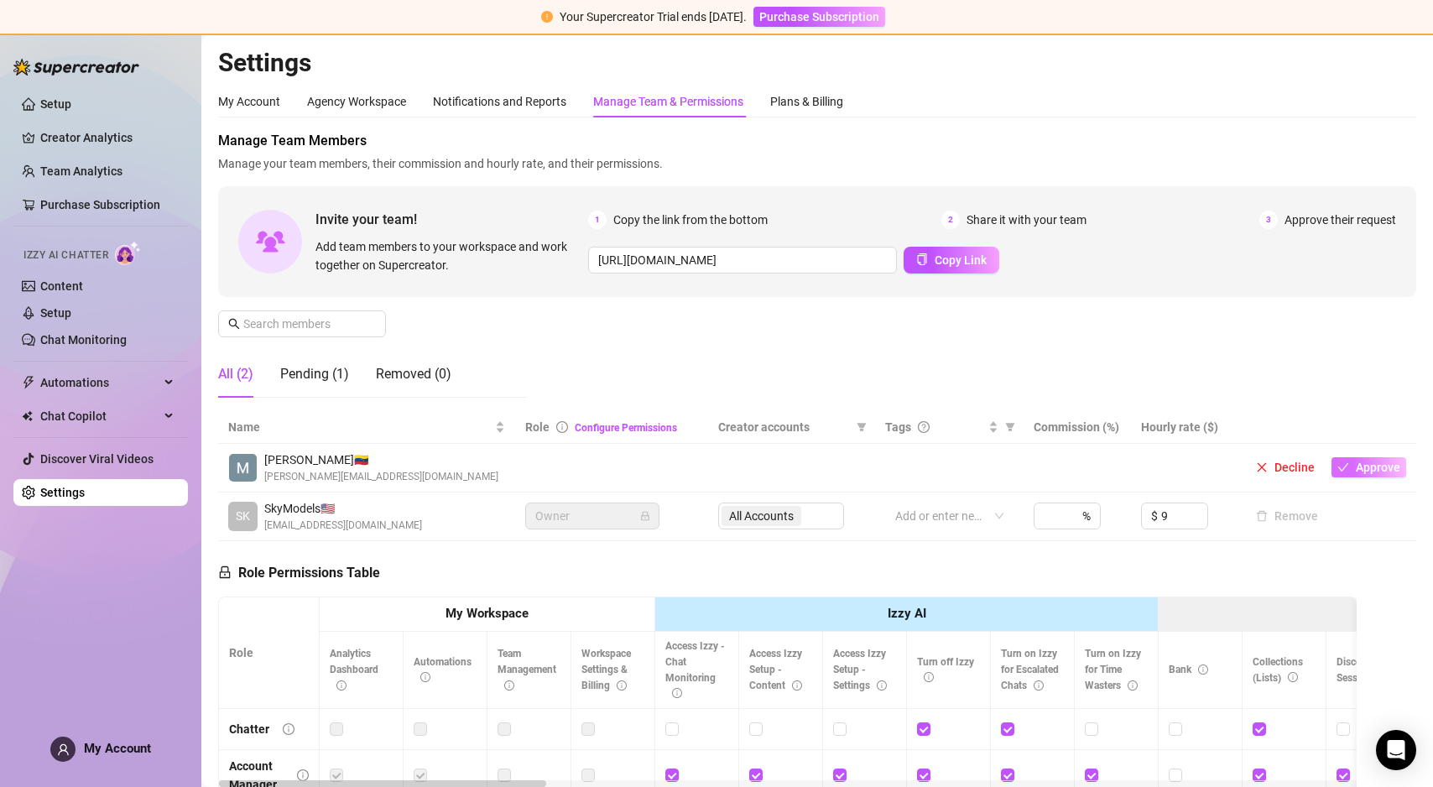
click at [1365, 472] on span "Approve" at bounding box center [1378, 467] width 44 height 13
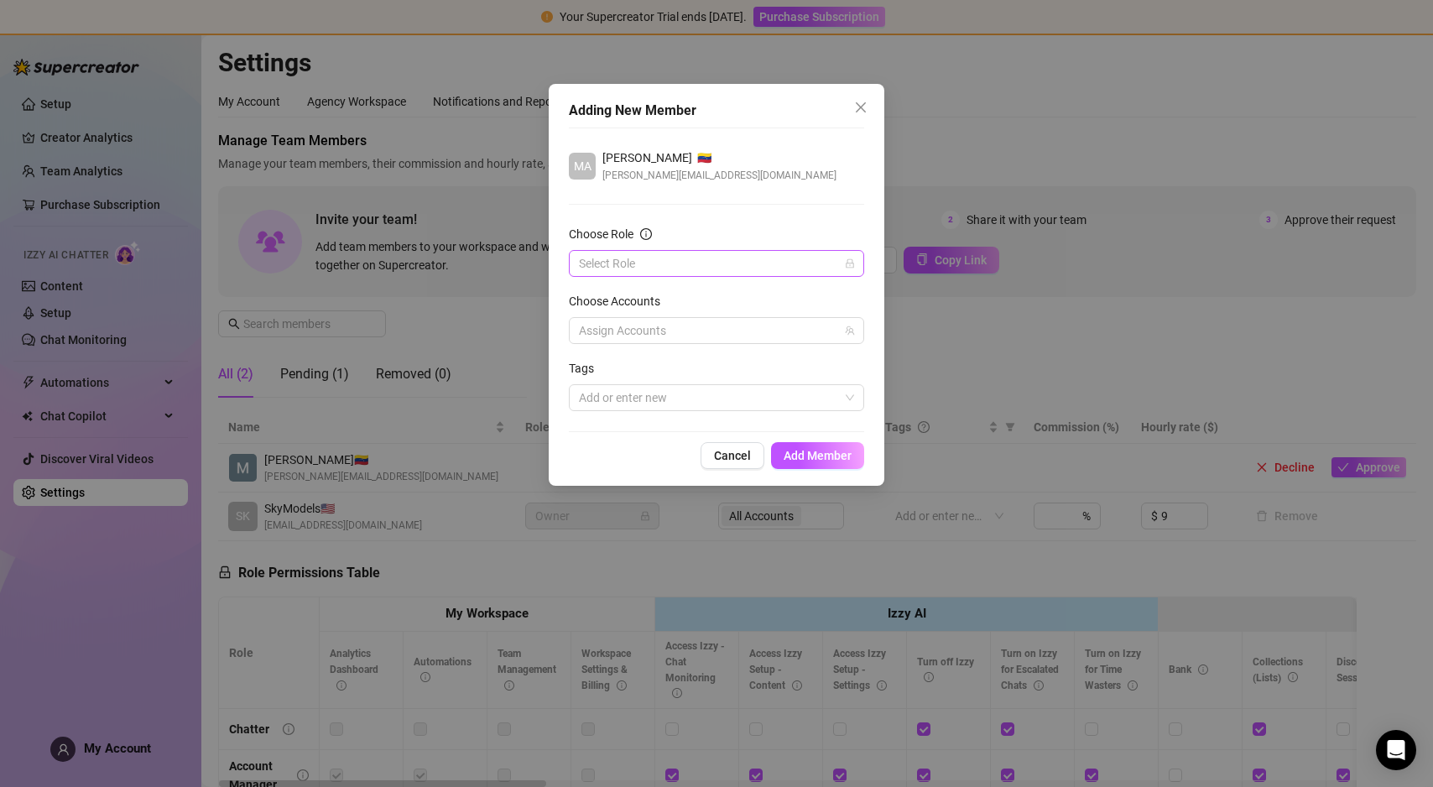
click at [648, 265] on input "Choose Role" at bounding box center [709, 263] width 260 height 25
click at [862, 116] on button "Close" at bounding box center [861, 107] width 27 height 27
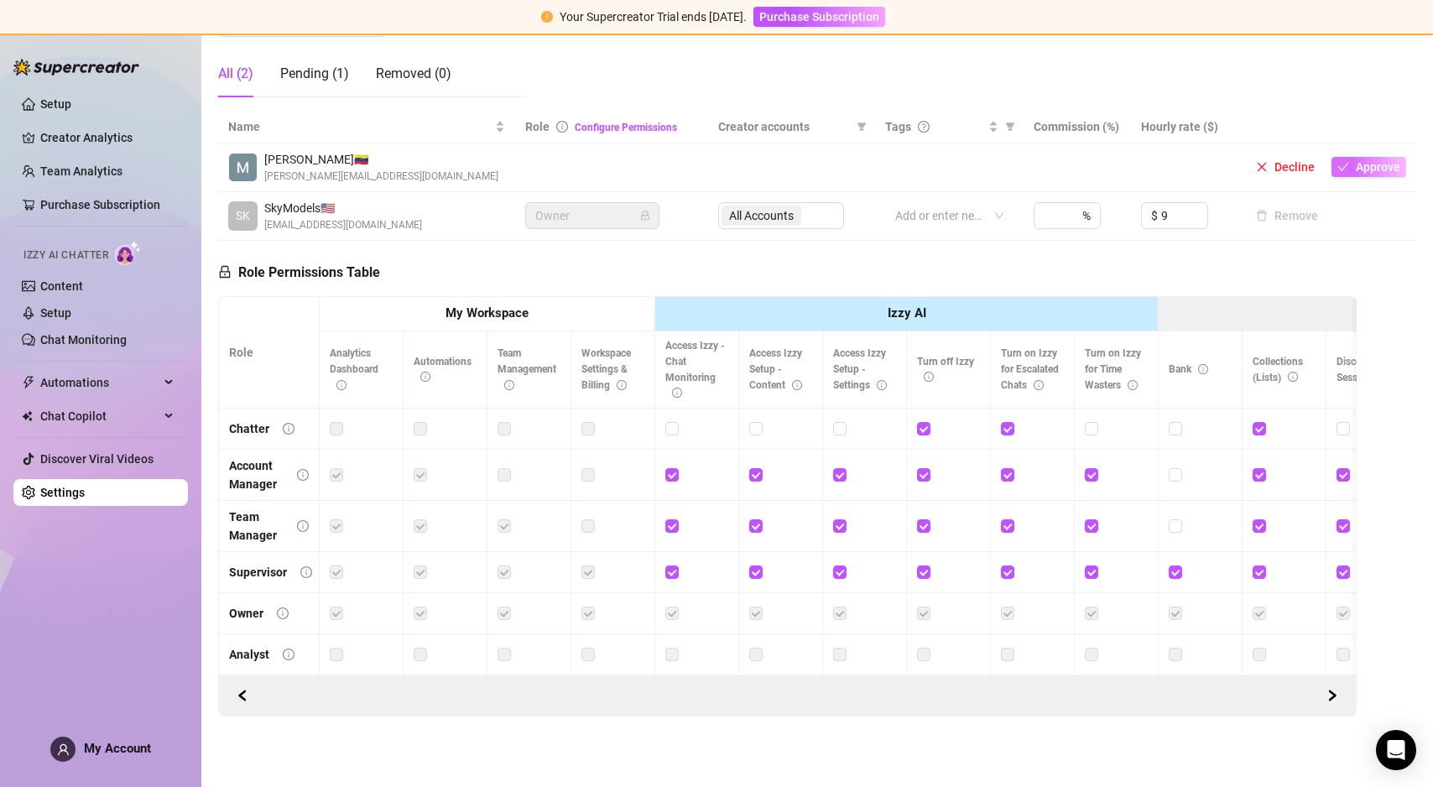
click at [1380, 160] on span "Approve" at bounding box center [1378, 166] width 44 height 13
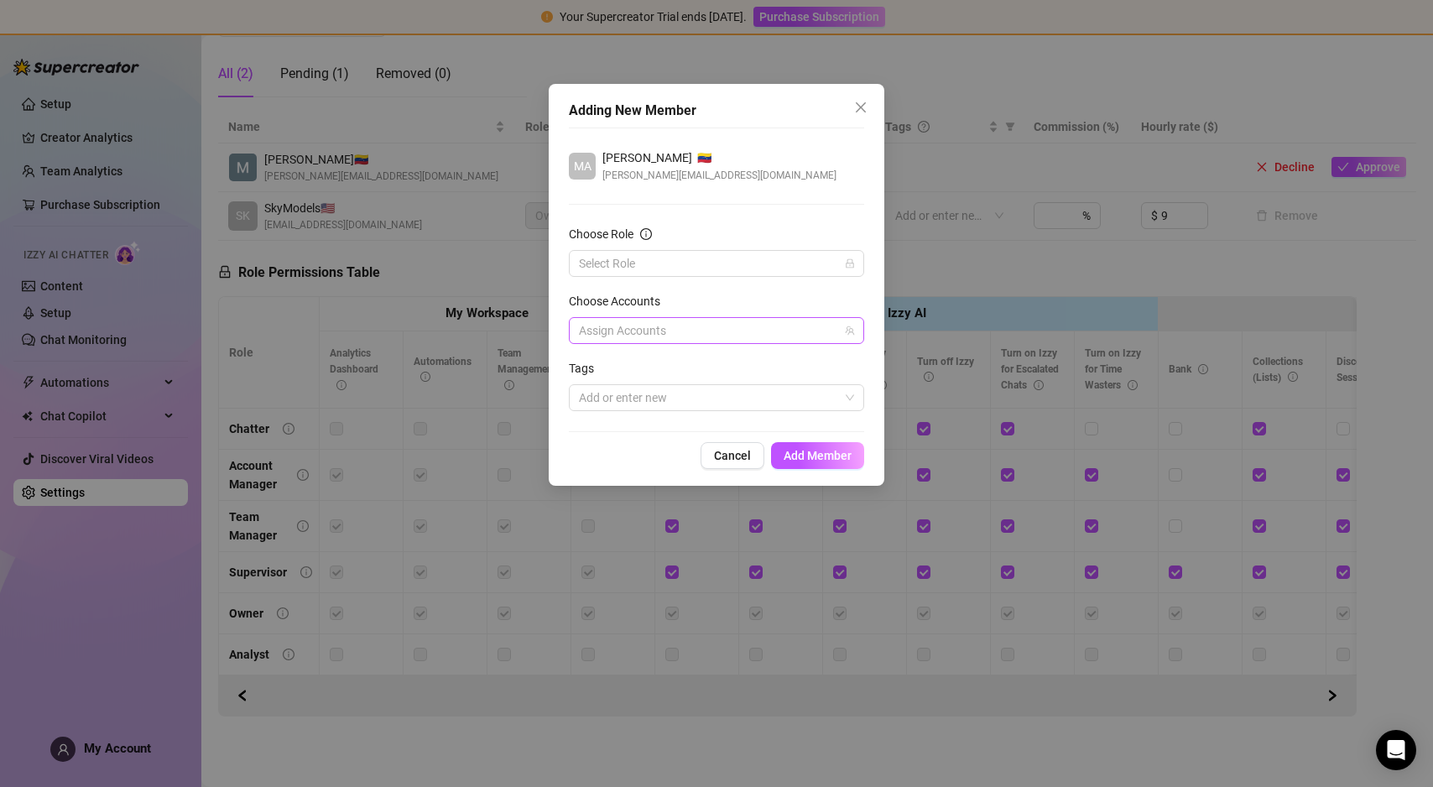
click at [683, 328] on div at bounding box center [707, 330] width 271 height 23
click at [650, 305] on label "Choose Accounts" at bounding box center [620, 301] width 102 height 18
click at [647, 315] on div "Choose Accounts" at bounding box center [716, 304] width 295 height 25
click at [636, 348] on form "Choose Role Select Role Choose Accounts Assign Accounts Tags Add or enter new" at bounding box center [716, 318] width 295 height 186
click at [634, 341] on div at bounding box center [707, 330] width 271 height 23
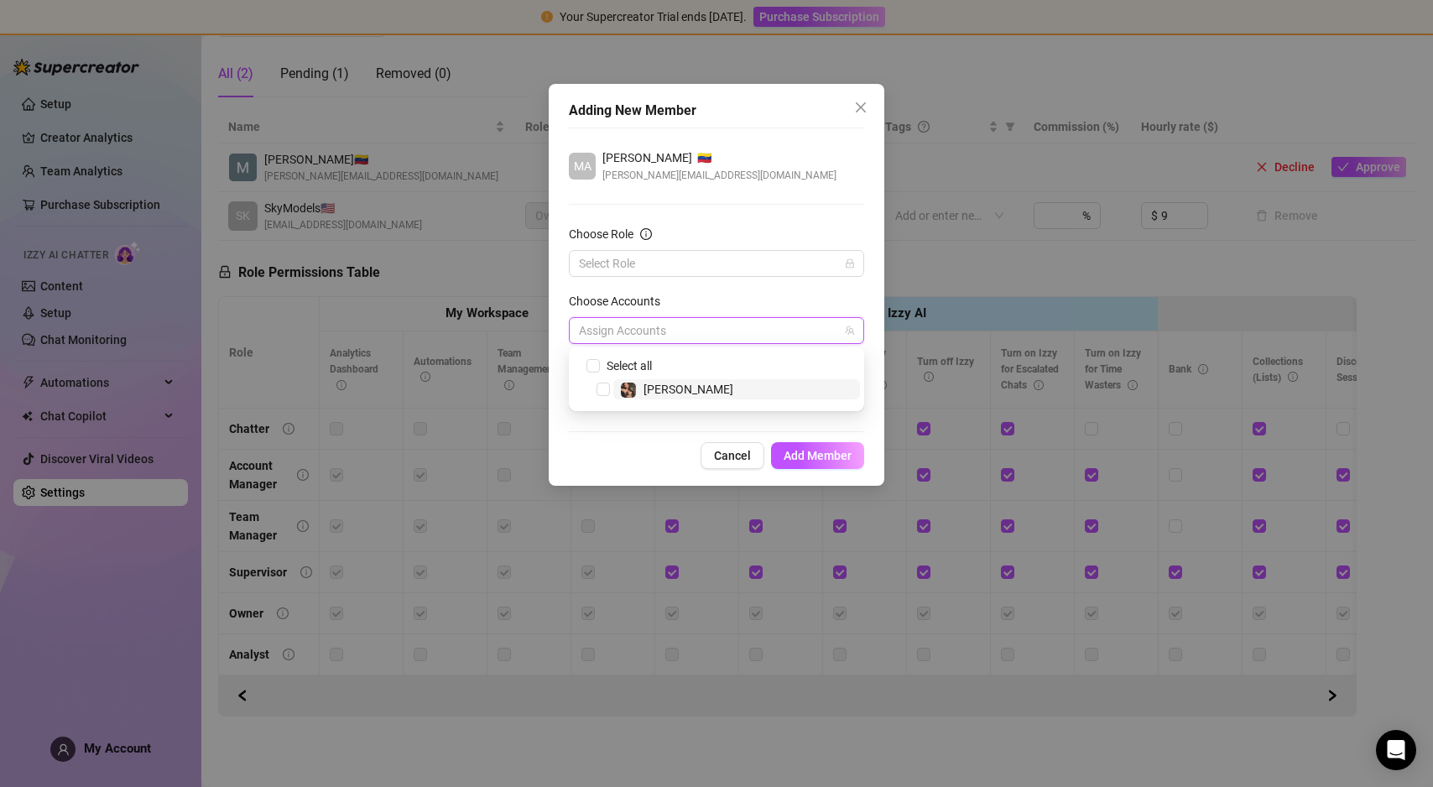
click at [634, 388] on img at bounding box center [628, 390] width 15 height 15
checkbox input "true"
click at [806, 467] on button "Add Member" at bounding box center [817, 455] width 93 height 27
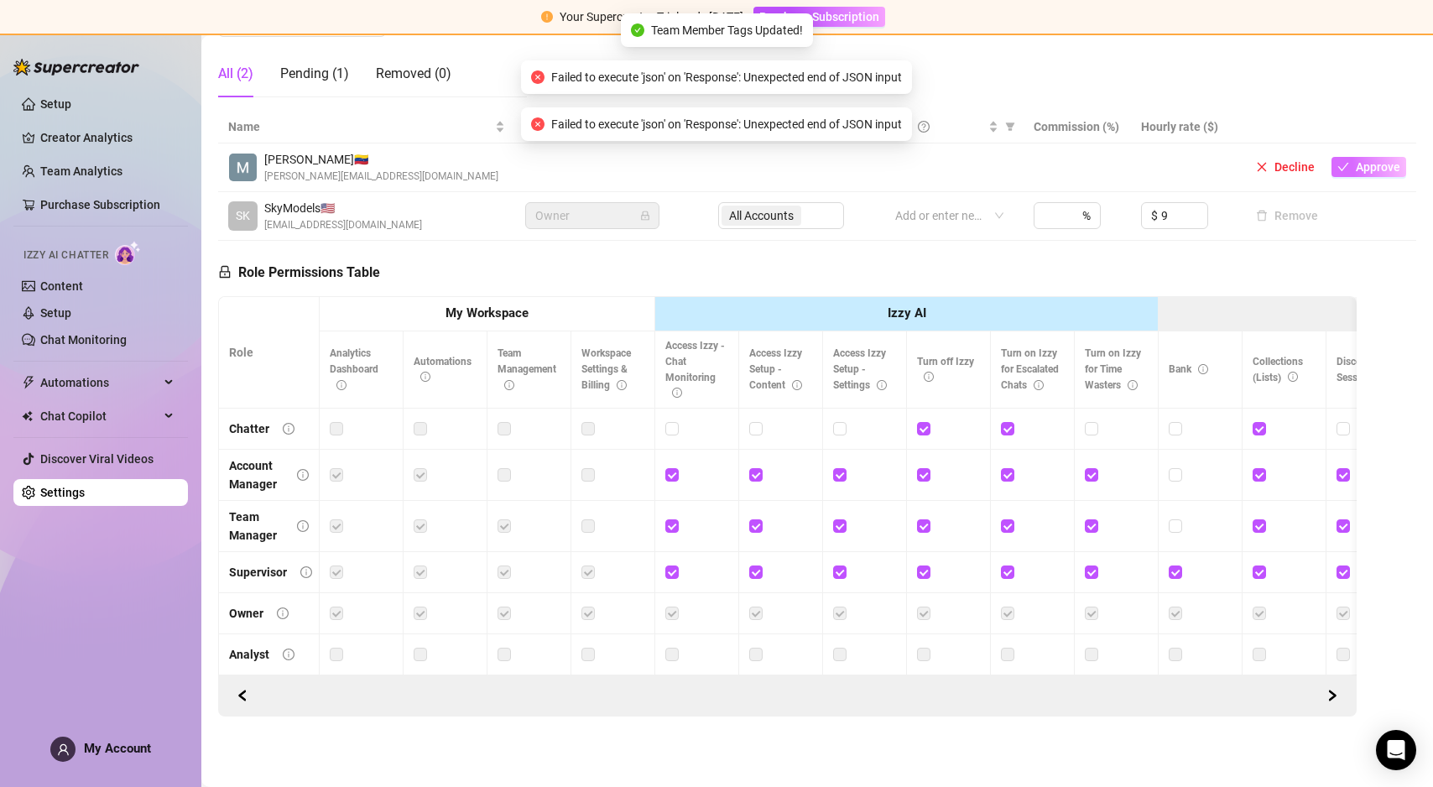
click at [1367, 161] on span "Approve" at bounding box center [1378, 166] width 44 height 13
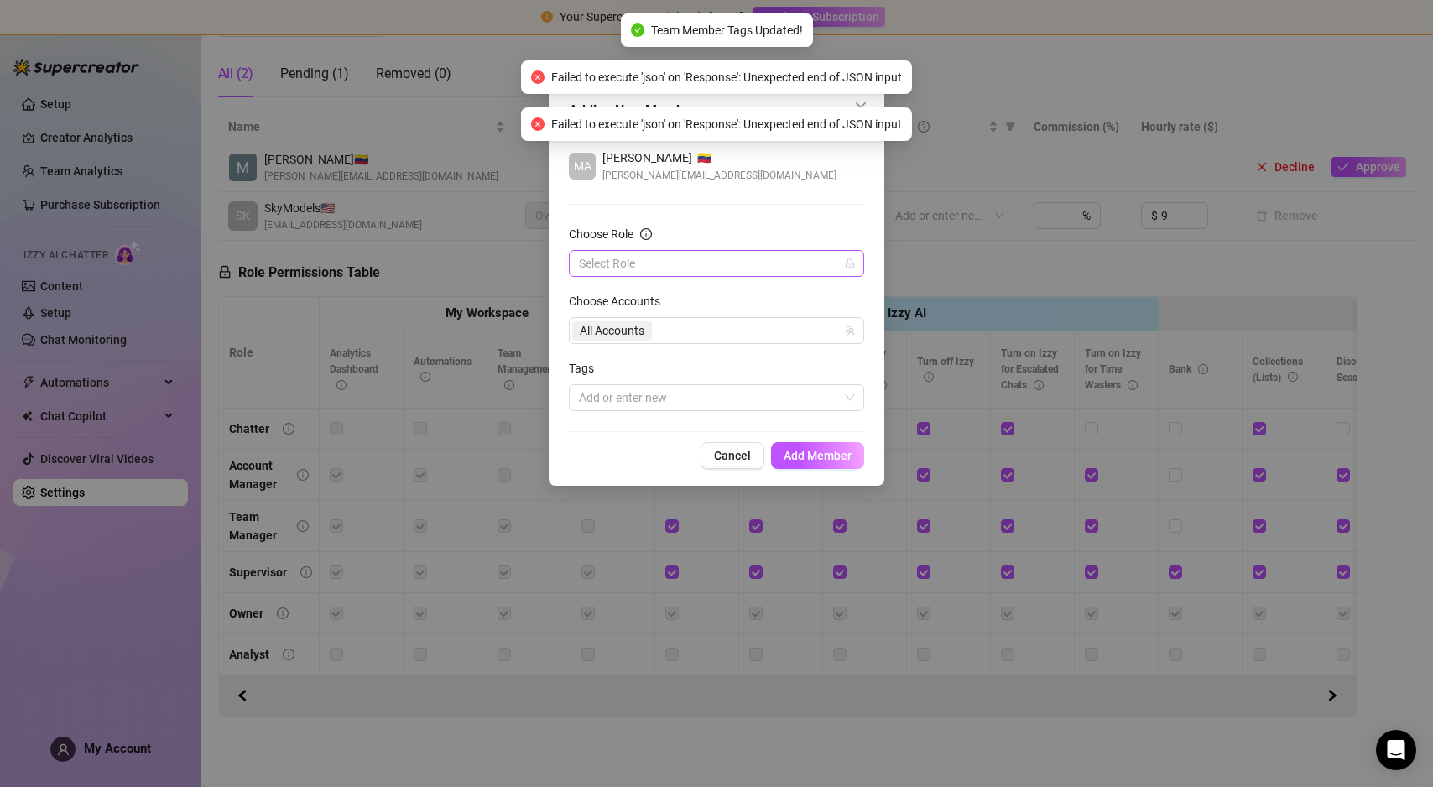
click at [719, 269] on input "Choose Role" at bounding box center [709, 263] width 260 height 25
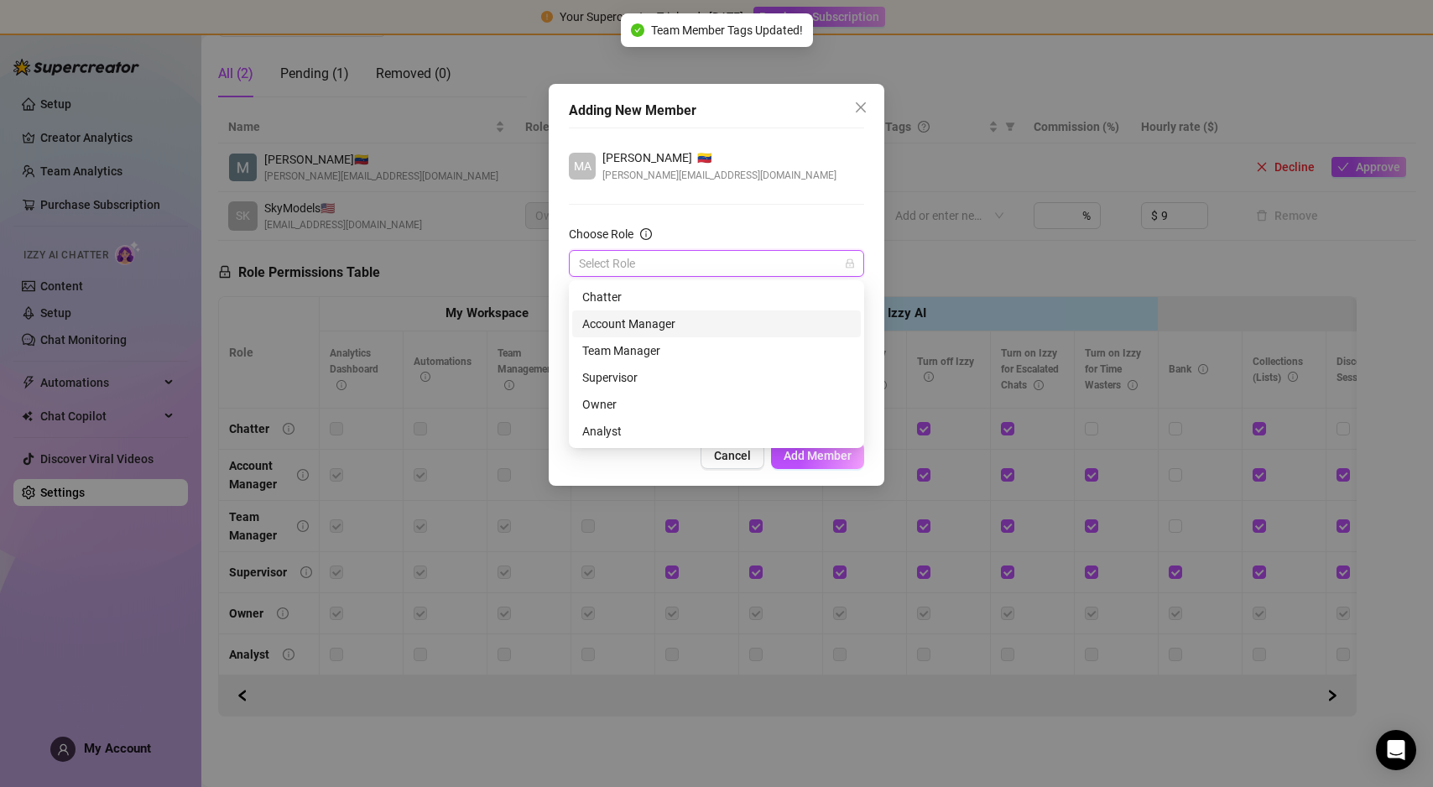
click at [680, 336] on div "Account Manager" at bounding box center [716, 323] width 289 height 27
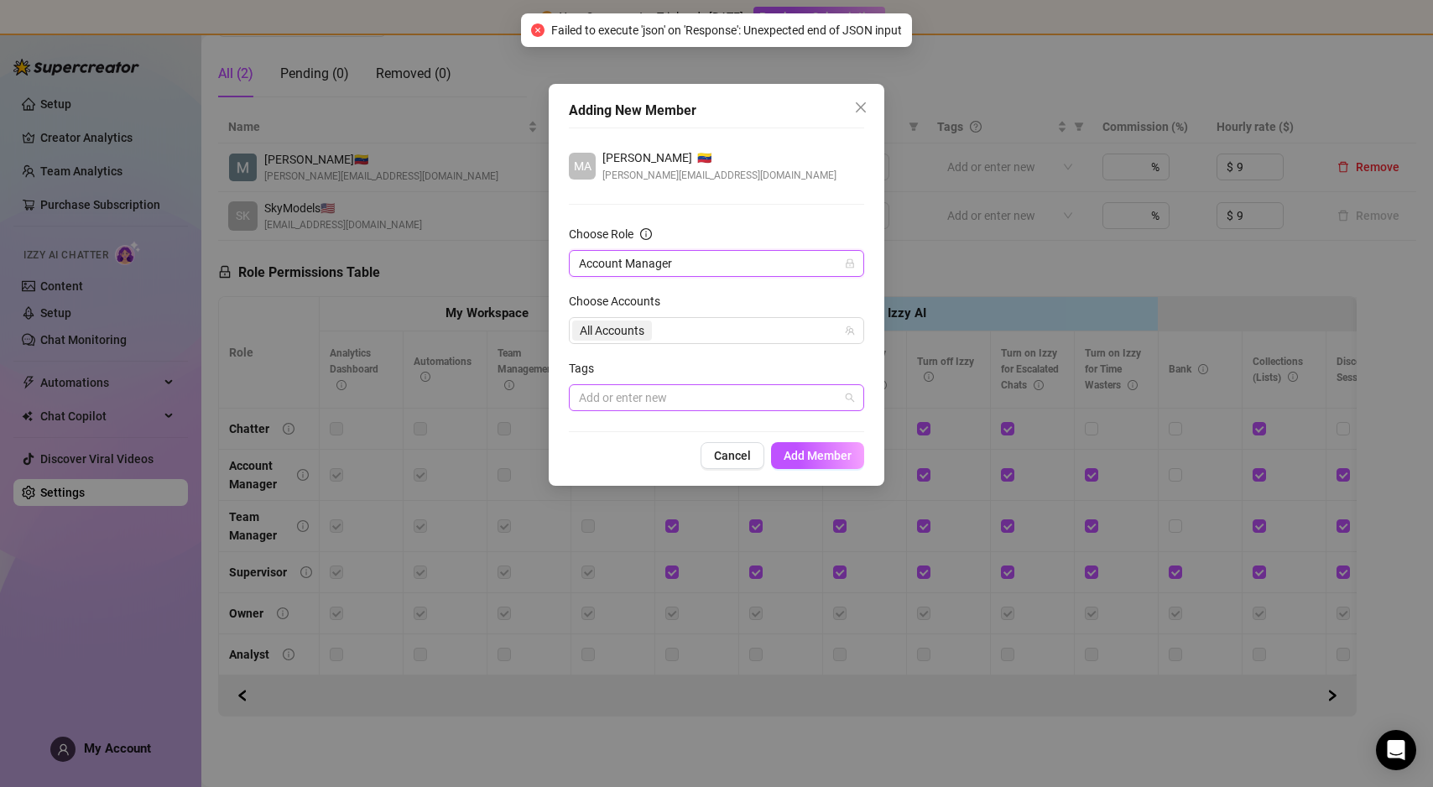
click at [670, 397] on div at bounding box center [707, 397] width 271 height 23
click at [626, 366] on div "Tags" at bounding box center [716, 371] width 295 height 25
click at [791, 451] on span "Add Member" at bounding box center [818, 455] width 68 height 13
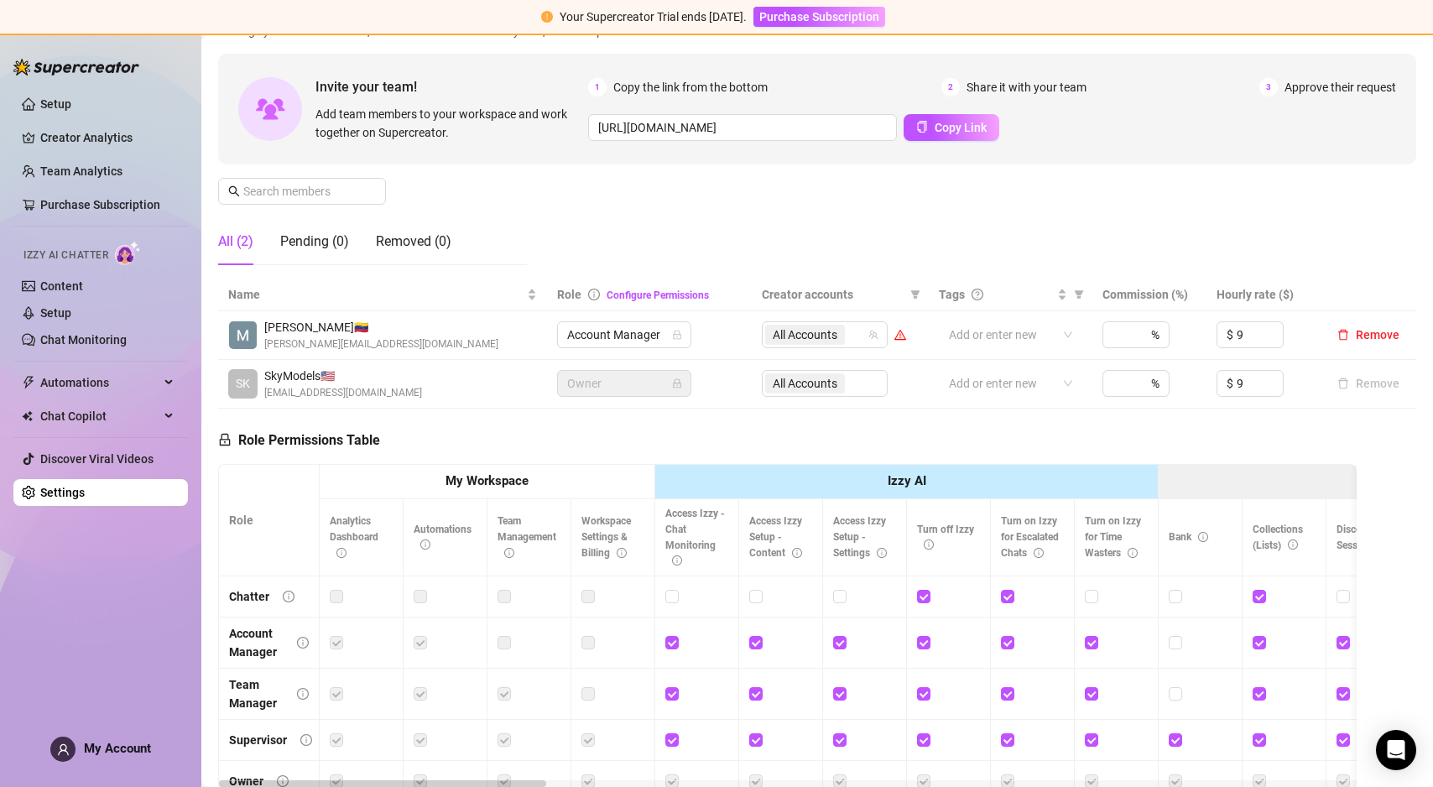
click at [362, 344] on span "[PERSON_NAME][EMAIL_ADDRESS][DOMAIN_NAME]" at bounding box center [381, 344] width 234 height 16
click at [852, 341] on input "search" at bounding box center [849, 335] width 3 height 20
click at [936, 331] on td "Add or enter new" at bounding box center [1011, 335] width 164 height 49
click at [824, 334] on span "All Accounts" at bounding box center [807, 335] width 65 height 18
click at [823, 336] on span "All Accounts" at bounding box center [807, 335] width 65 height 18
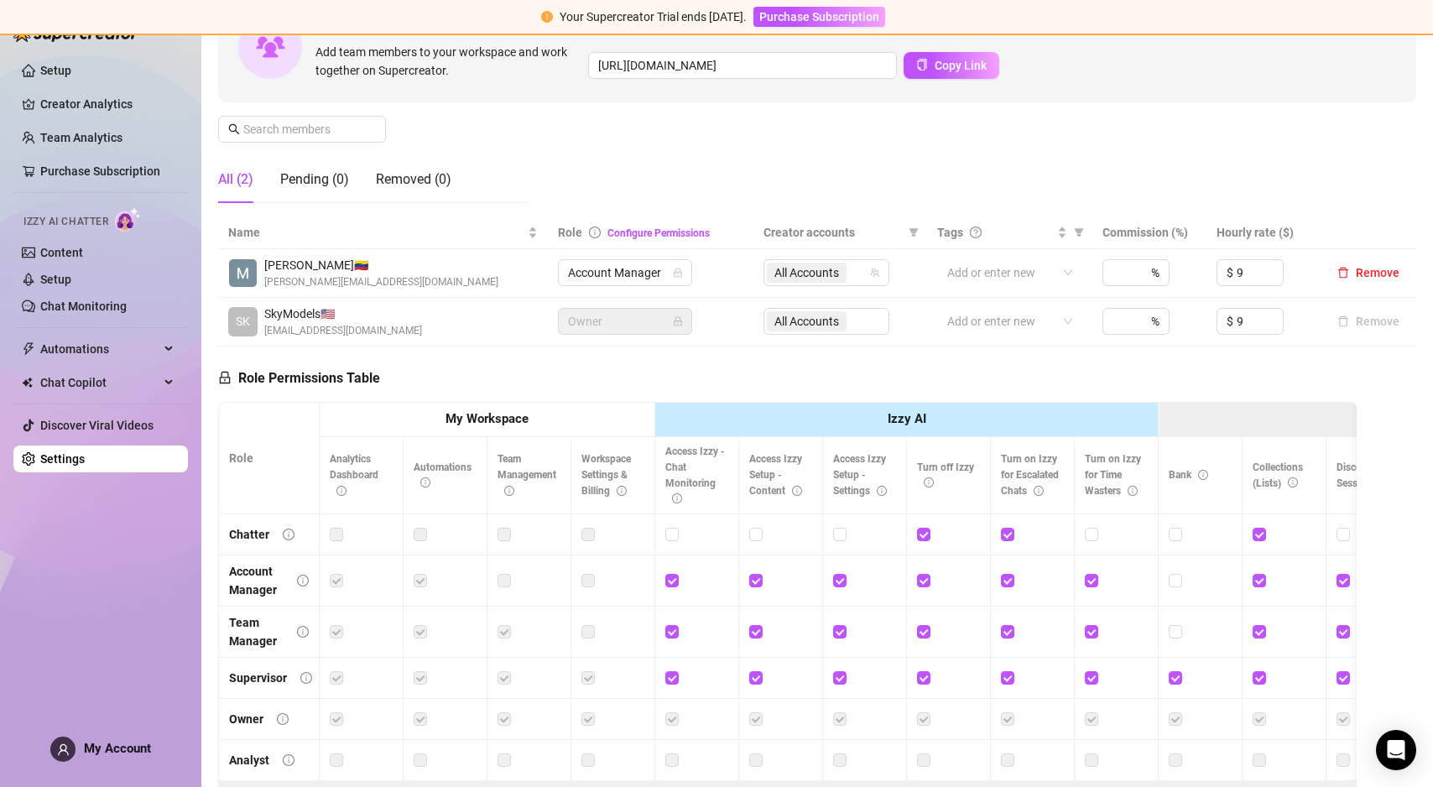
scroll to position [196, 0]
click at [830, 274] on span "All Accounts" at bounding box center [807, 271] width 65 height 18
